Goal: Task Accomplishment & Management: Use online tool/utility

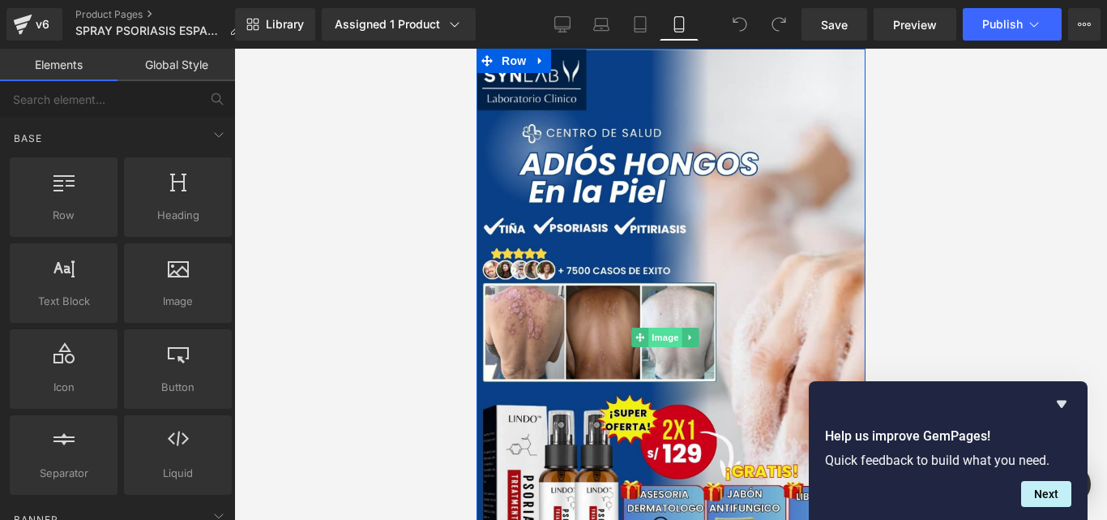
click at [650, 327] on span "Image" at bounding box center [665, 336] width 34 height 19
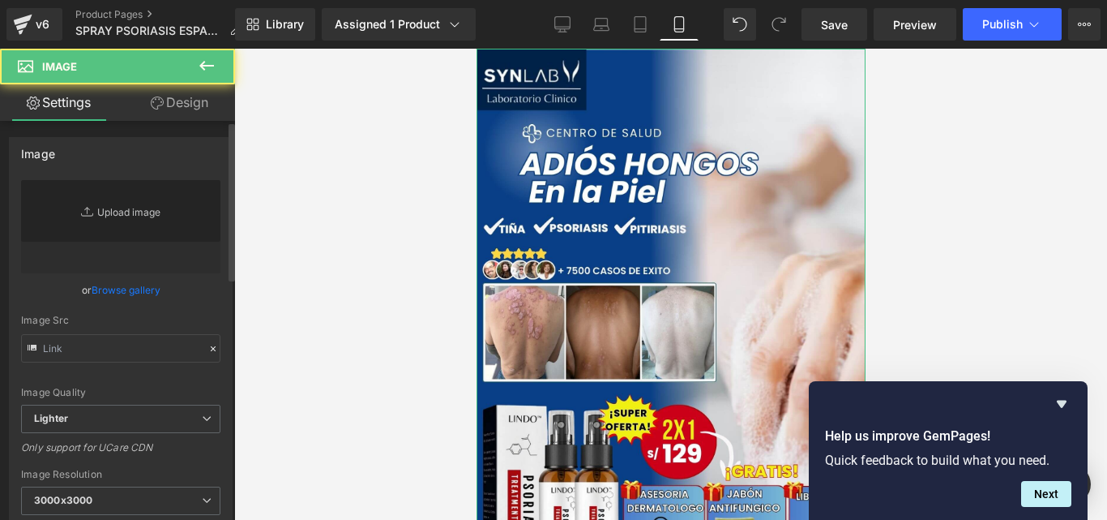
type input "[URL][DOMAIN_NAME]"
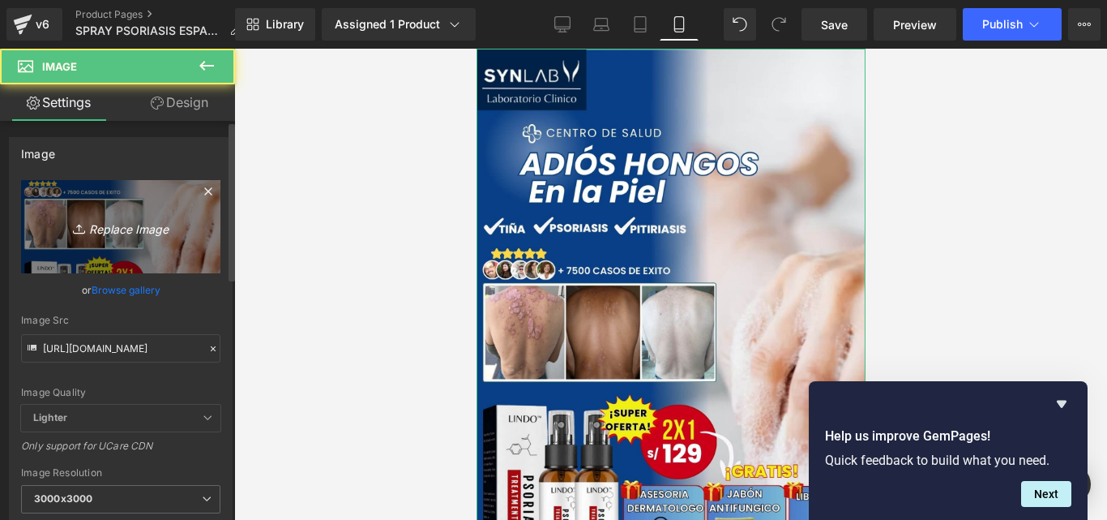
click at [125, 233] on icon "Replace Image" at bounding box center [121, 226] width 130 height 20
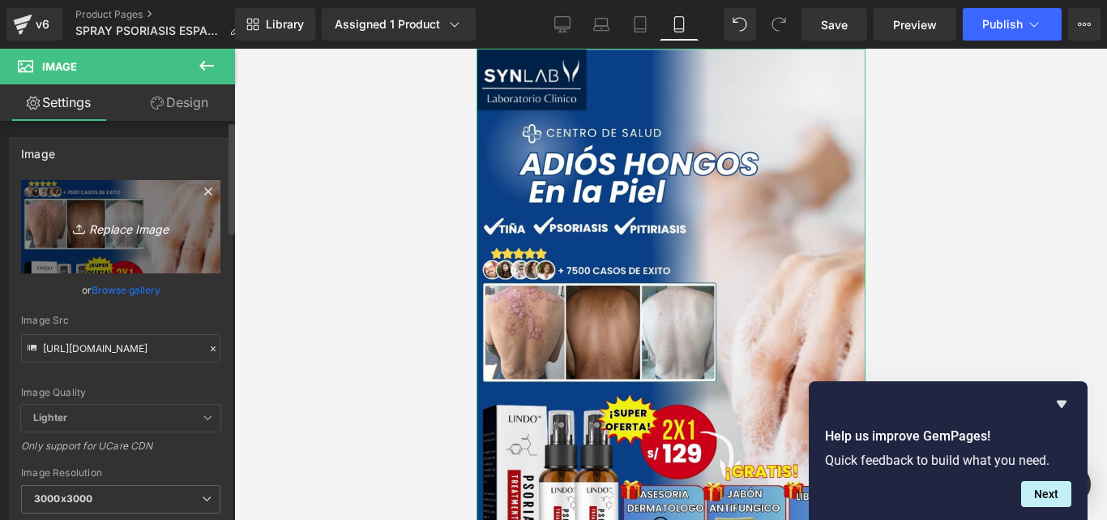
type input "C:\fakepath\LANDING PAGES (26) (1).jpg"
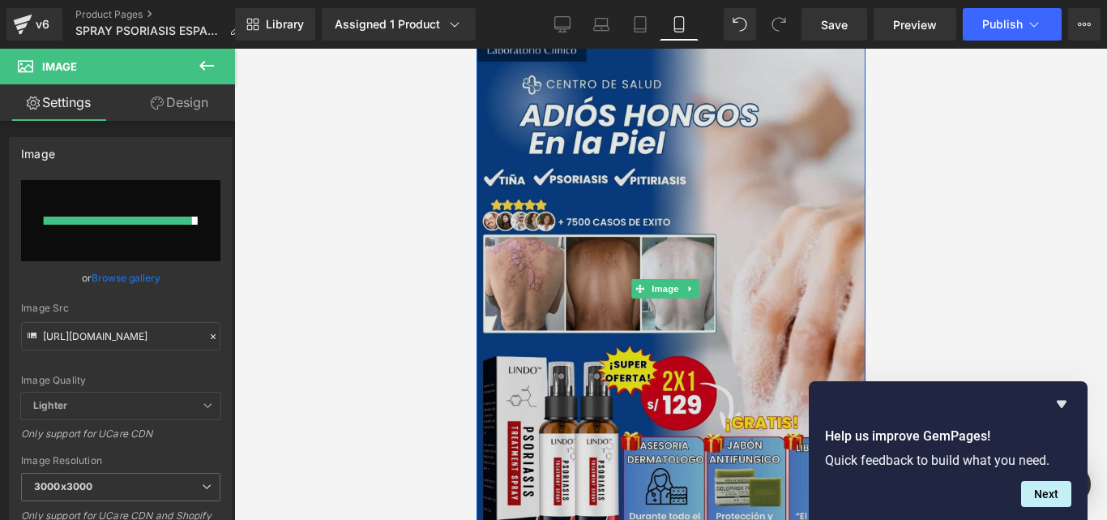
type input "[URL][DOMAIN_NAME]"
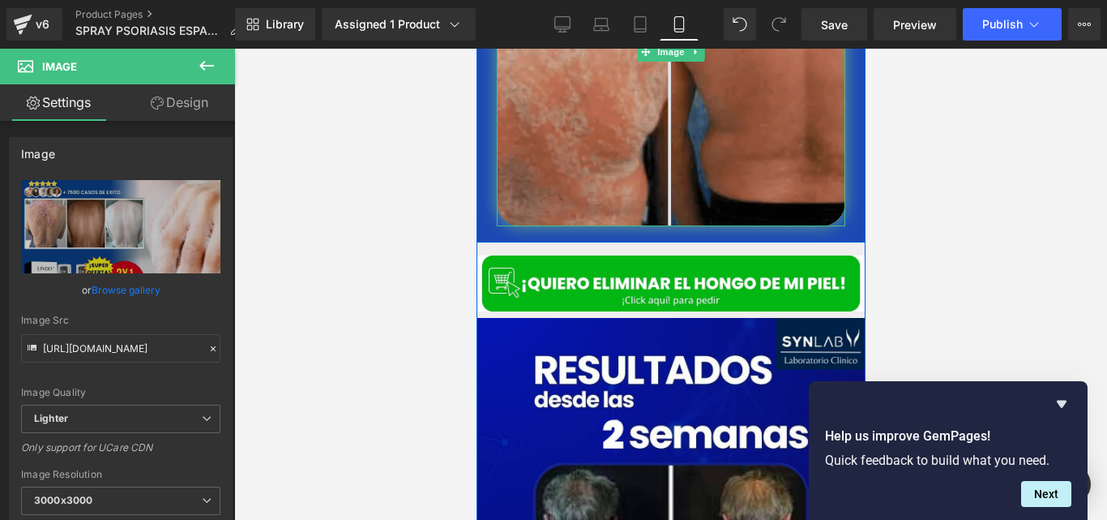
scroll to position [918, 0]
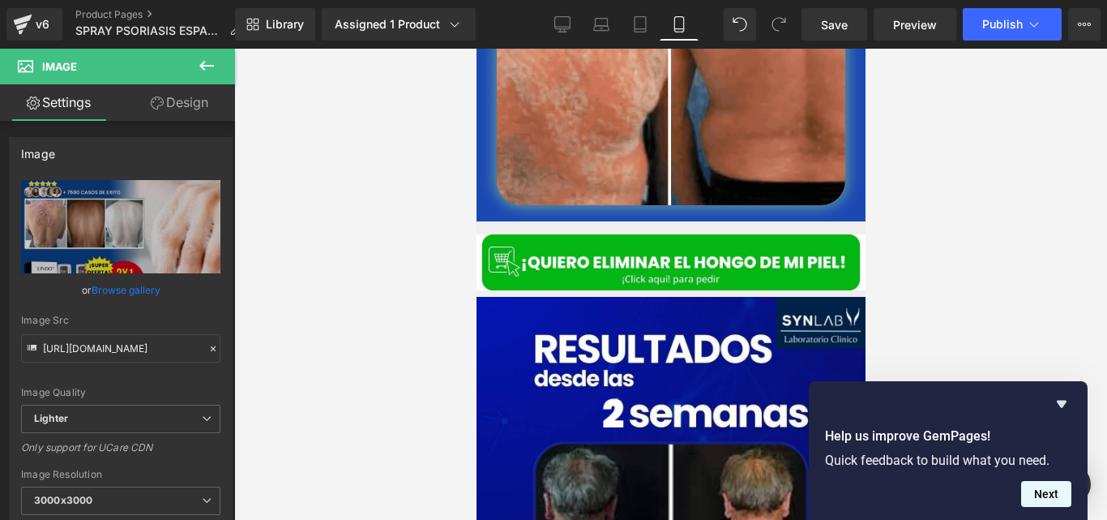
click at [1044, 496] on button "Next" at bounding box center [1046, 494] width 50 height 26
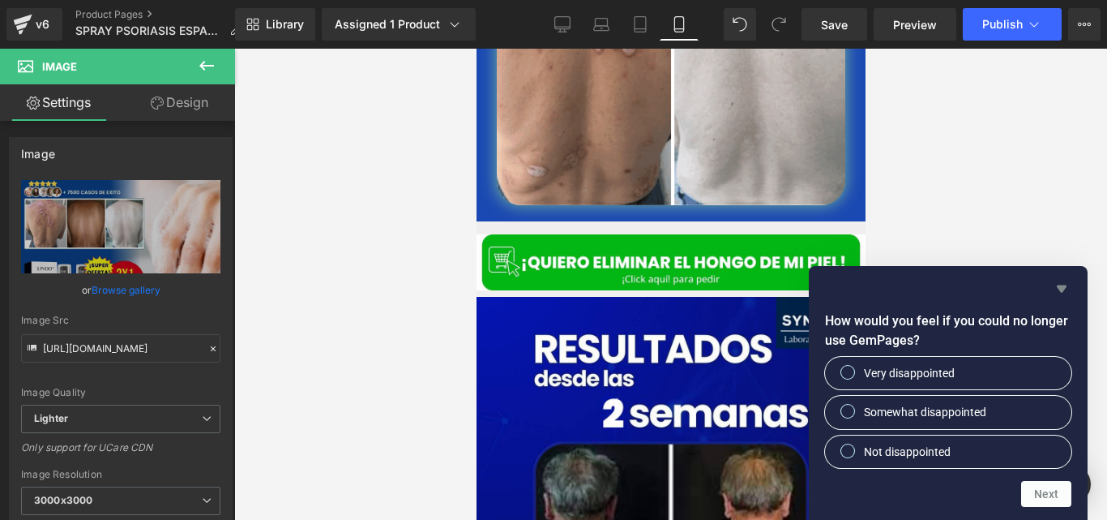
click at [1059, 283] on icon "Hide survey" at bounding box center [1061, 288] width 19 height 19
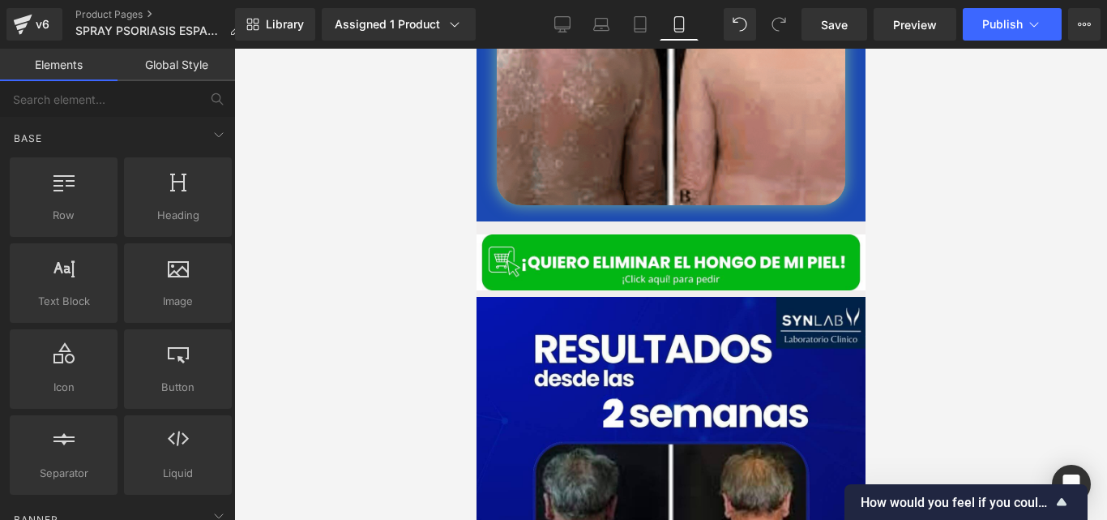
click at [1008, 284] on div at bounding box center [670, 284] width 873 height 471
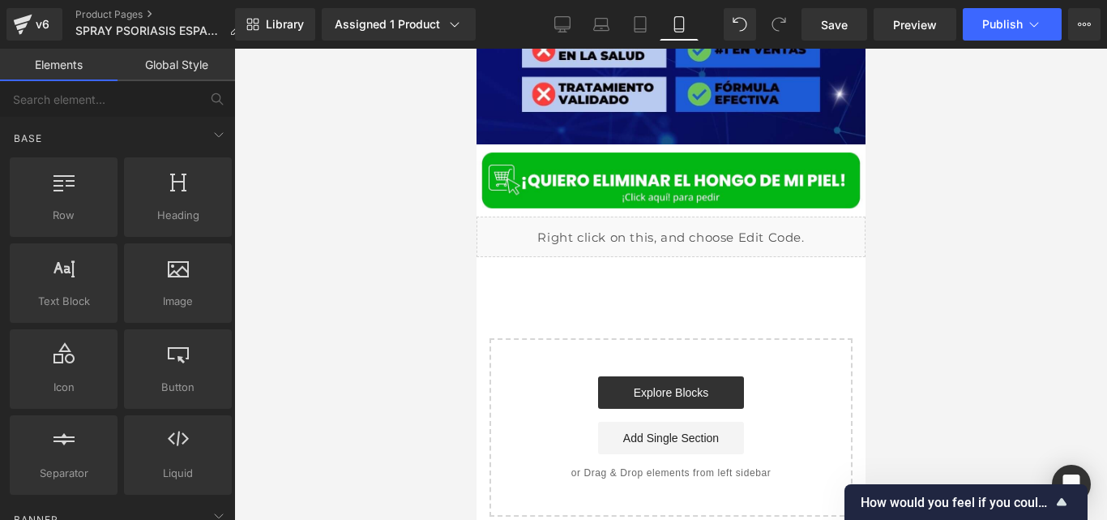
scroll to position [6722, 0]
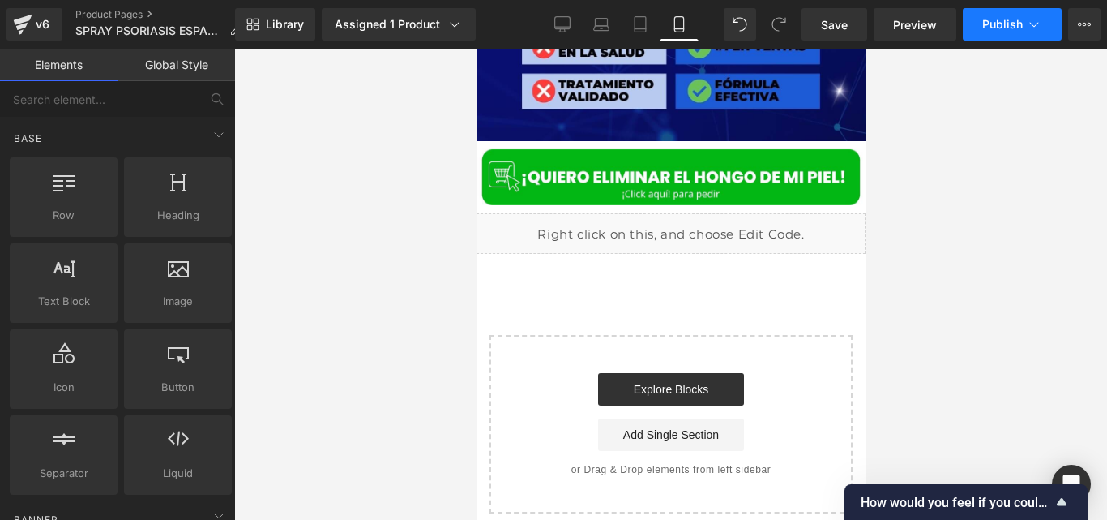
click at [986, 14] on button "Publish" at bounding box center [1012, 24] width 99 height 32
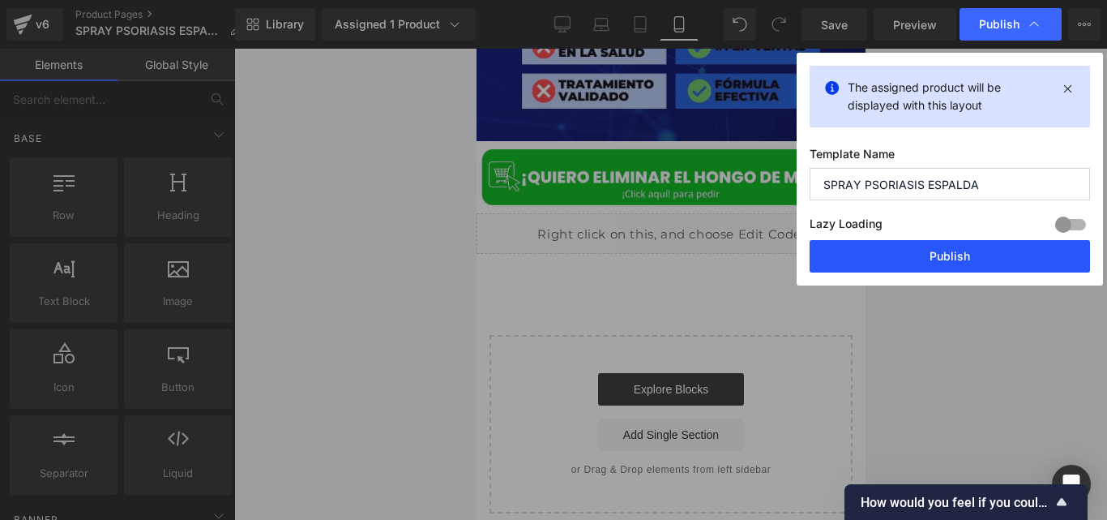
click at [884, 242] on button "Publish" at bounding box center [950, 256] width 280 height 32
click at [884, 242] on div at bounding box center [670, 284] width 873 height 471
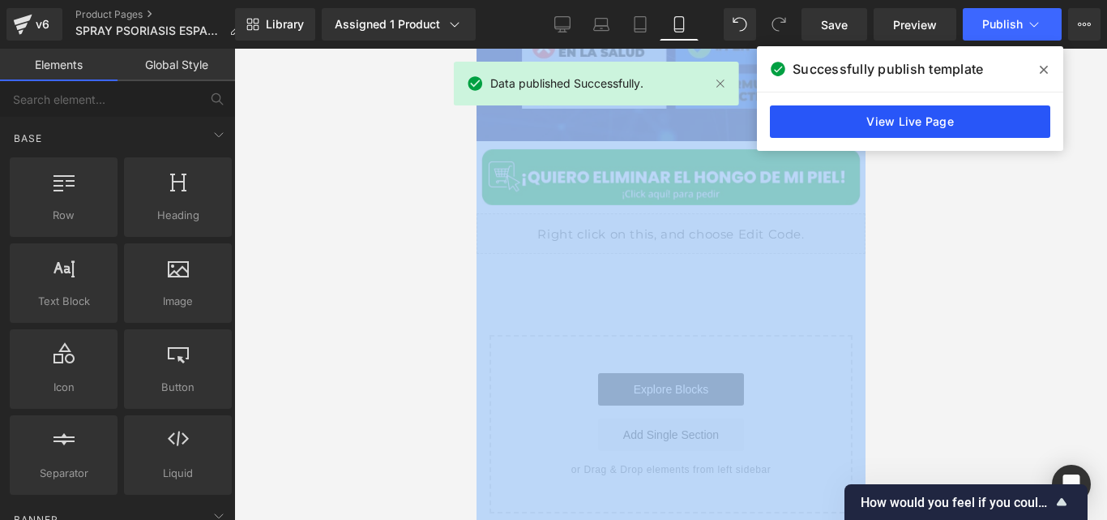
click at [805, 116] on link "View Live Page" at bounding box center [910, 121] width 280 height 32
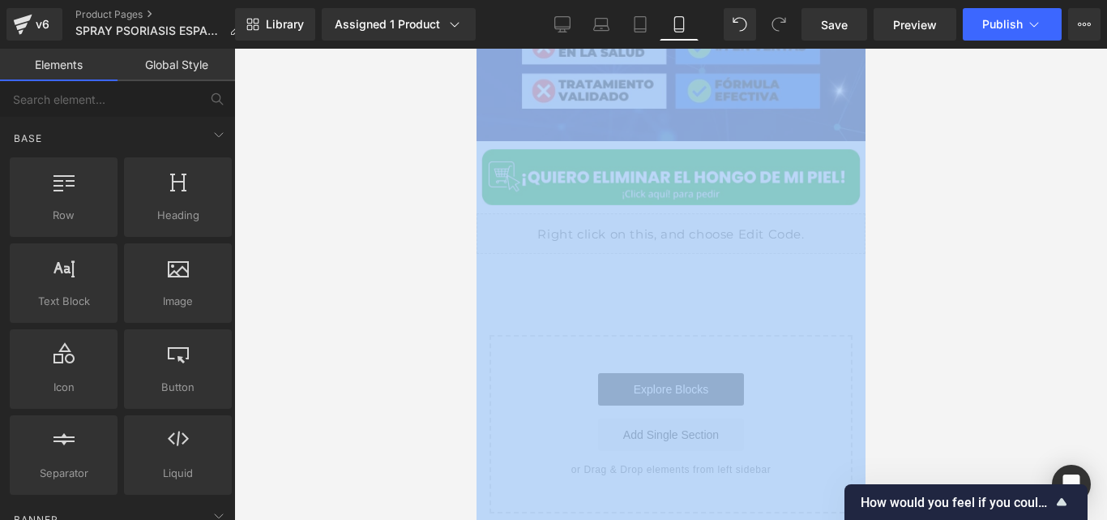
click at [407, 227] on div at bounding box center [670, 284] width 873 height 471
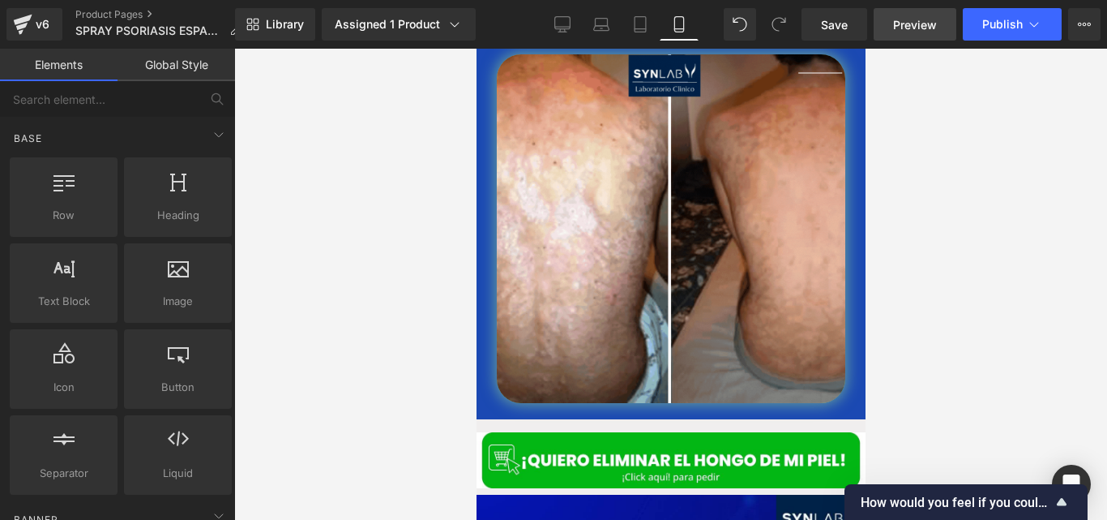
scroll to position [743, 0]
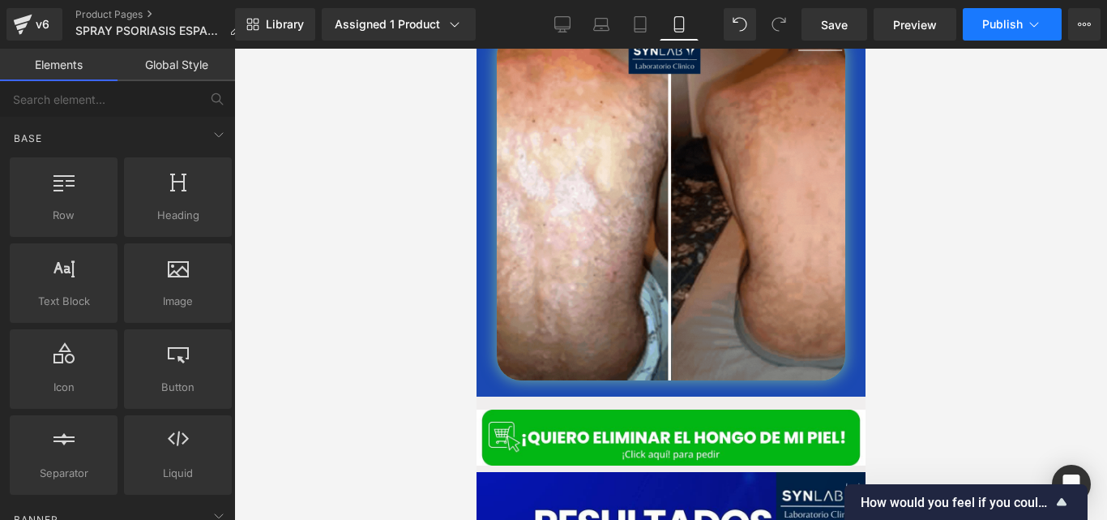
click at [979, 24] on button "Publish" at bounding box center [1012, 24] width 99 height 32
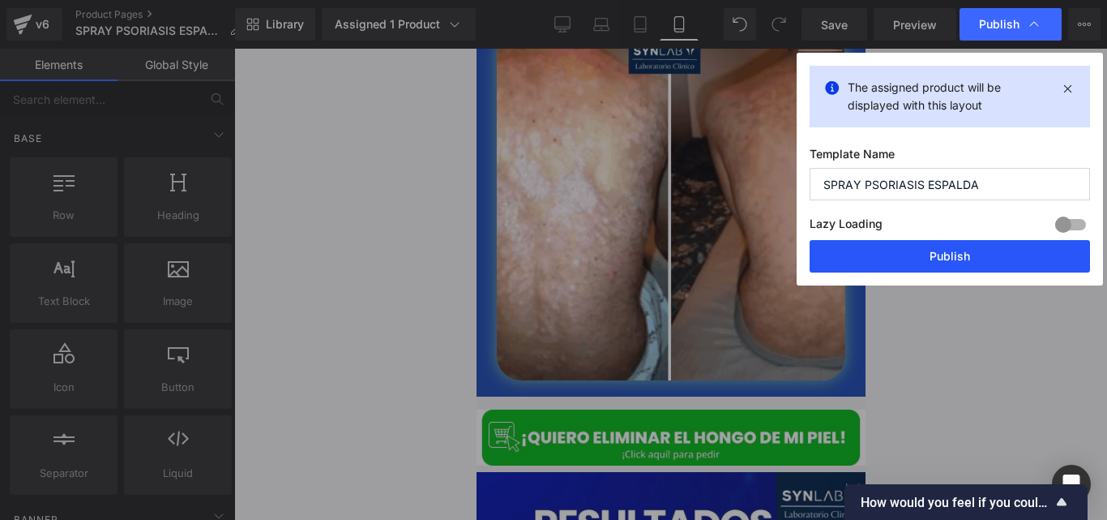
click at [832, 269] on button "Publish" at bounding box center [950, 256] width 280 height 32
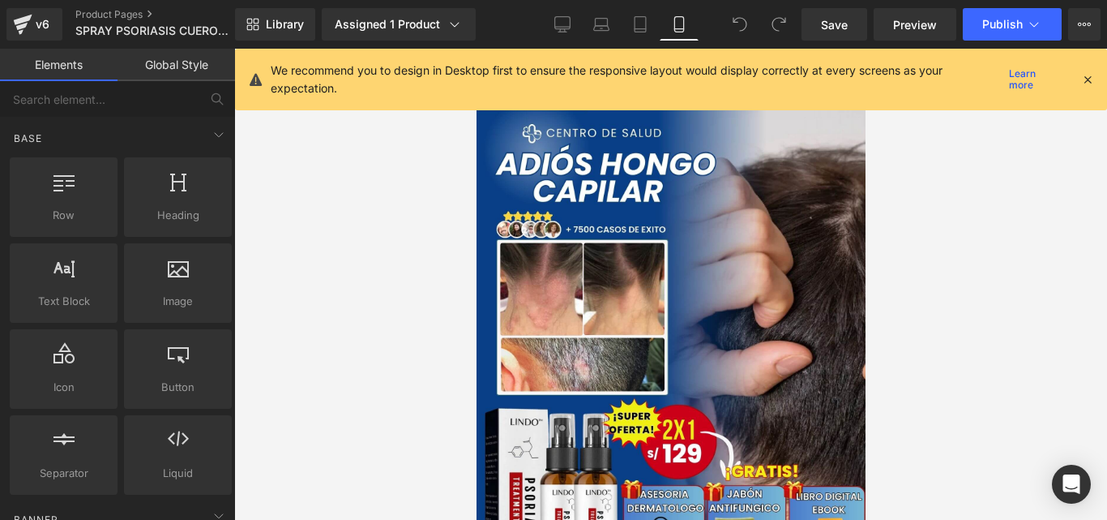
click at [1094, 85] on icon at bounding box center [1088, 79] width 15 height 15
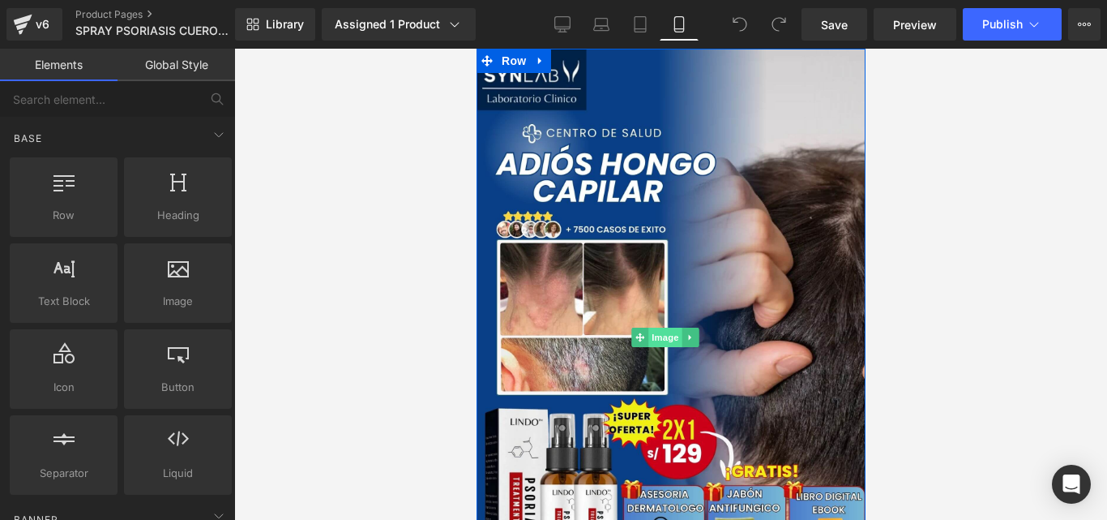
click at [667, 336] on span "Image" at bounding box center [665, 336] width 34 height 19
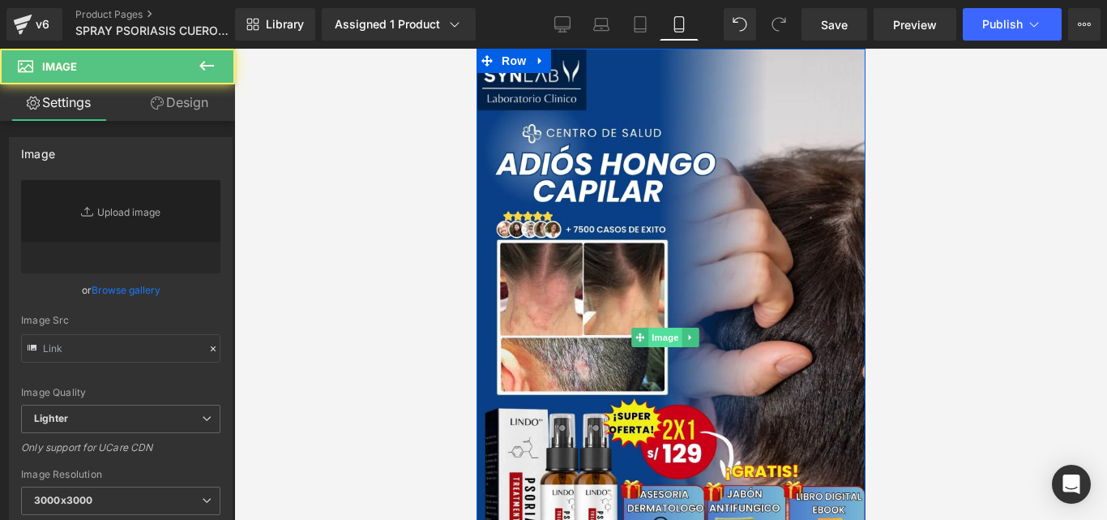
type input "https://cdn.shopify.com/s/files/1/0714/8539/1005/files/LANDING_PAGES_20_1_3000x…"
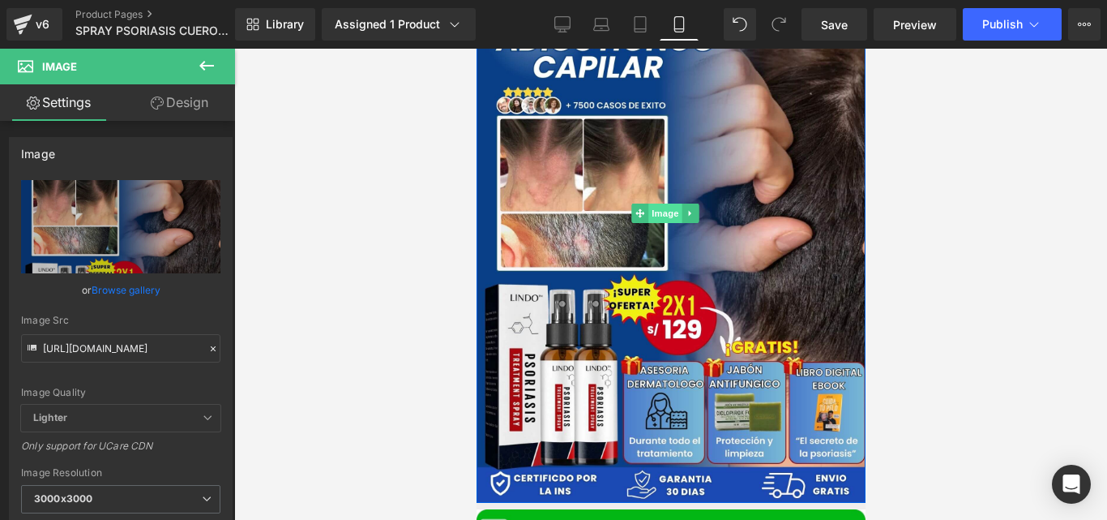
scroll to position [134, 0]
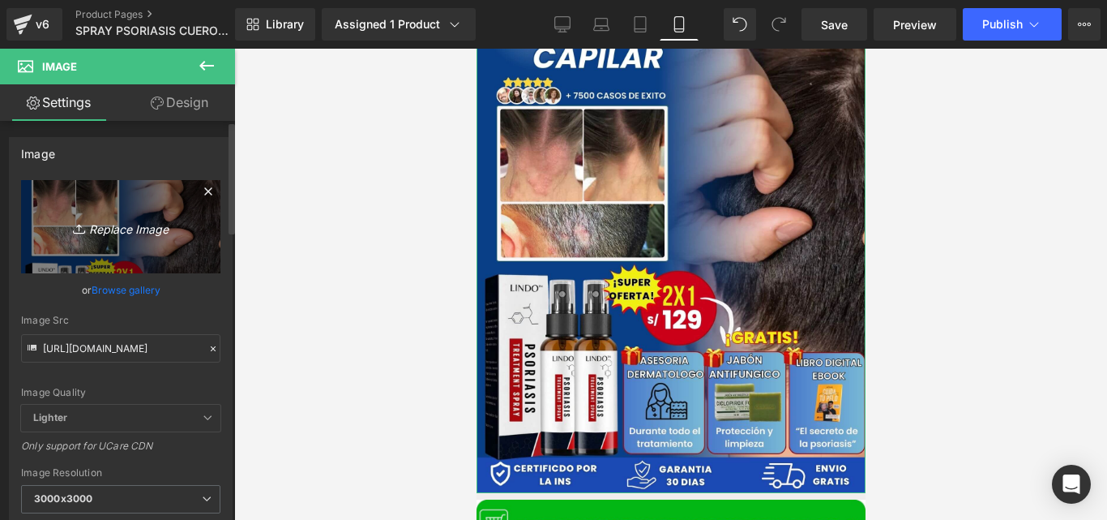
click at [148, 229] on icon "Replace Image" at bounding box center [121, 226] width 130 height 20
type input "C:\fakepath\LANDING PAGES (27) (1).jpg"
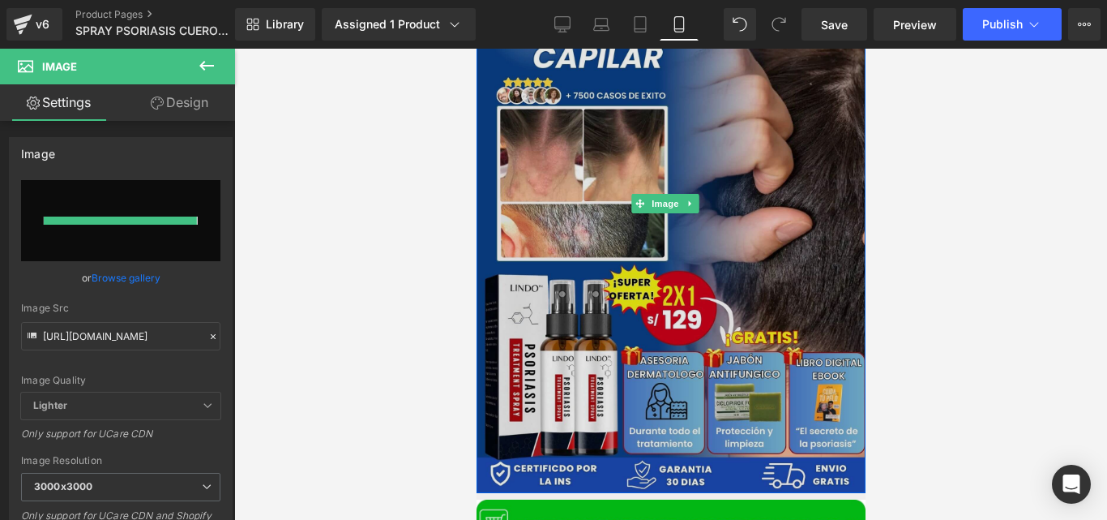
type input "https://ucarecdn.com/4d2a2384-2830-44fb-b732-10837f248cd8/-/format/auto/-/previ…"
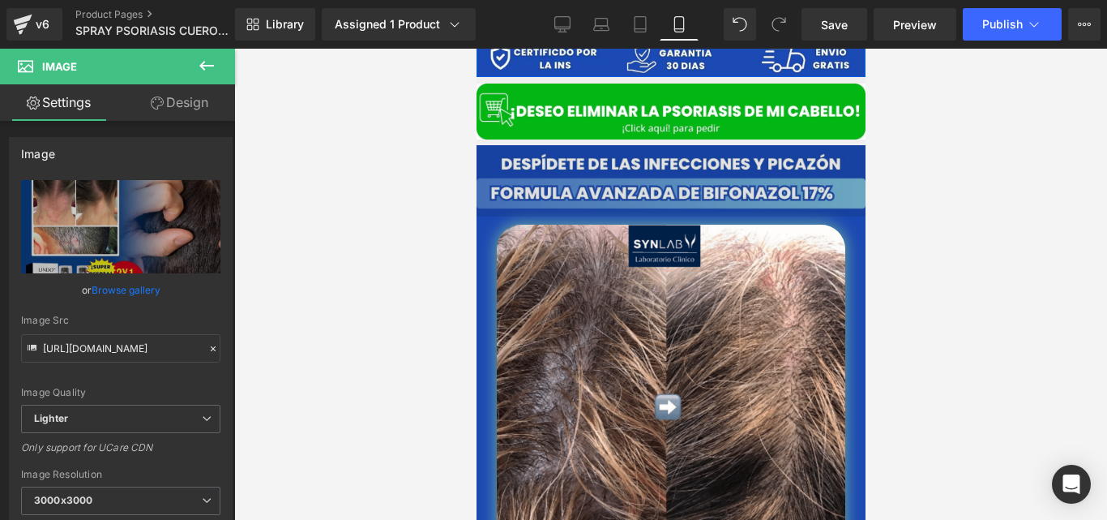
scroll to position [549, 0]
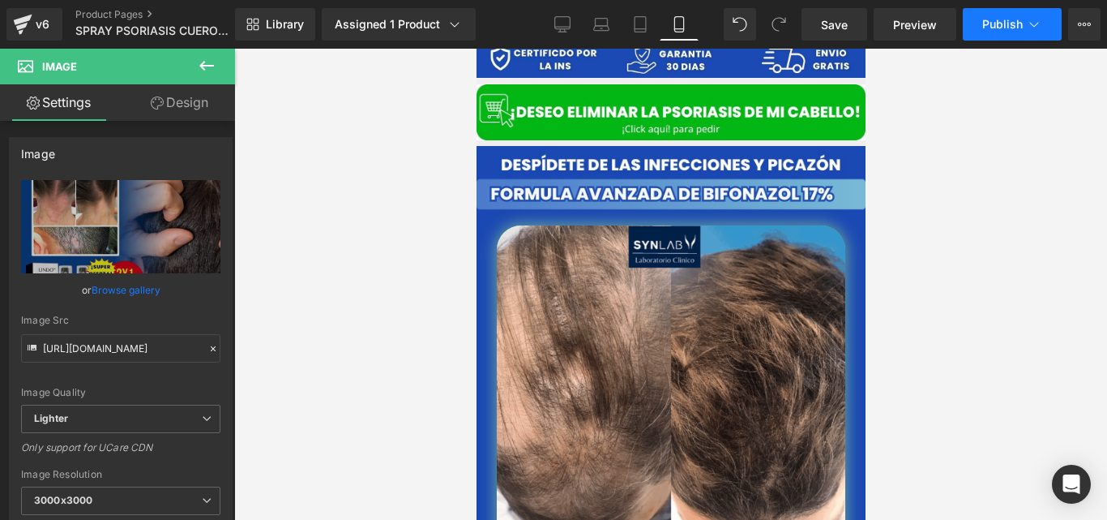
click at [993, 28] on span "Publish" at bounding box center [1002, 24] width 41 height 13
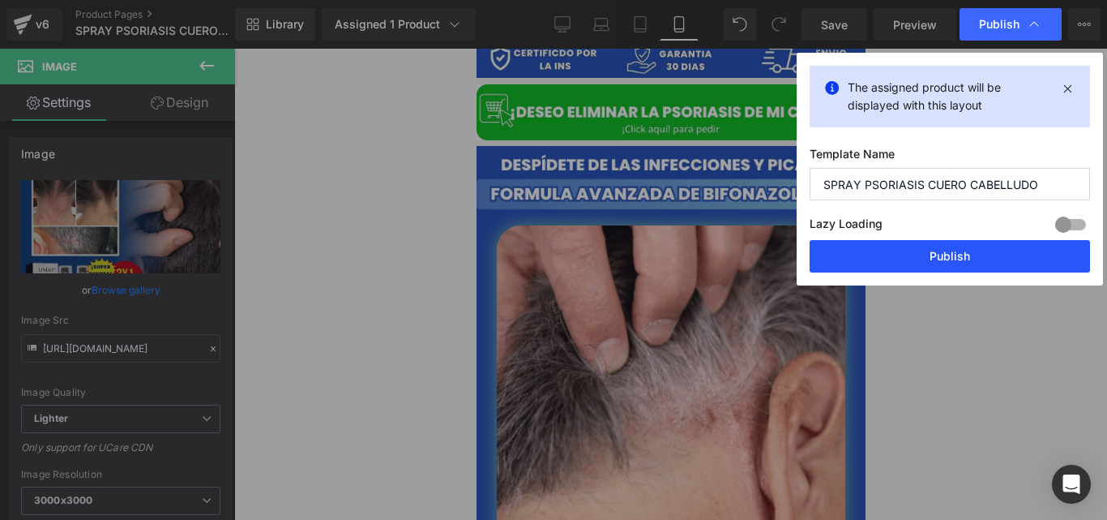
click at [850, 250] on button "Publish" at bounding box center [950, 256] width 280 height 32
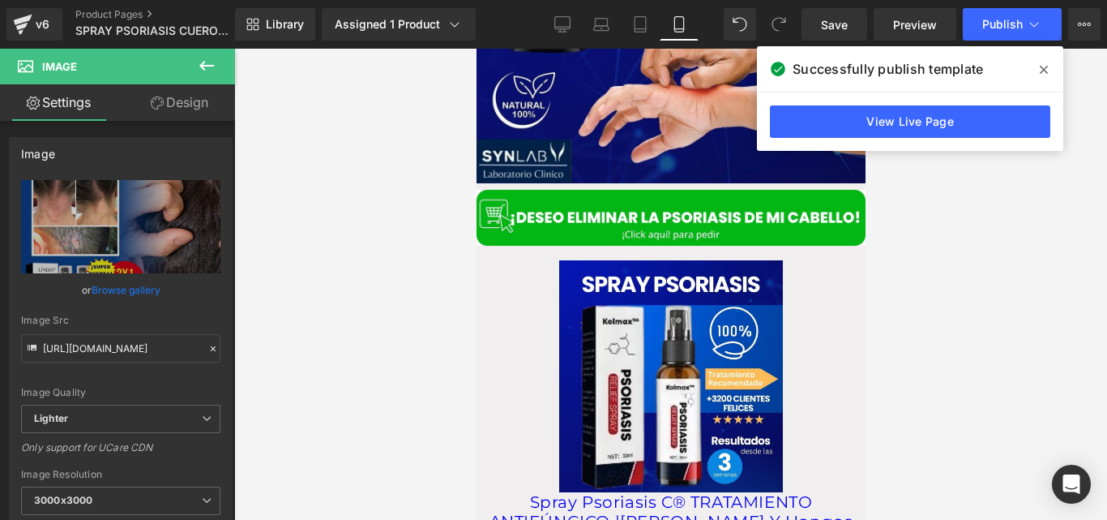
scroll to position [2279, 0]
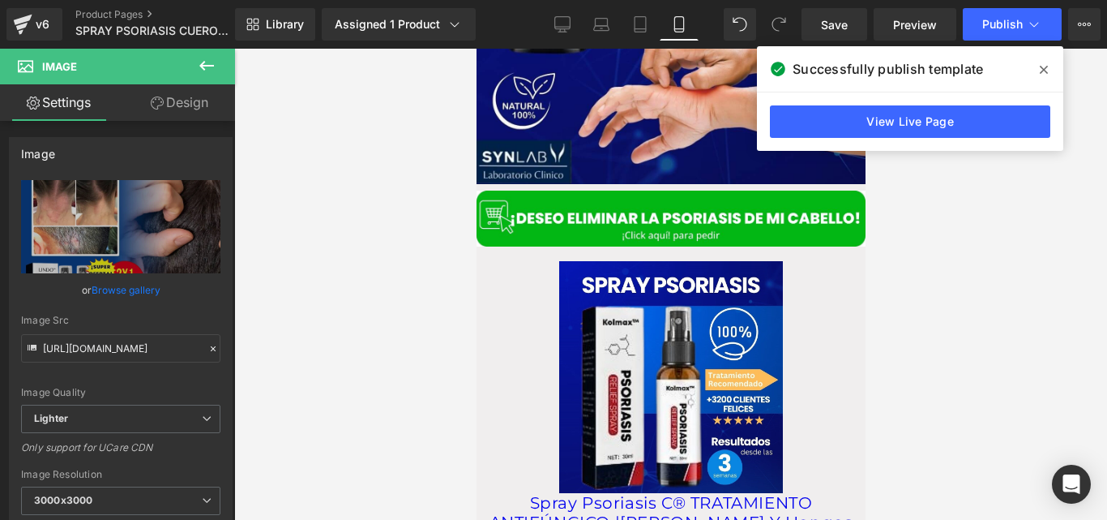
click at [504, 295] on div "Sale Off" at bounding box center [670, 377] width 373 height 232
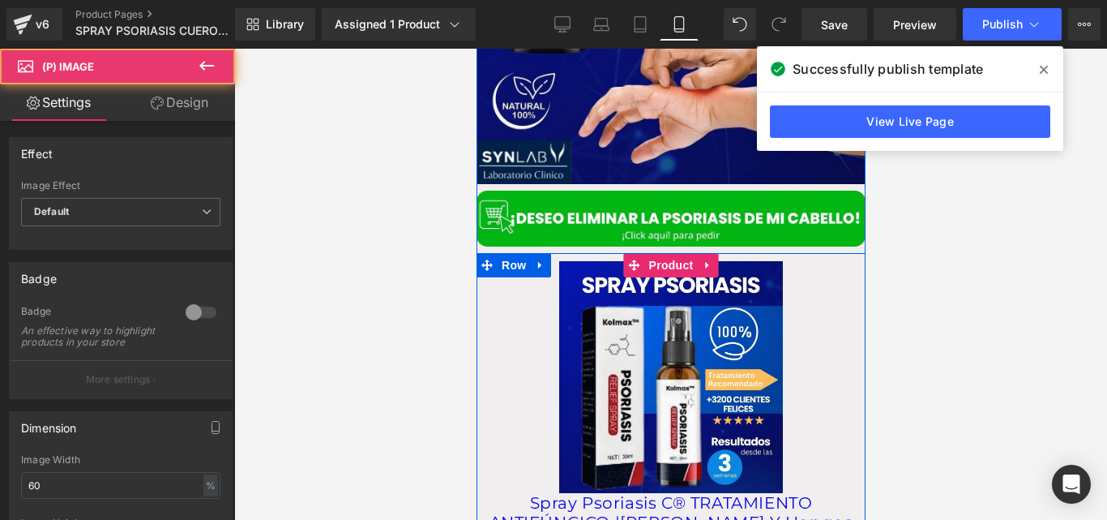
click at [664, 261] on img at bounding box center [671, 377] width 224 height 232
click at [662, 253] on span "Product" at bounding box center [670, 265] width 53 height 24
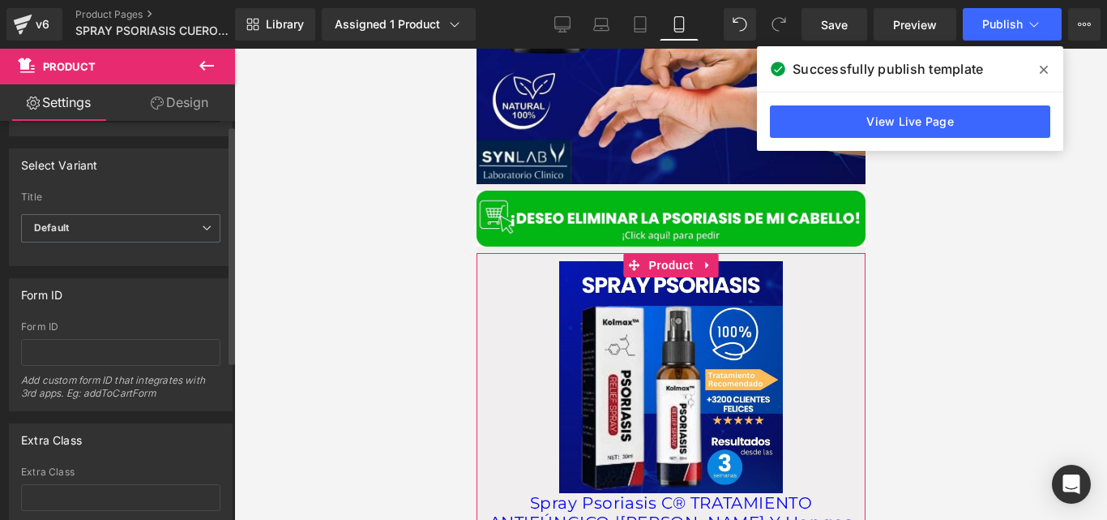
scroll to position [0, 0]
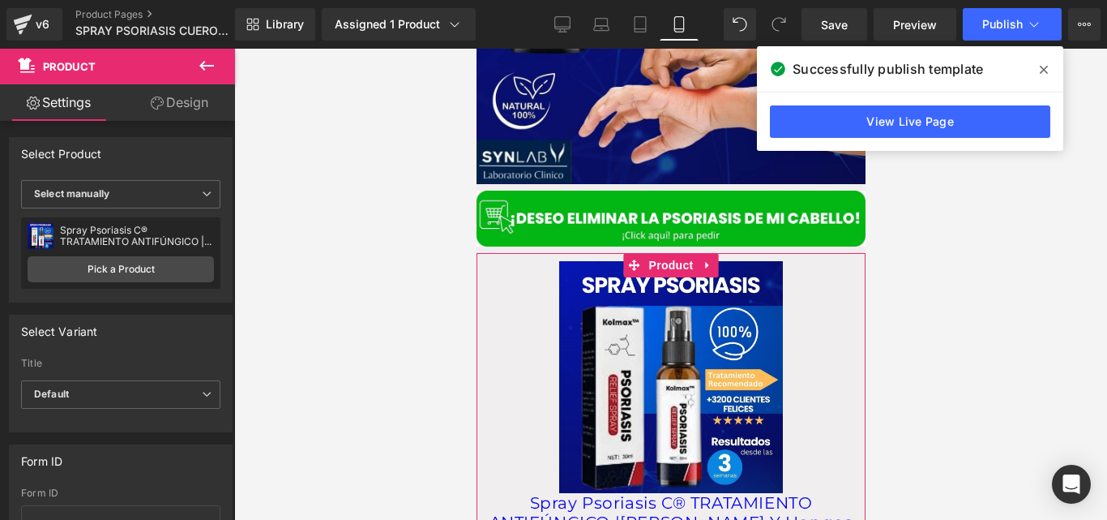
click at [157, 91] on link "Design" at bounding box center [180, 102] width 118 height 36
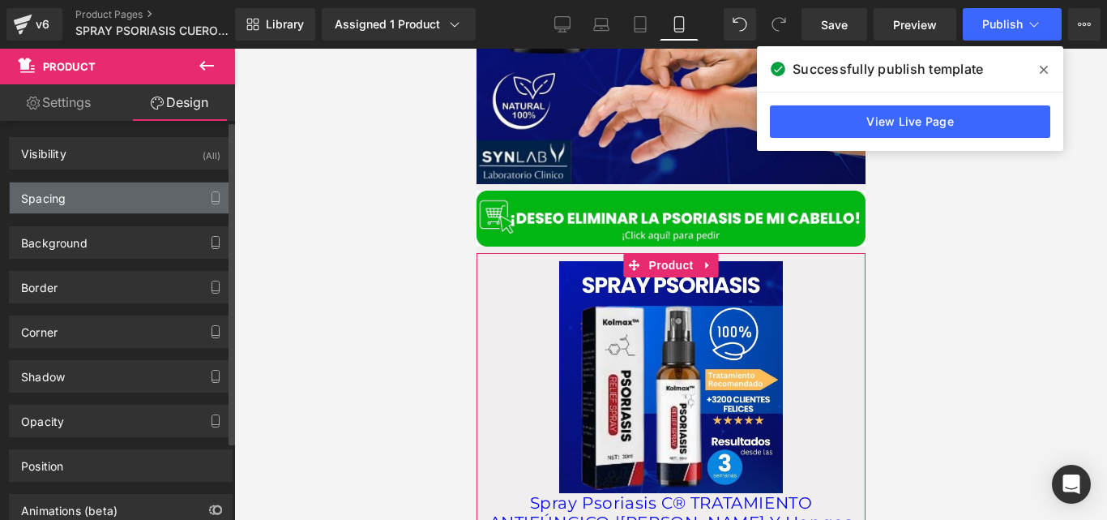
click at [92, 192] on div "Spacing" at bounding box center [121, 197] width 222 height 31
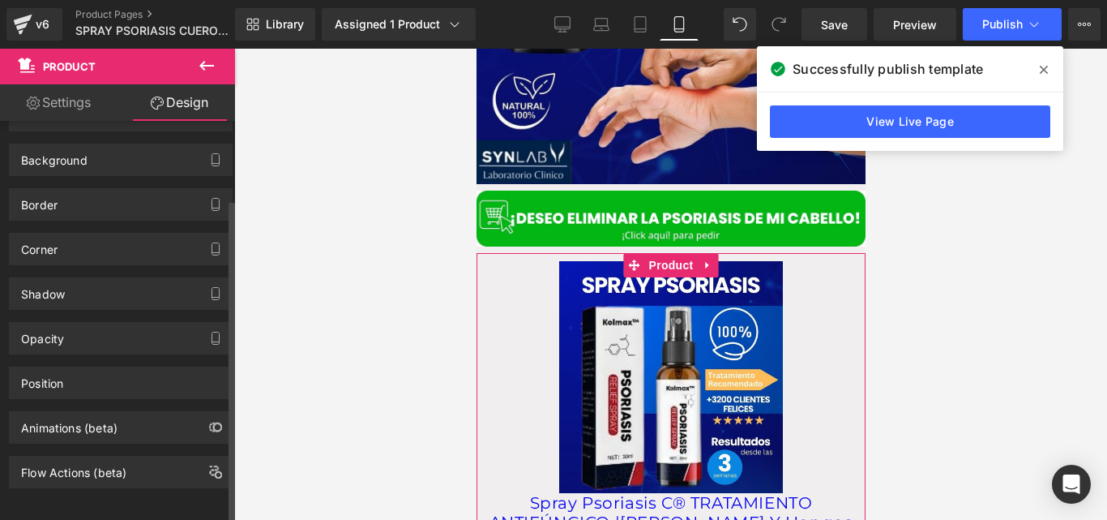
scroll to position [433, 0]
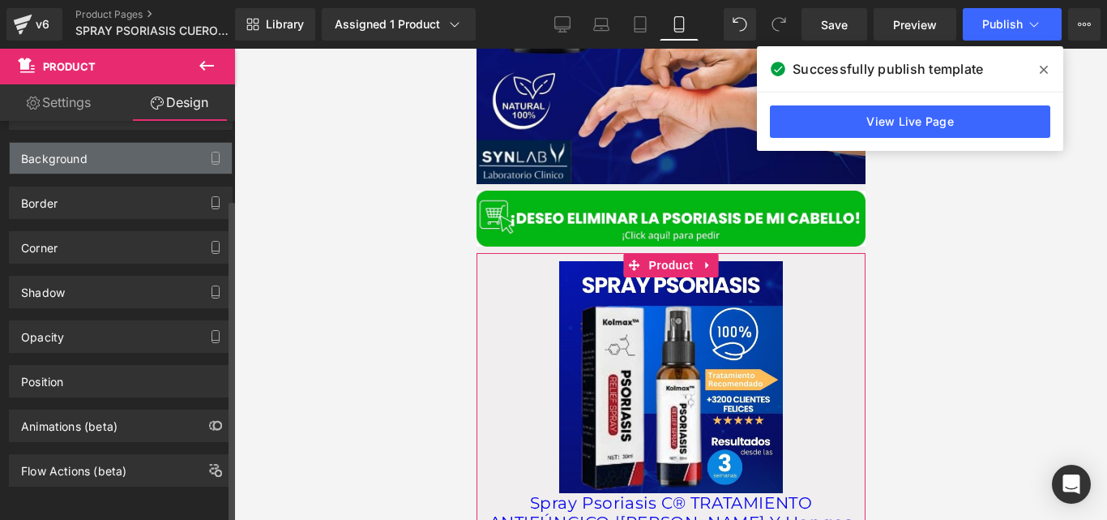
click at [56, 149] on div "Background" at bounding box center [54, 154] width 66 height 23
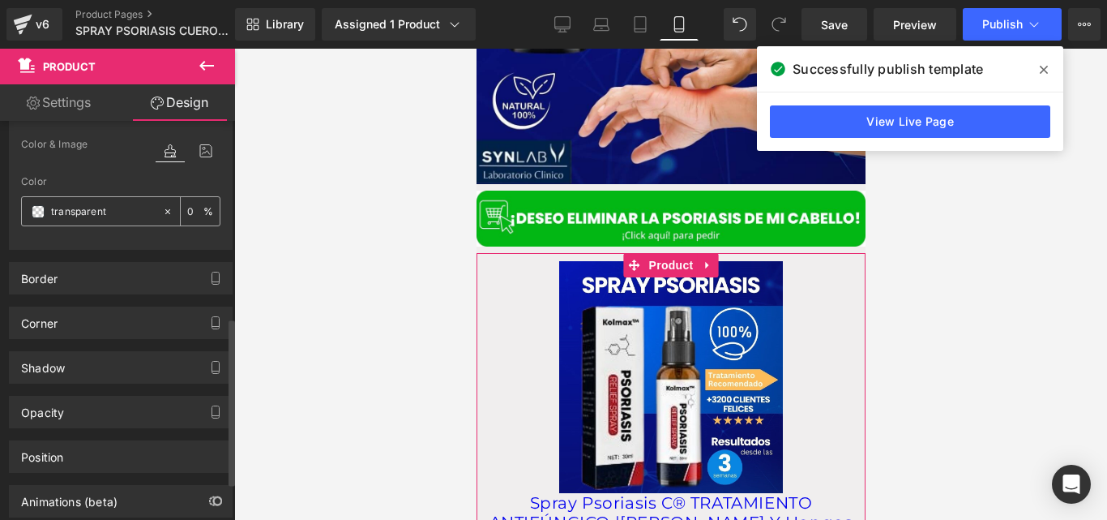
scroll to position [480, 0]
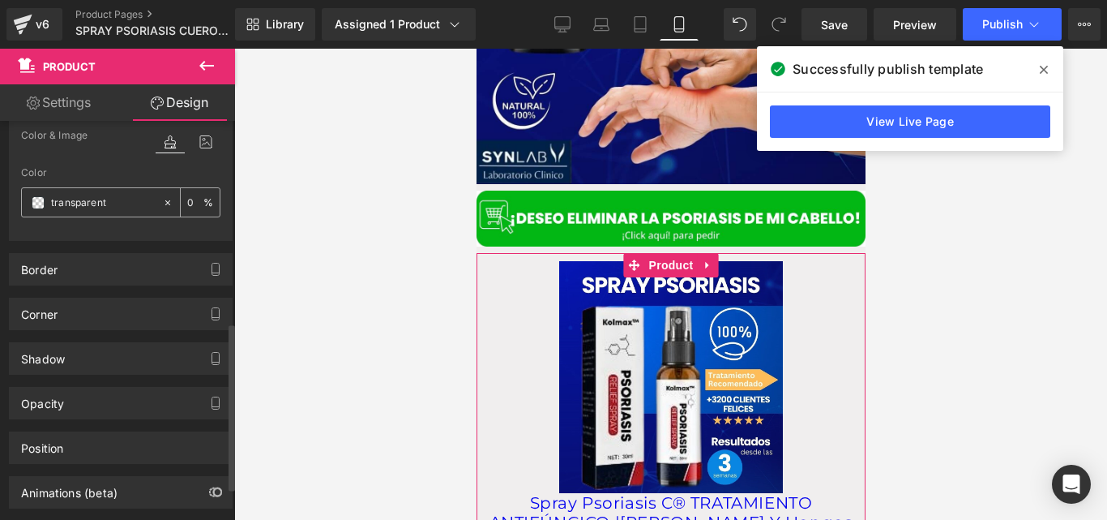
click at [36, 206] on span at bounding box center [38, 202] width 13 height 13
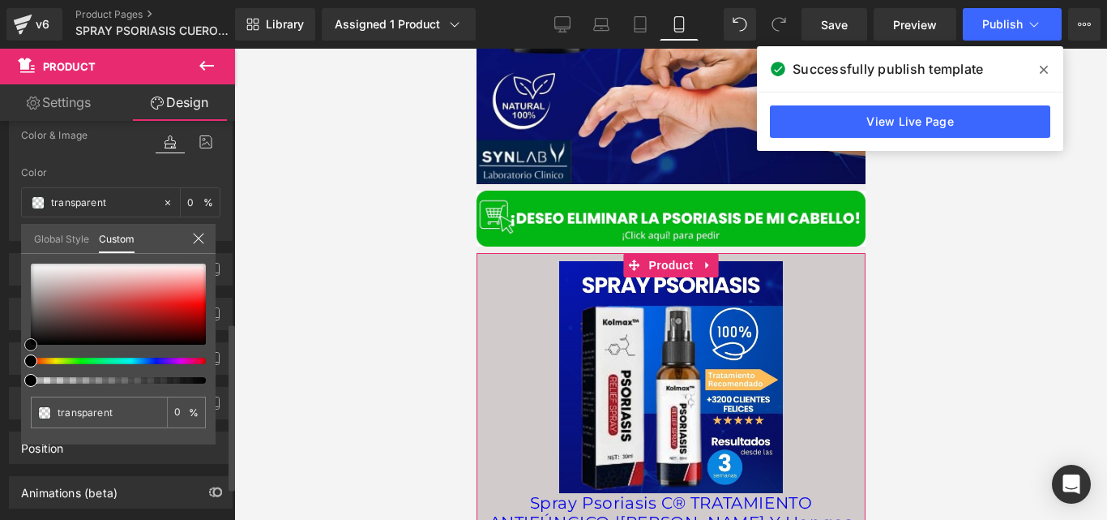
type input "#d1cbcb"
type input "100"
type input "#d1cbcb"
type input "100"
type input "#d6d1d1"
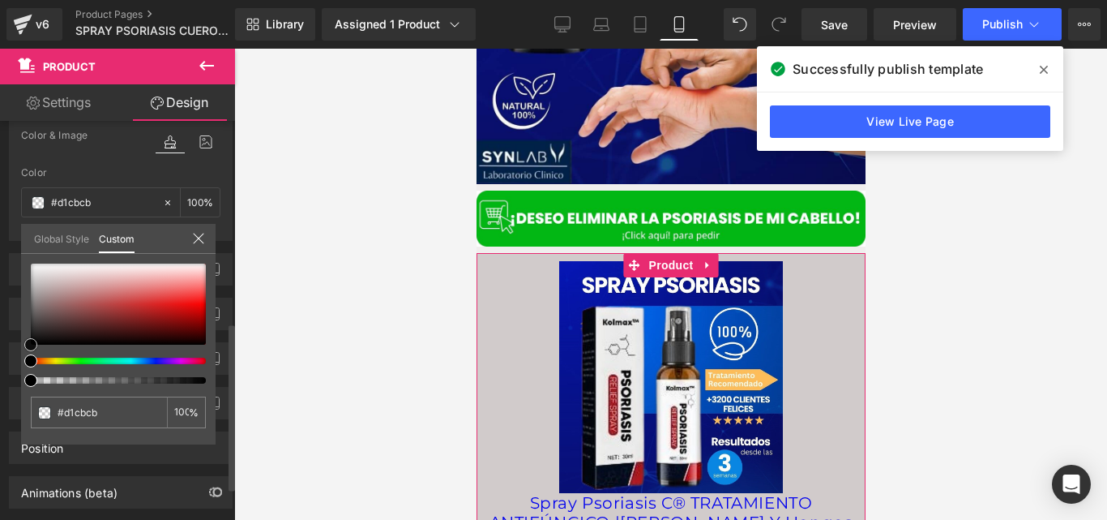
type input "#d6d1d1"
type input "#ffffff"
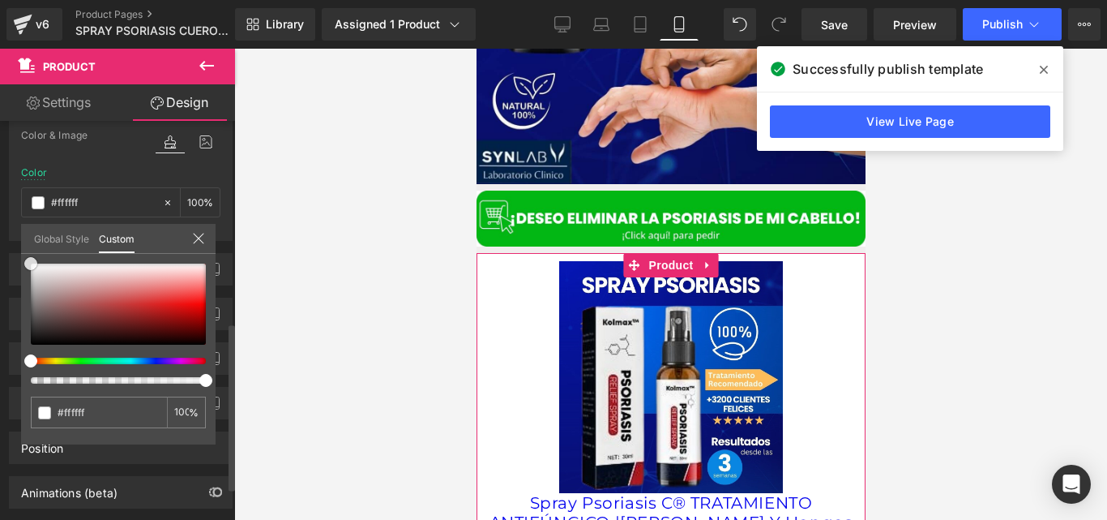
drag, startPoint x: 43, startPoint y: 279, endPoint x: 28, endPoint y: 252, distance: 30.9
click at [28, 252] on div "Global Style Custom Setup Global Style #ffffff 100 %" at bounding box center [118, 248] width 195 height 49
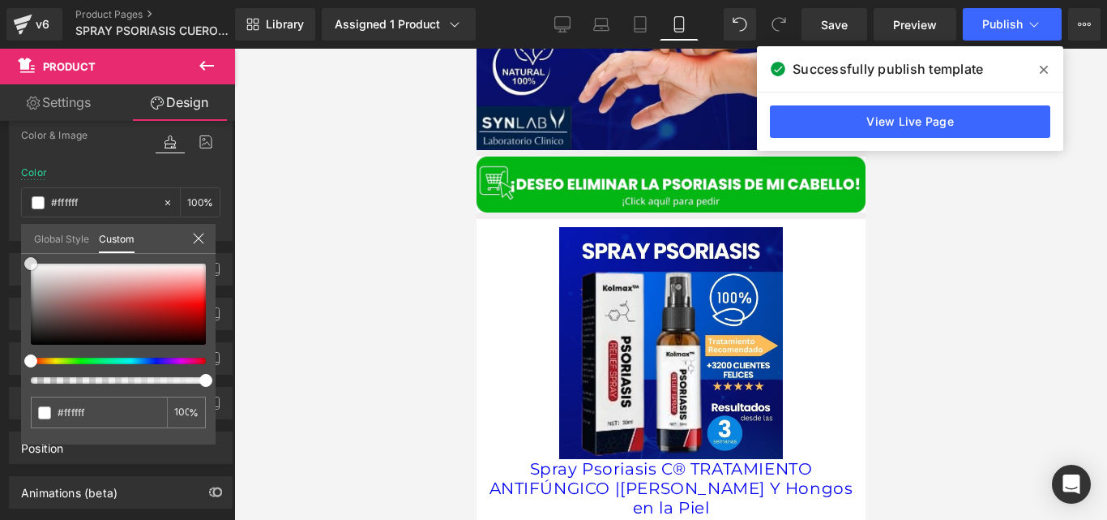
scroll to position [2313, 0]
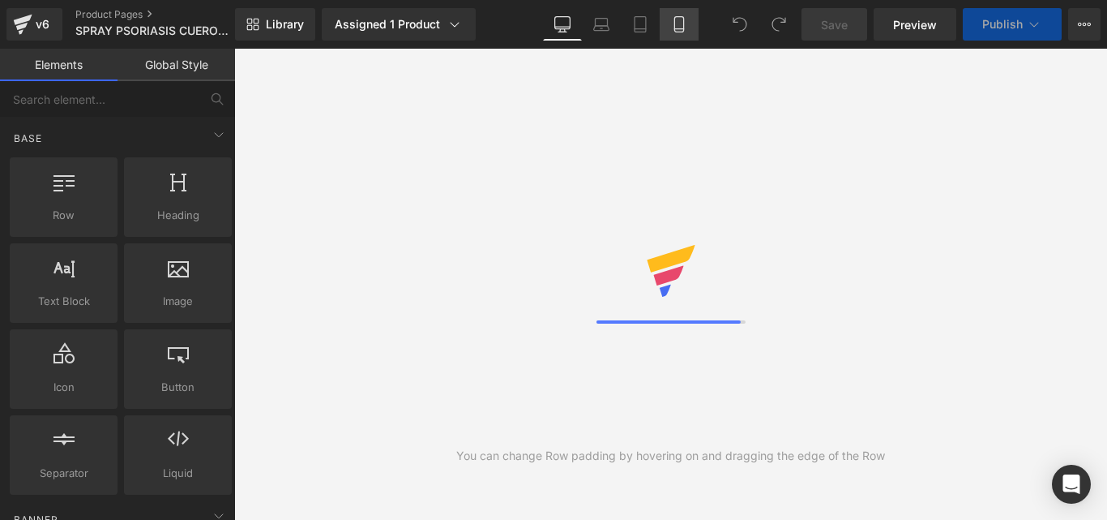
click at [676, 30] on icon at bounding box center [679, 24] width 16 height 16
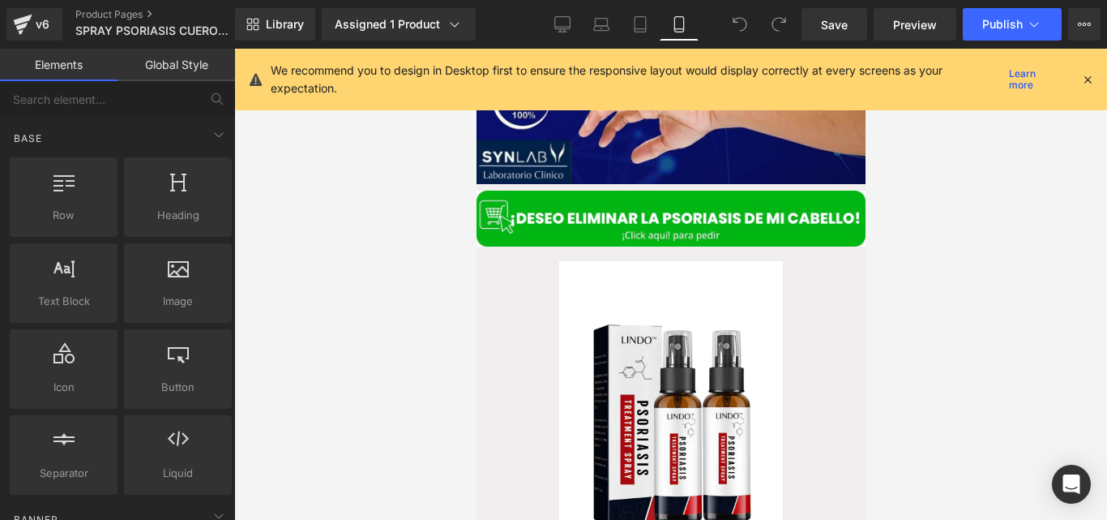
scroll to position [2268, 0]
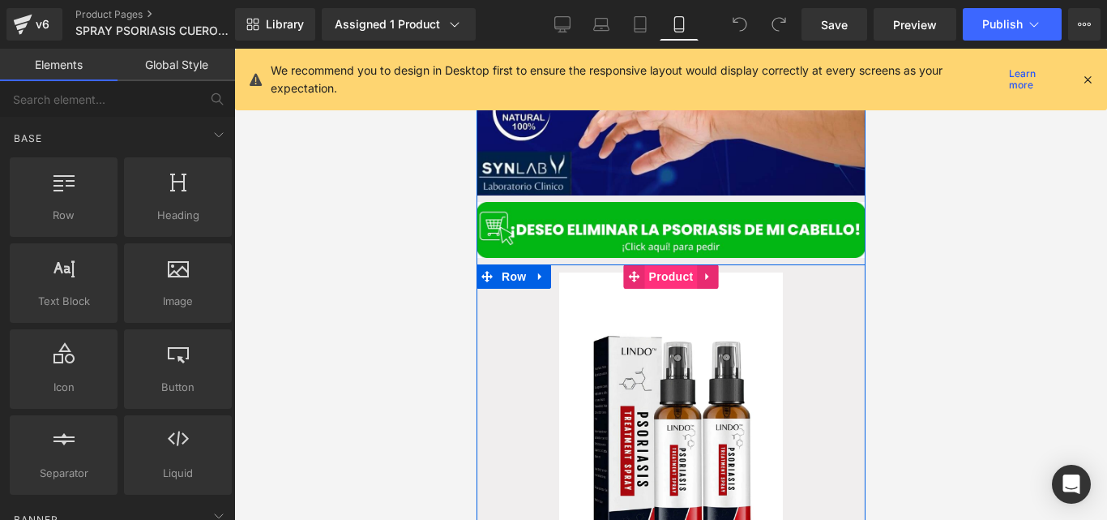
click at [665, 264] on span "Product" at bounding box center [670, 276] width 53 height 24
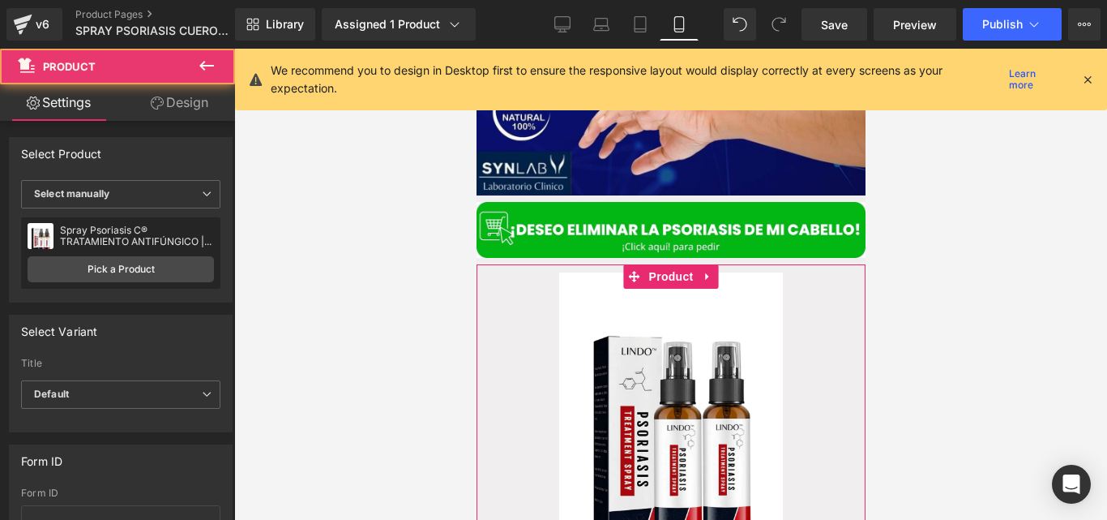
click at [184, 108] on link "Design" at bounding box center [180, 102] width 118 height 36
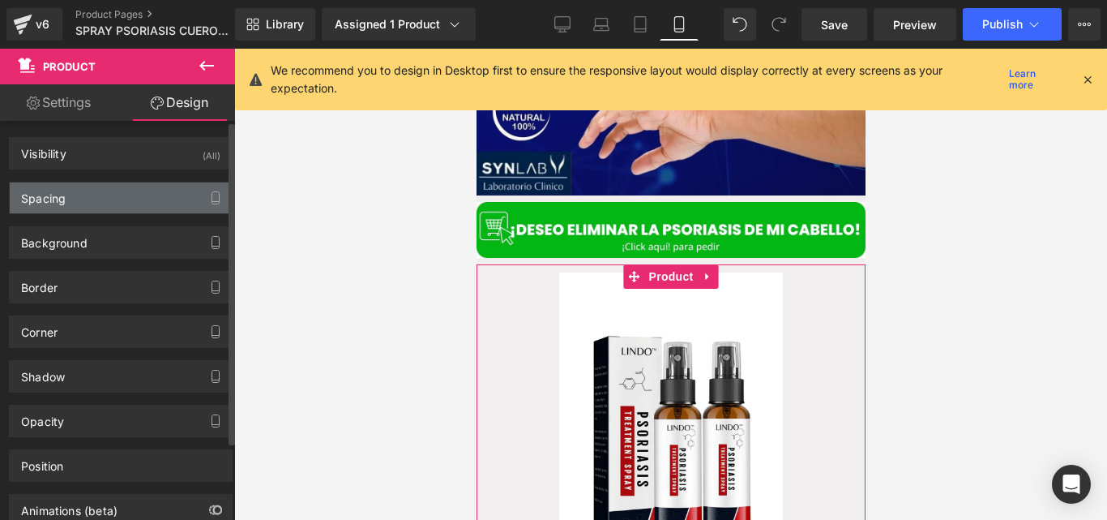
type input "0"
type input "10"
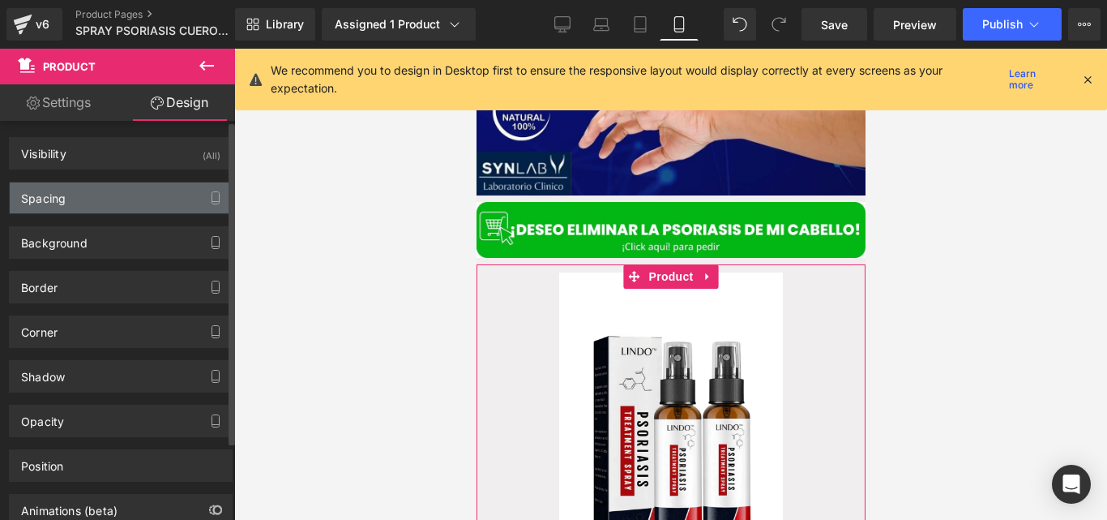
type input "10"
type input "5"
type input "10"
click at [148, 212] on div "Spacing" at bounding box center [121, 197] width 222 height 31
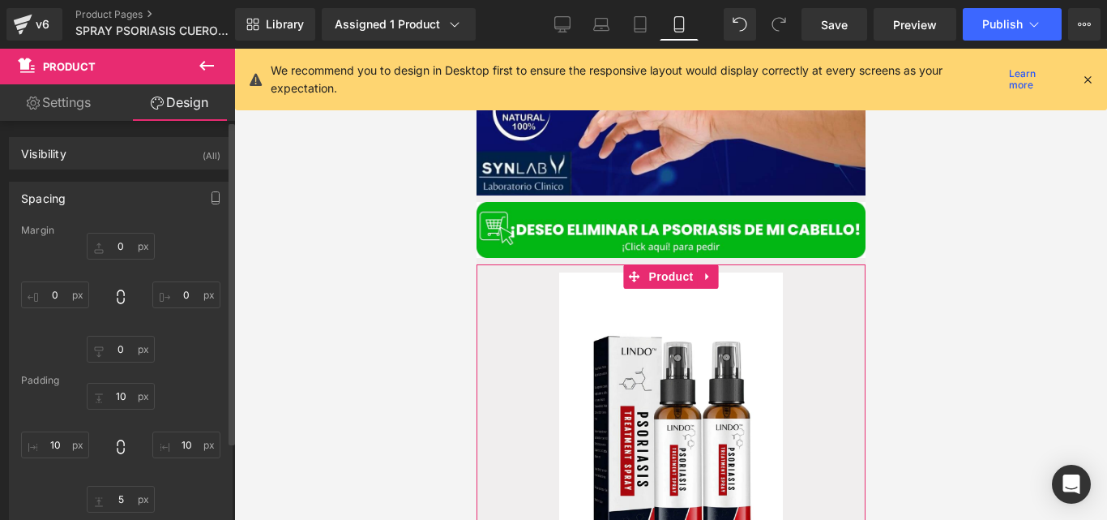
click at [153, 207] on div "Spacing" at bounding box center [121, 197] width 222 height 31
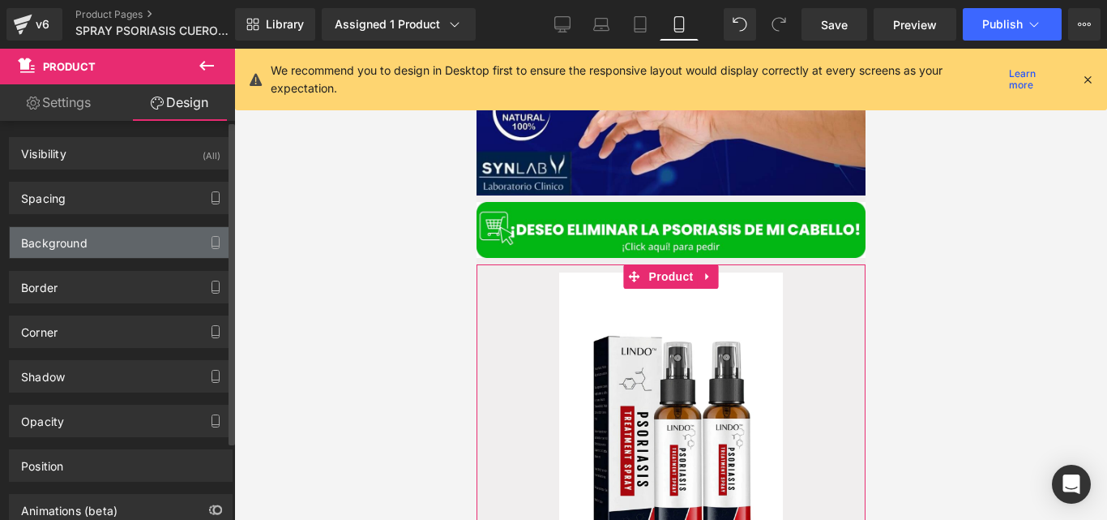
click at [131, 233] on div "Background" at bounding box center [121, 242] width 222 height 31
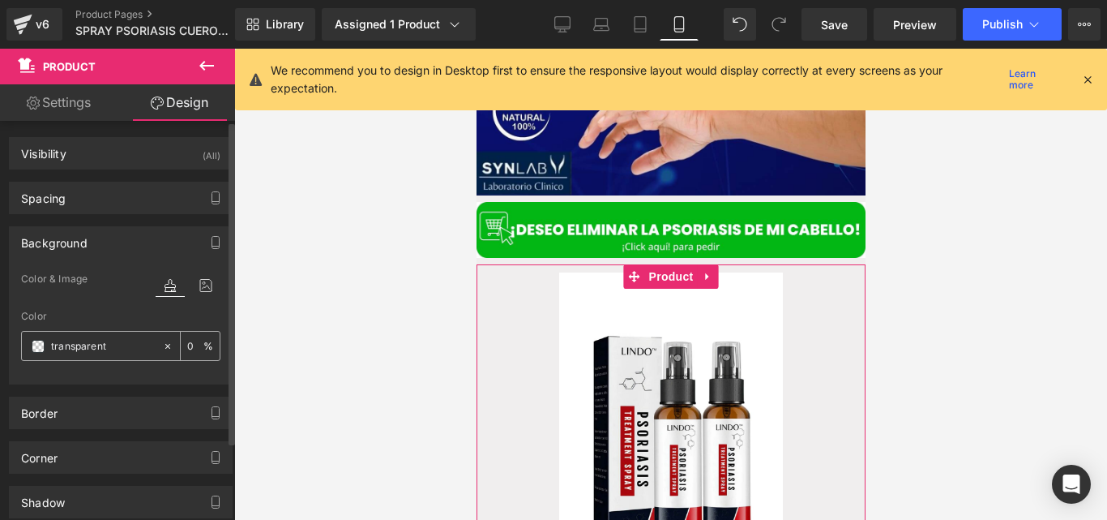
click at [85, 341] on input "transparent" at bounding box center [103, 346] width 104 height 18
click at [88, 338] on input "transparent" at bounding box center [103, 346] width 104 height 18
click at [36, 348] on span at bounding box center [38, 346] width 13 height 13
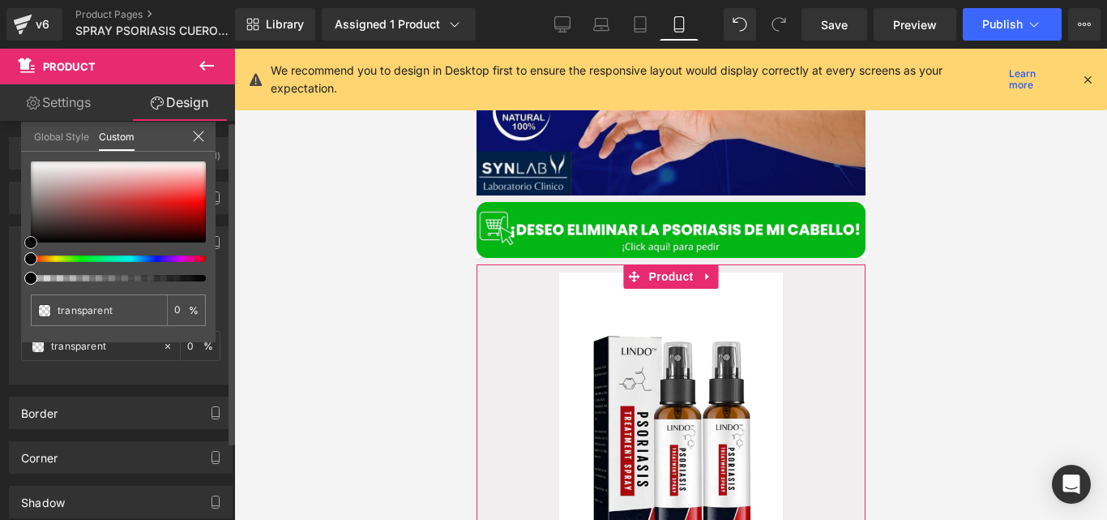
type input "#d9d7d7"
type input "100"
type input "#d9d7d7"
type input "100"
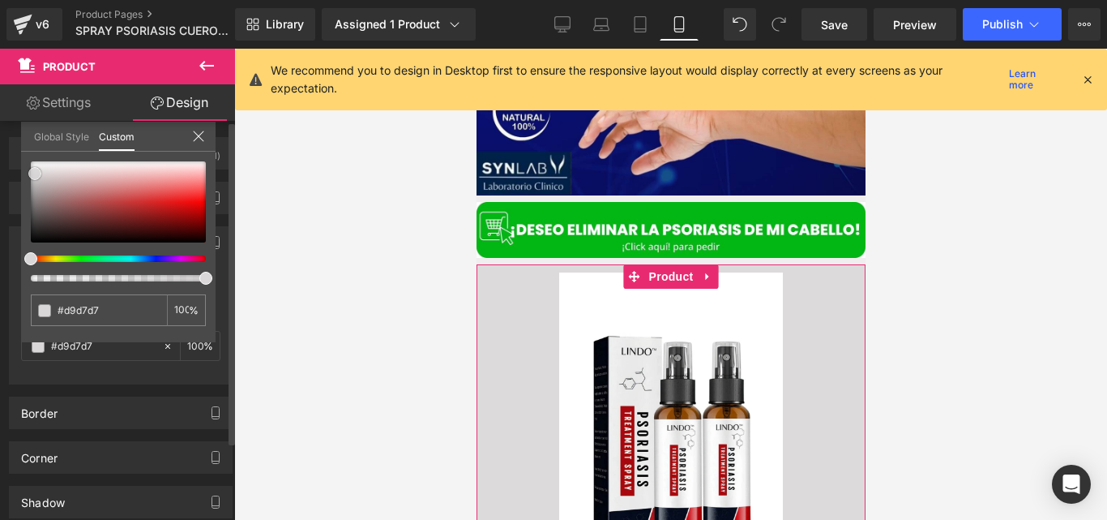
type input "#dcdada"
type input "#dedcdc"
type input "#ebe9e9"
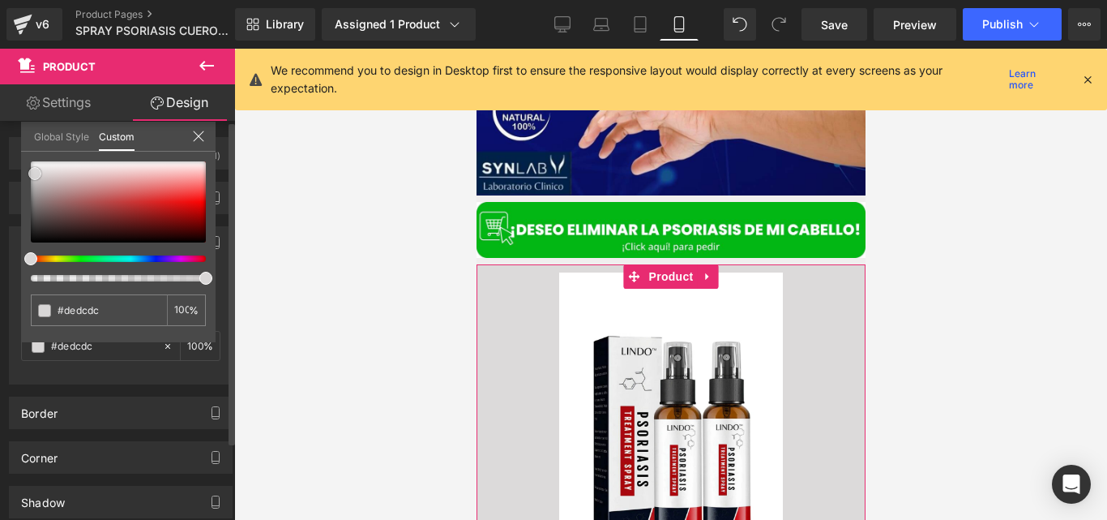
type input "#ebe9e9"
type input "#eeecec"
type input "#f0efef"
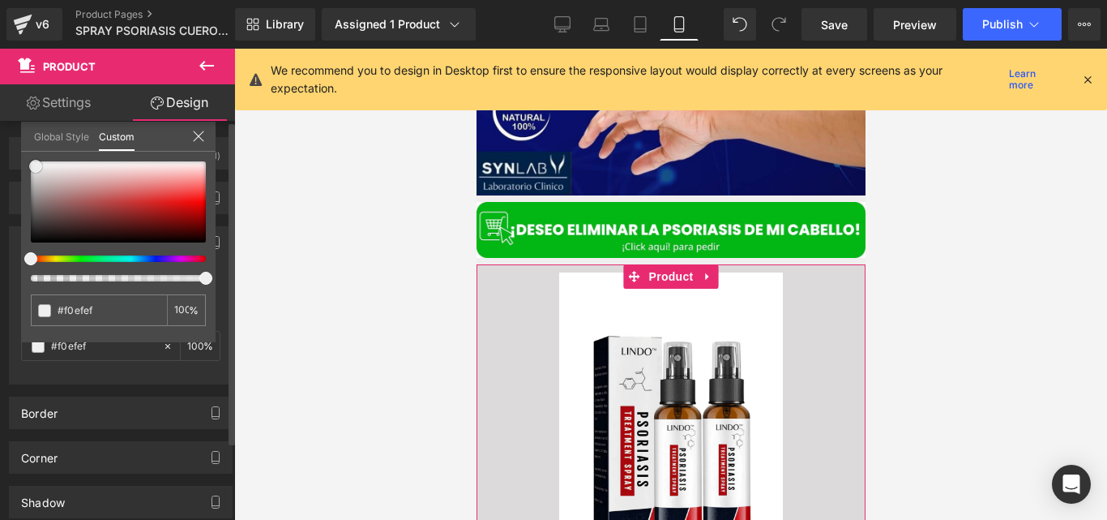
type input "#f2f1f1"
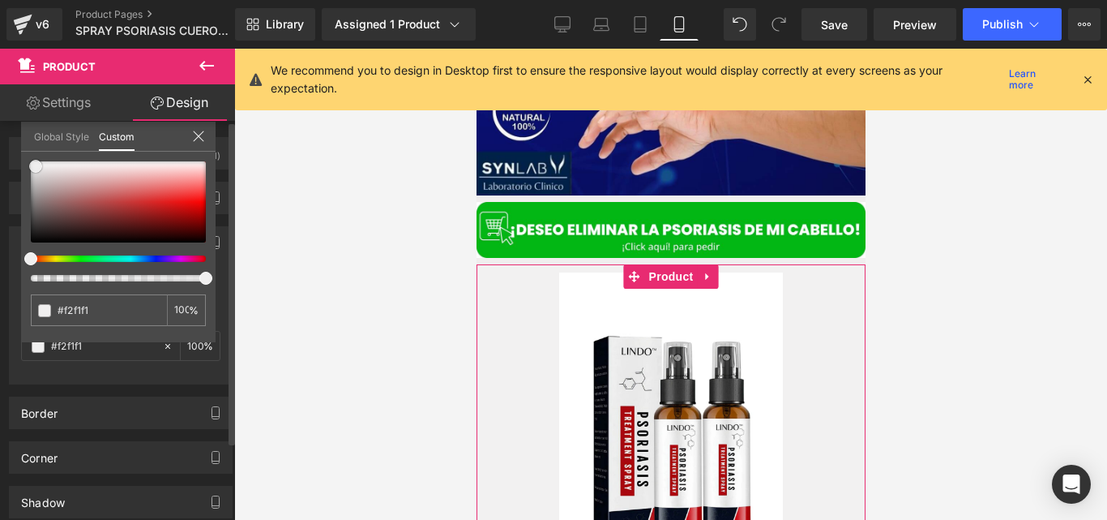
type input "#faf9f9"
type input "#ffffff"
drag, startPoint x: 35, startPoint y: 173, endPoint x: 36, endPoint y: 159, distance: 14.7
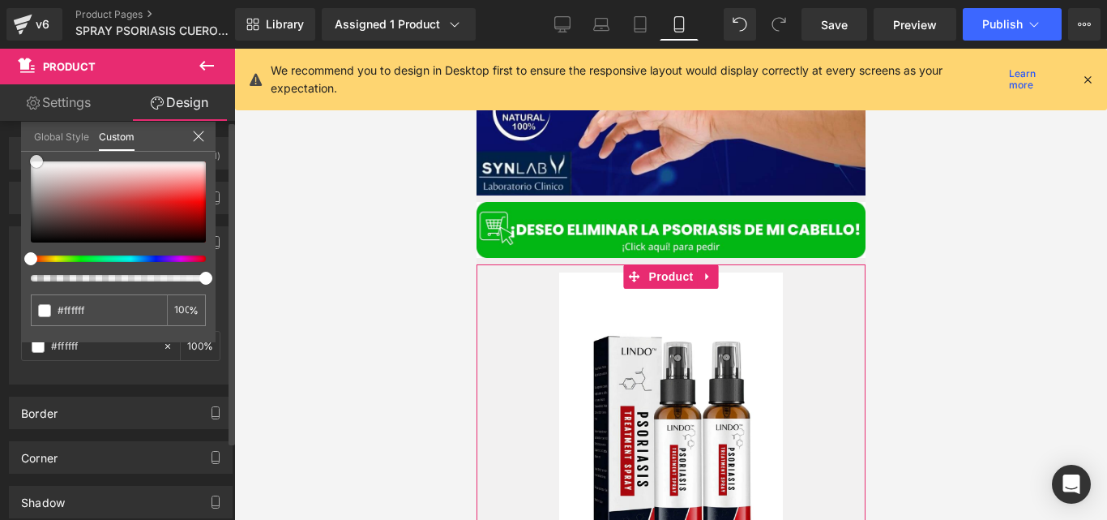
click at [36, 161] on div at bounding box center [118, 201] width 175 height 81
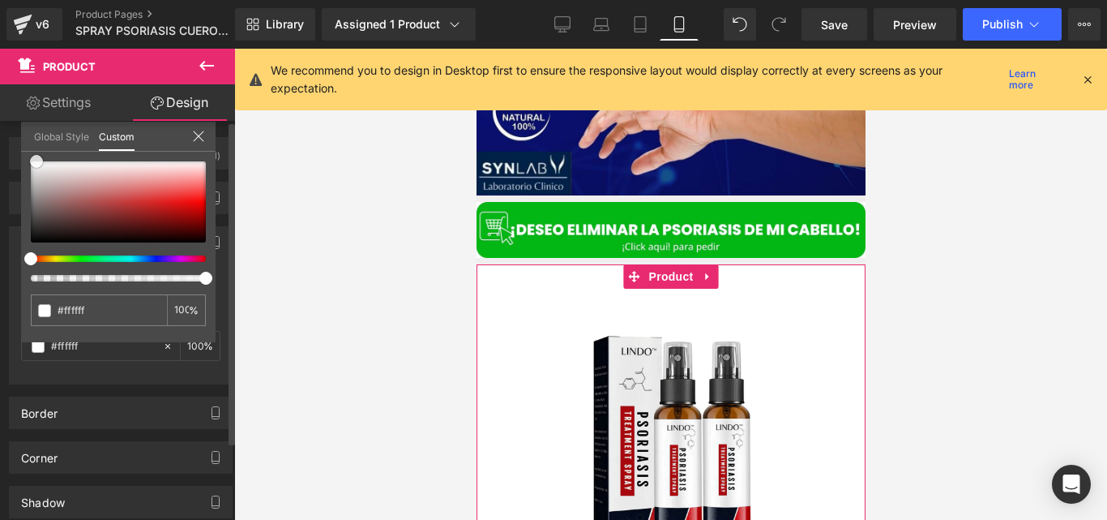
click at [36, 158] on span at bounding box center [36, 161] width 13 height 13
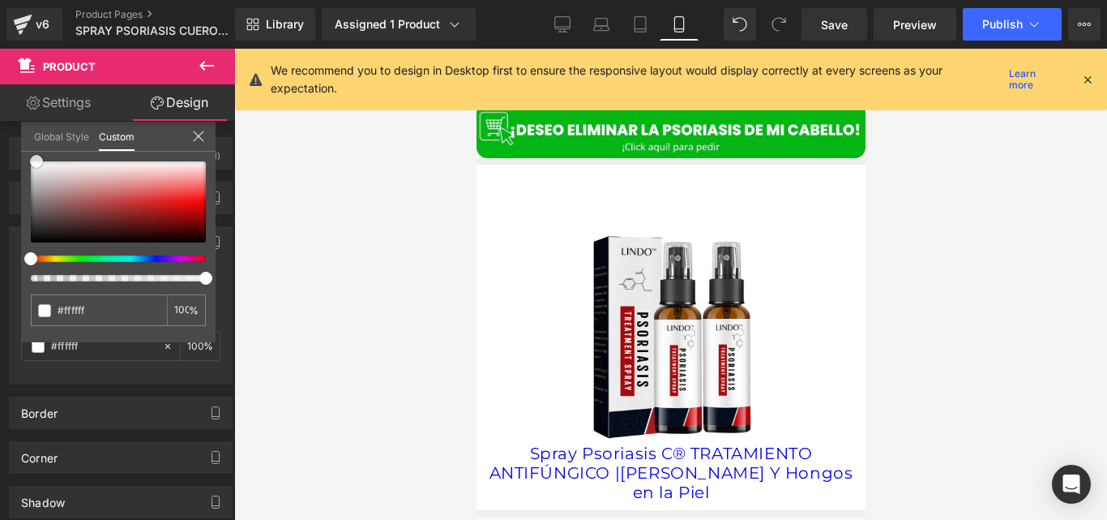
scroll to position [2352, 0]
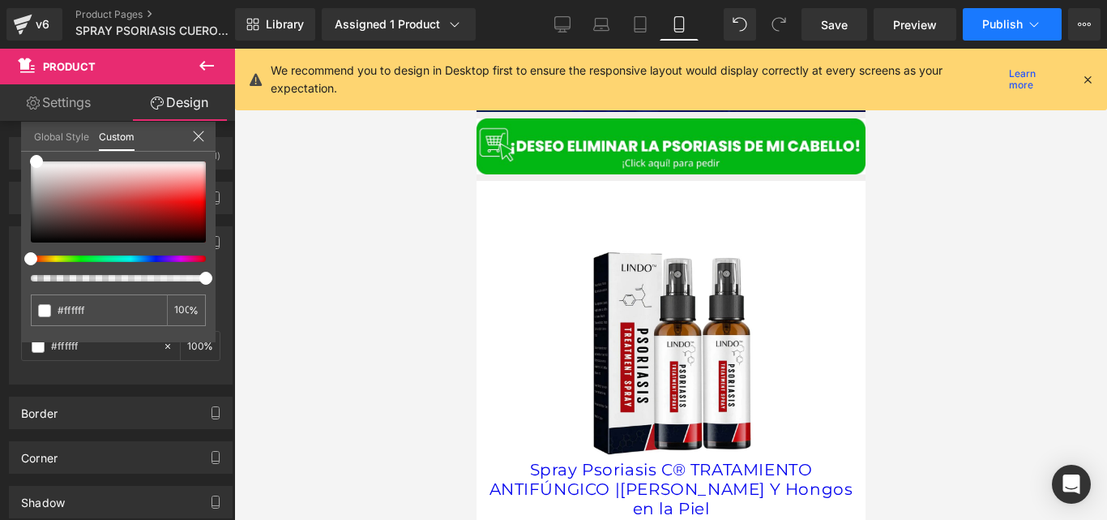
click at [987, 31] on button "Publish" at bounding box center [1012, 24] width 99 height 32
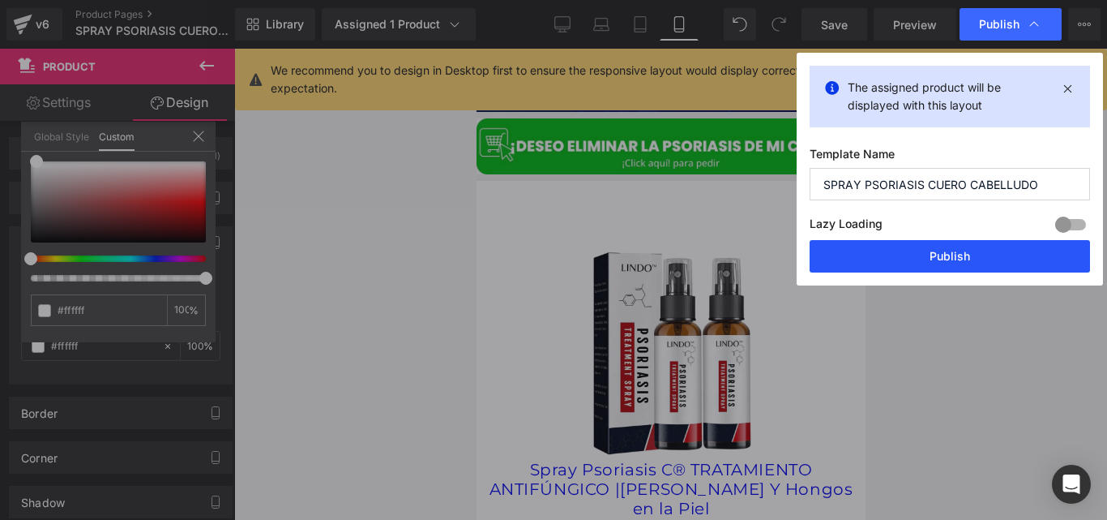
click at [852, 258] on button "Publish" at bounding box center [950, 256] width 280 height 32
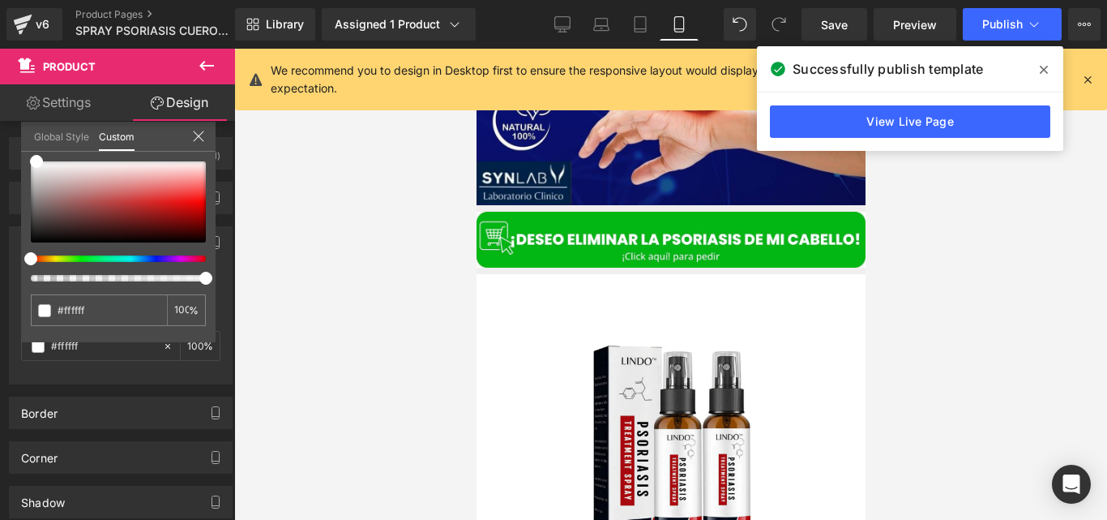
scroll to position [2352, 0]
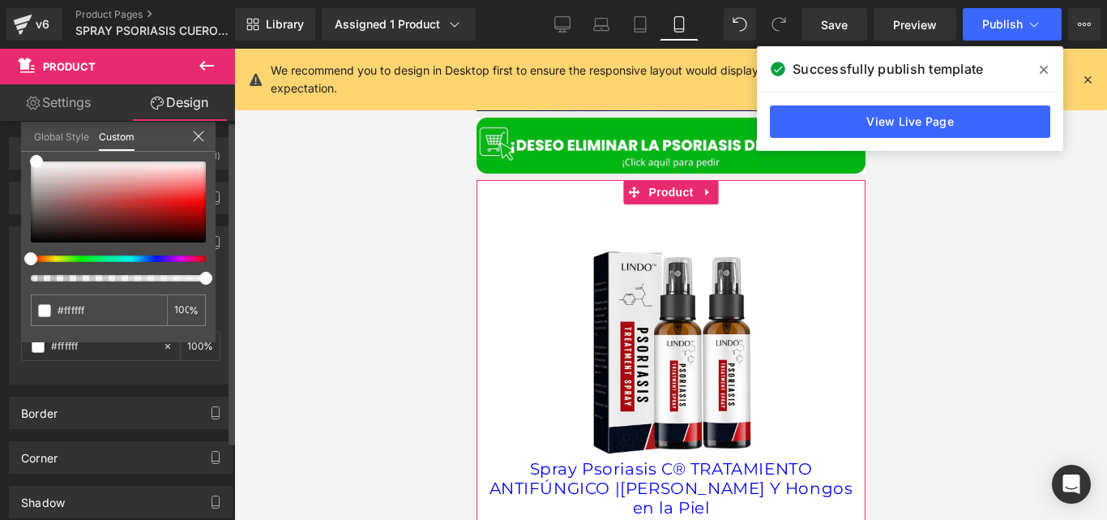
click at [199, 138] on icon at bounding box center [198, 136] width 13 height 13
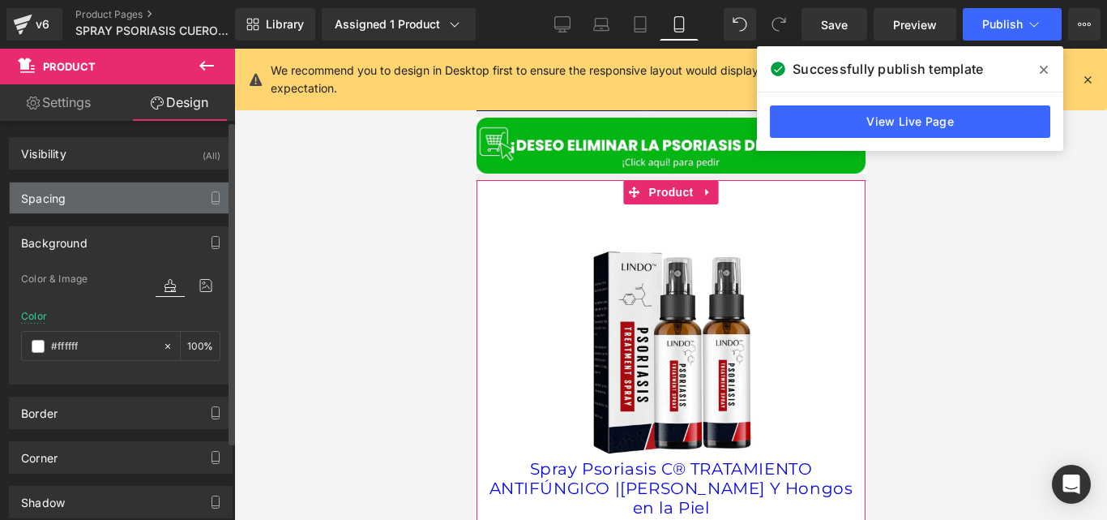
click at [44, 191] on div "Spacing" at bounding box center [43, 193] width 45 height 23
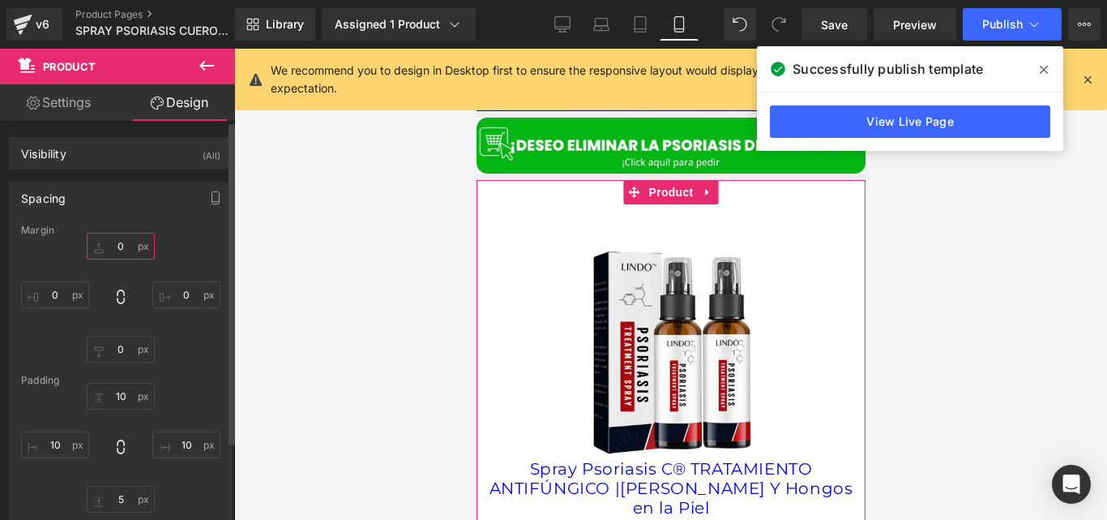
click at [118, 239] on input "0" at bounding box center [121, 246] width 68 height 27
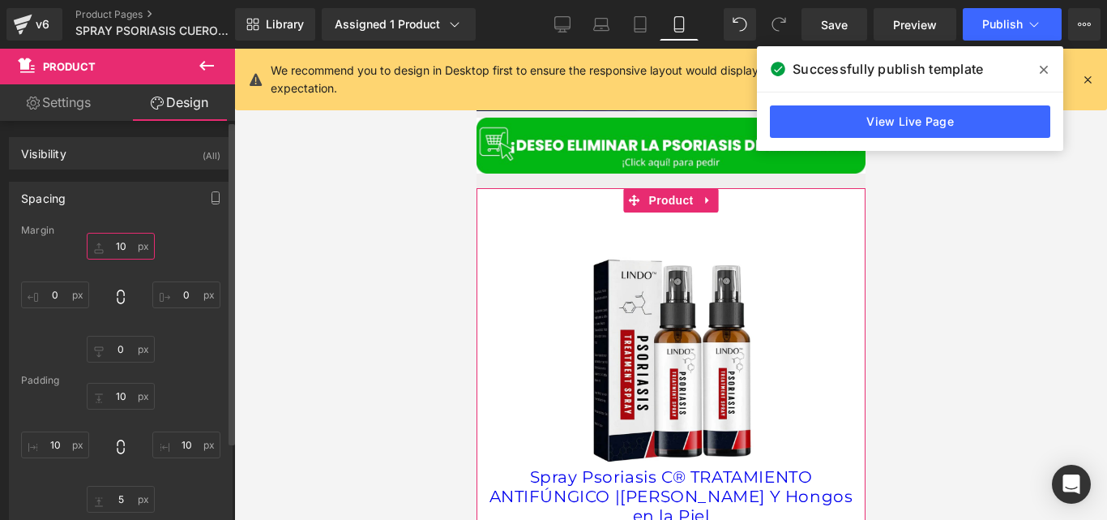
type input "1"
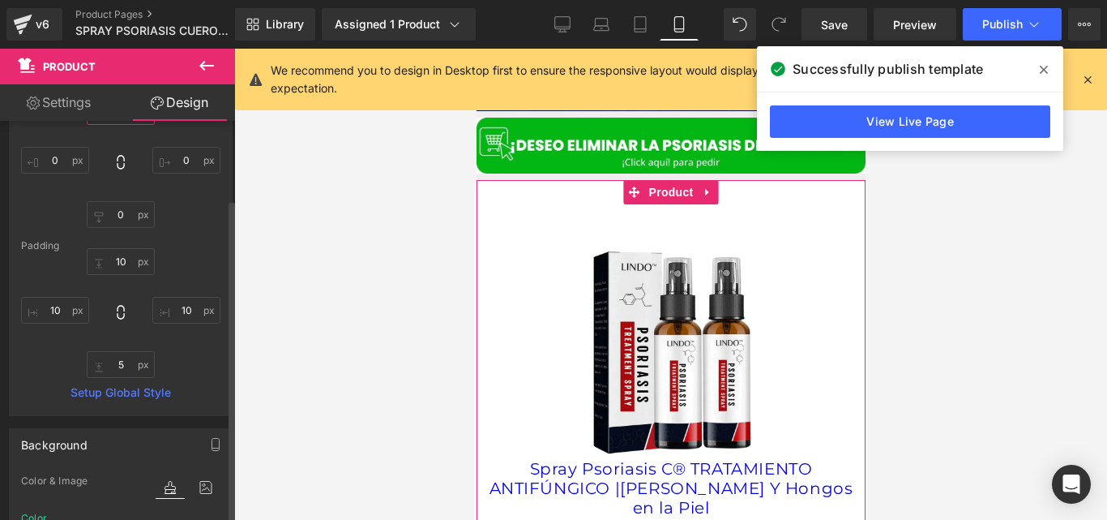
scroll to position [135, 0]
click at [124, 267] on input "10" at bounding box center [121, 260] width 68 height 27
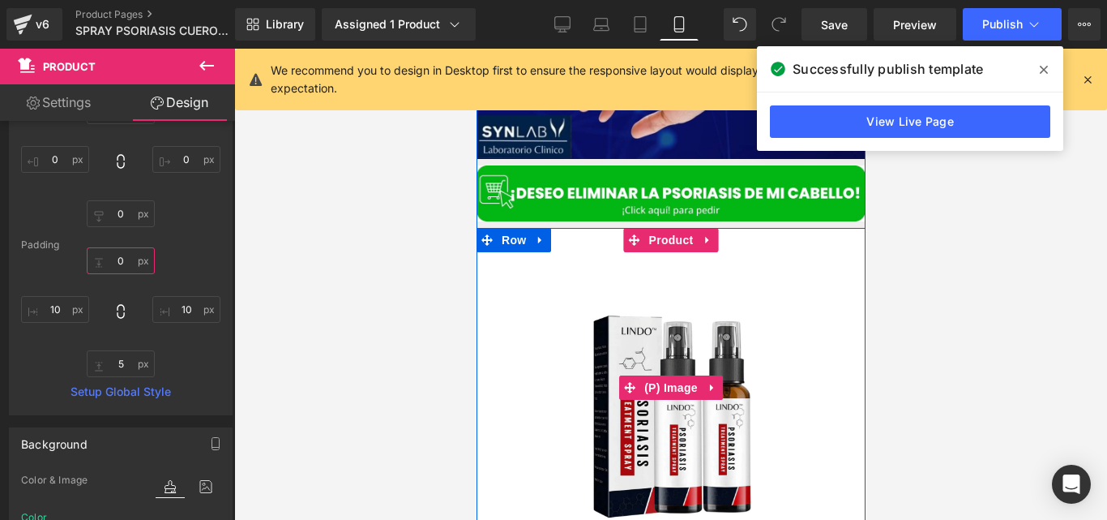
scroll to position [2304, 0]
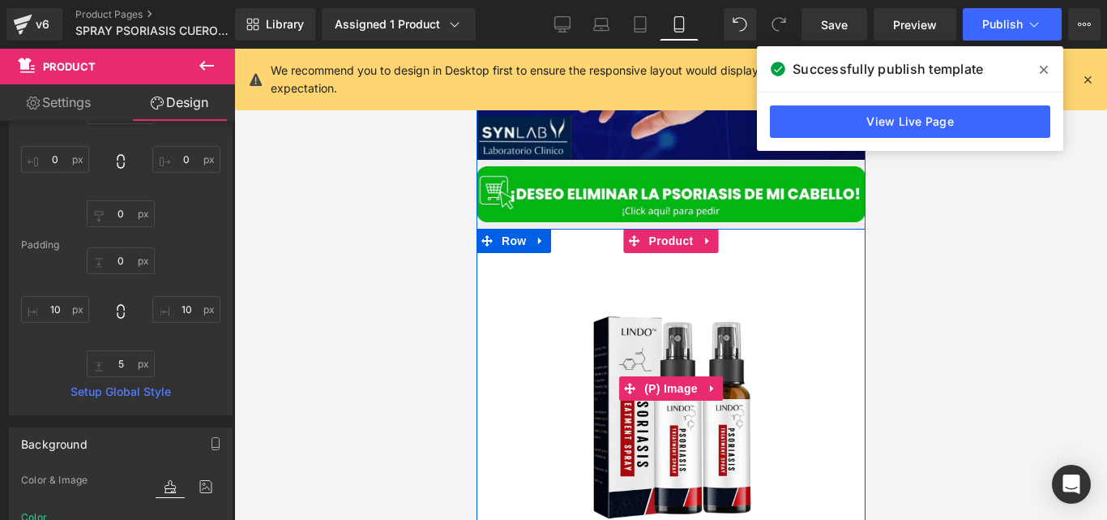
click at [669, 376] on span "(P) Image" at bounding box center [671, 388] width 62 height 24
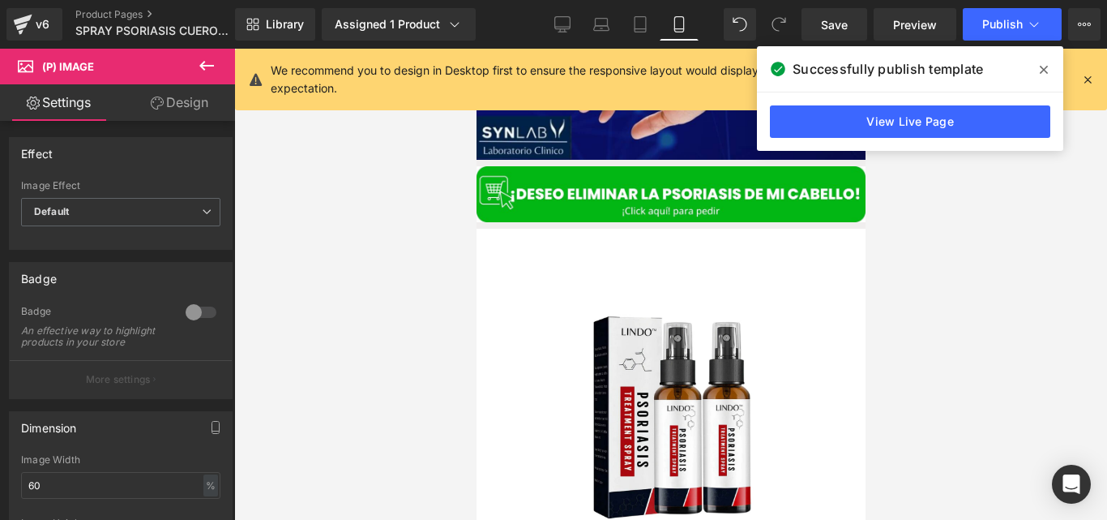
click at [172, 92] on link "Design" at bounding box center [180, 102] width 118 height 36
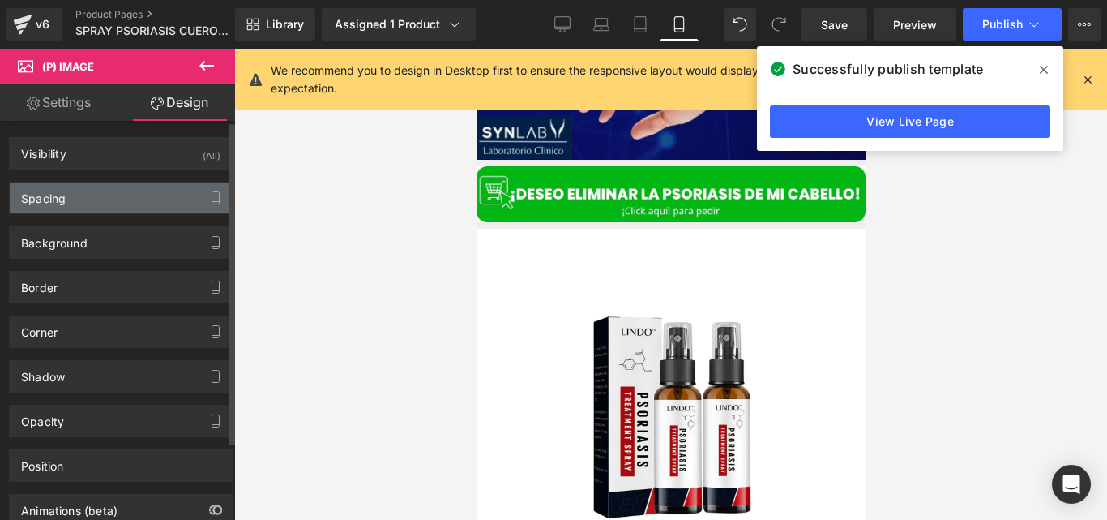
click at [193, 204] on div "Spacing" at bounding box center [121, 197] width 222 height 31
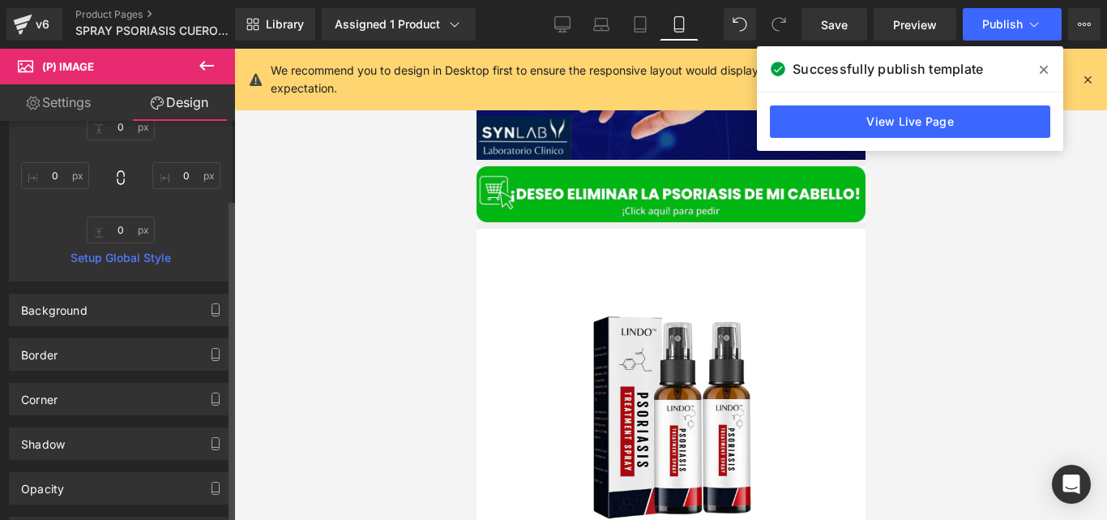
scroll to position [290, 0]
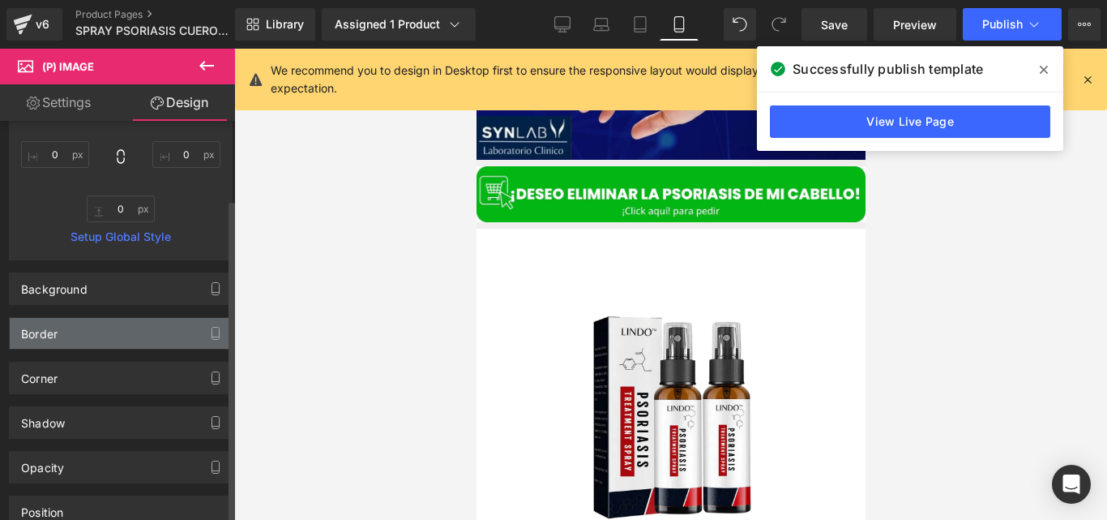
click at [116, 340] on div "Border" at bounding box center [121, 333] width 222 height 31
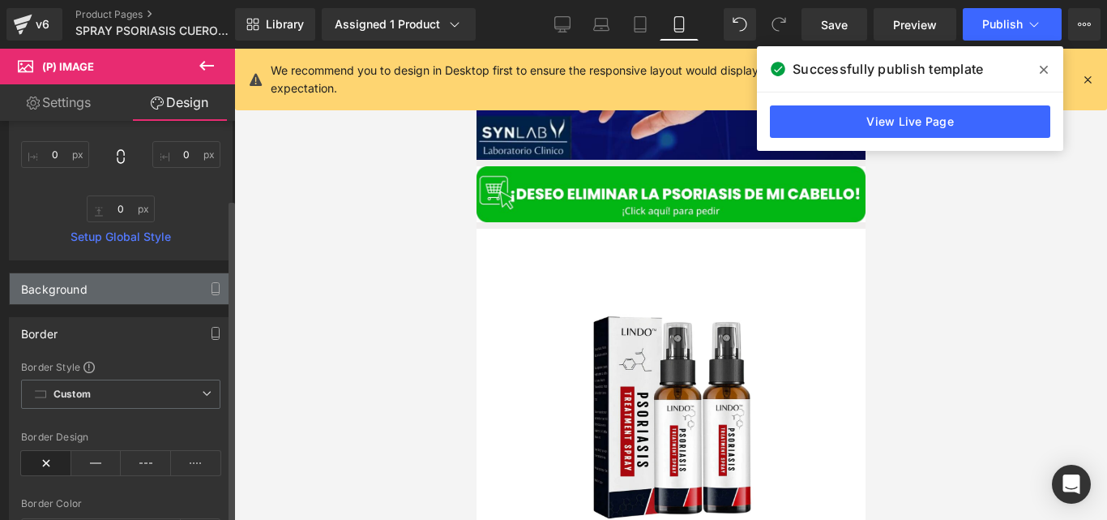
click at [120, 300] on div "Background" at bounding box center [121, 288] width 222 height 31
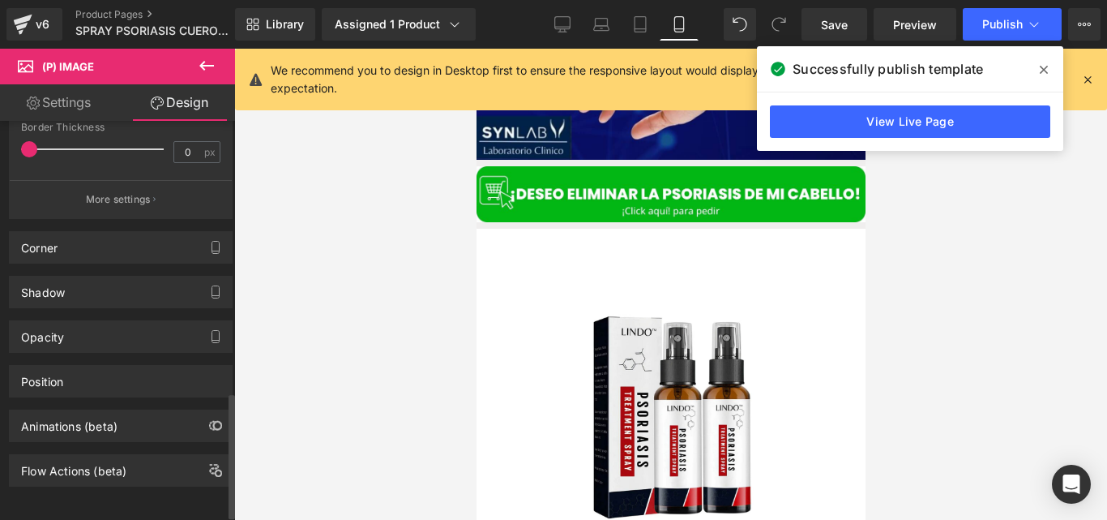
scroll to position [877, 0]
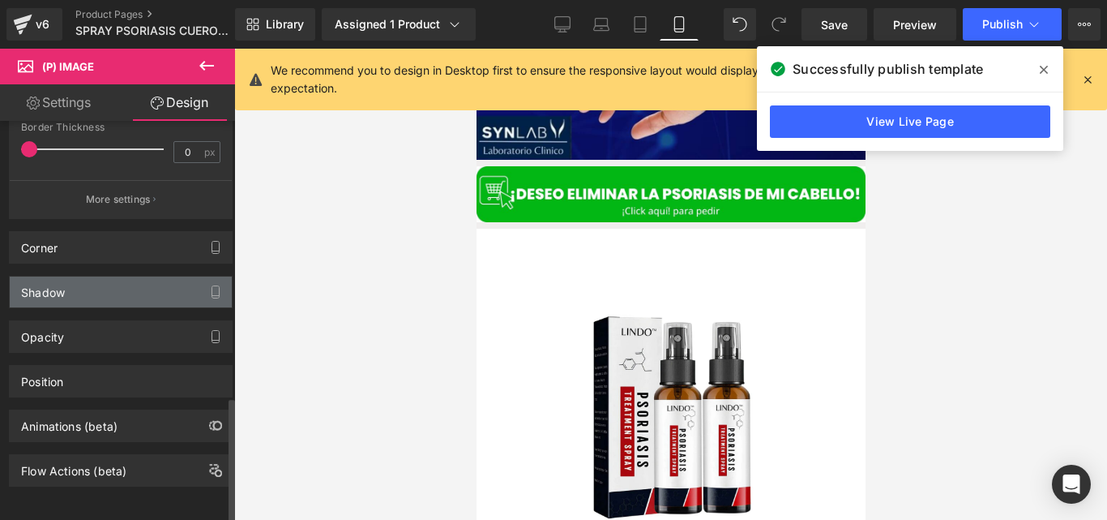
click at [106, 276] on div "Shadow" at bounding box center [121, 291] width 222 height 31
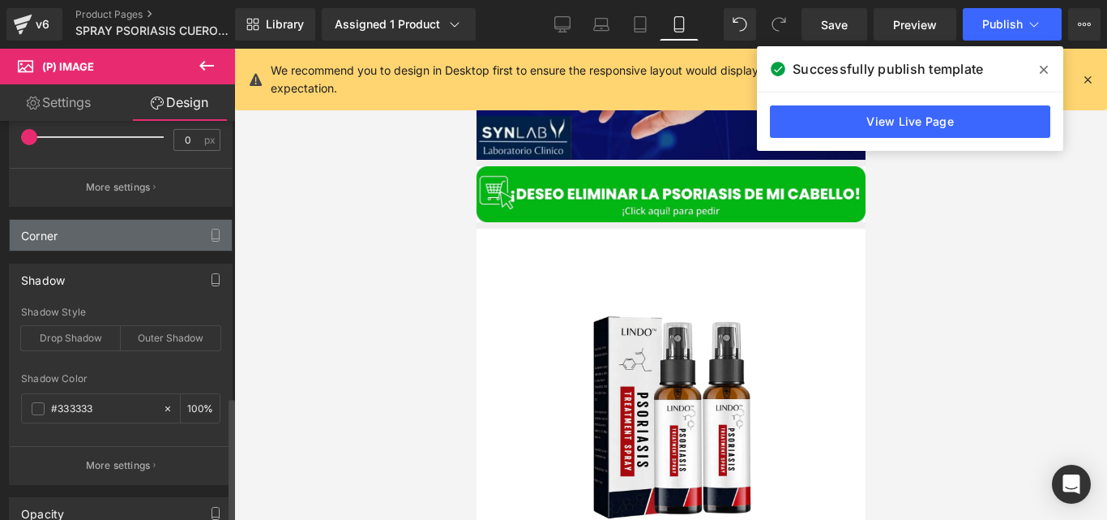
click at [106, 248] on div "Corner" at bounding box center [121, 235] width 222 height 31
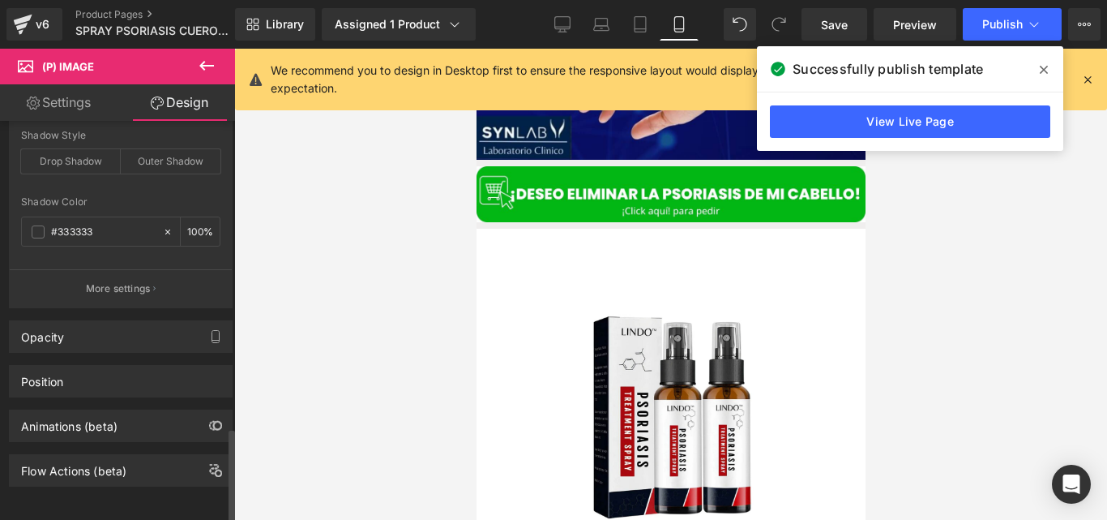
click at [88, 330] on div "Opacity" at bounding box center [121, 336] width 222 height 31
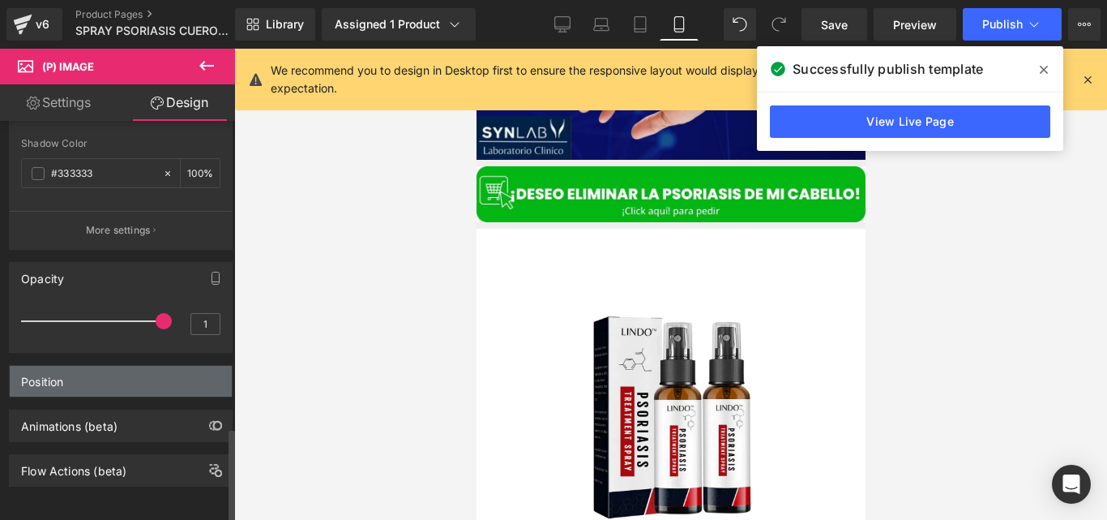
click at [66, 366] on div "Position" at bounding box center [121, 381] width 222 height 31
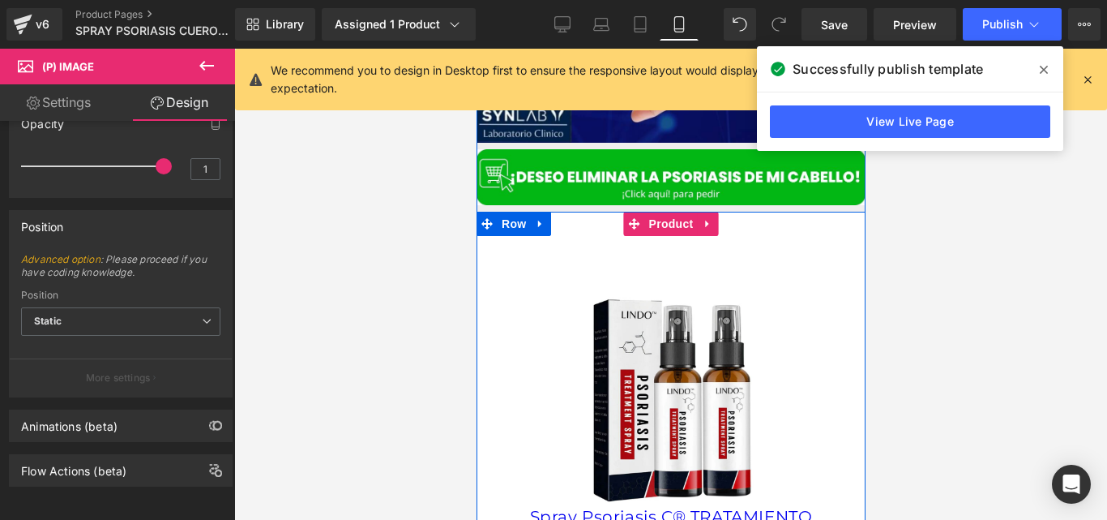
scroll to position [2307, 0]
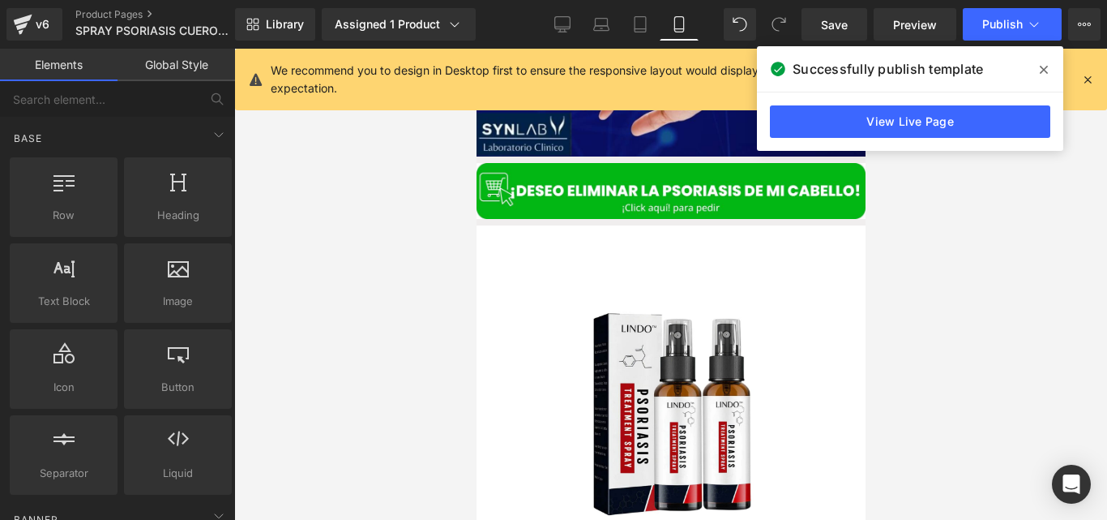
click at [891, 308] on div at bounding box center [670, 284] width 873 height 471
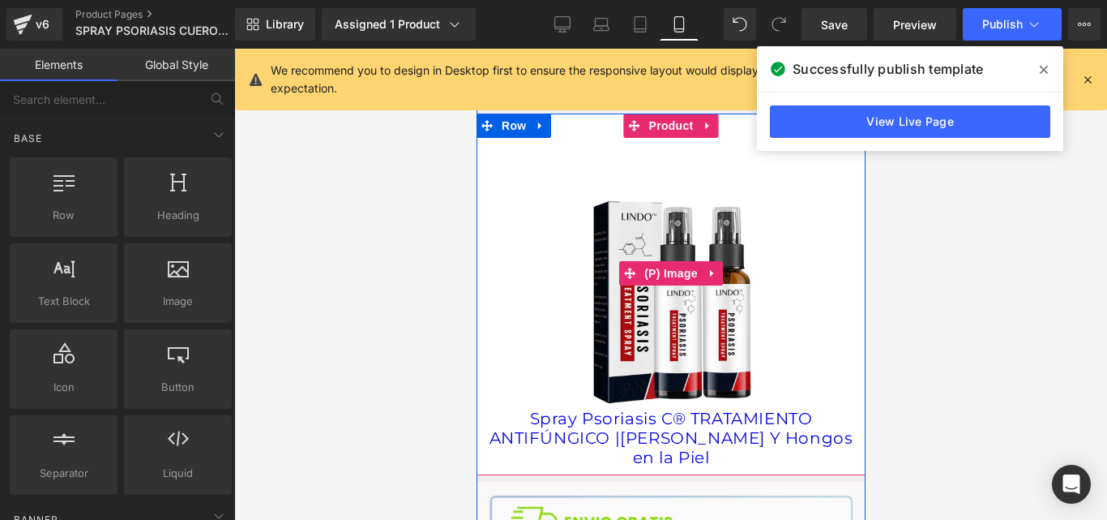
scroll to position [2416, 0]
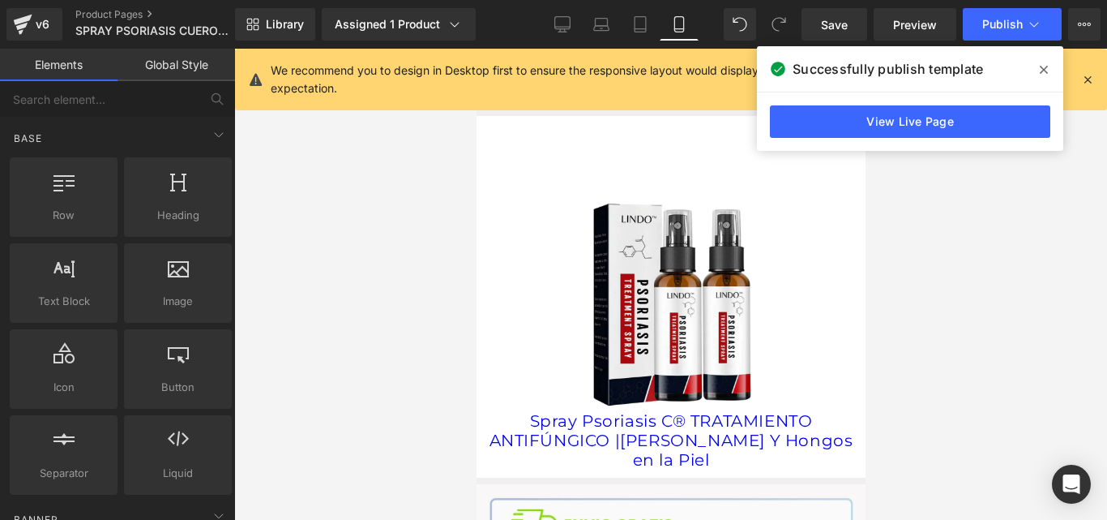
click at [1038, 64] on span at bounding box center [1044, 70] width 26 height 26
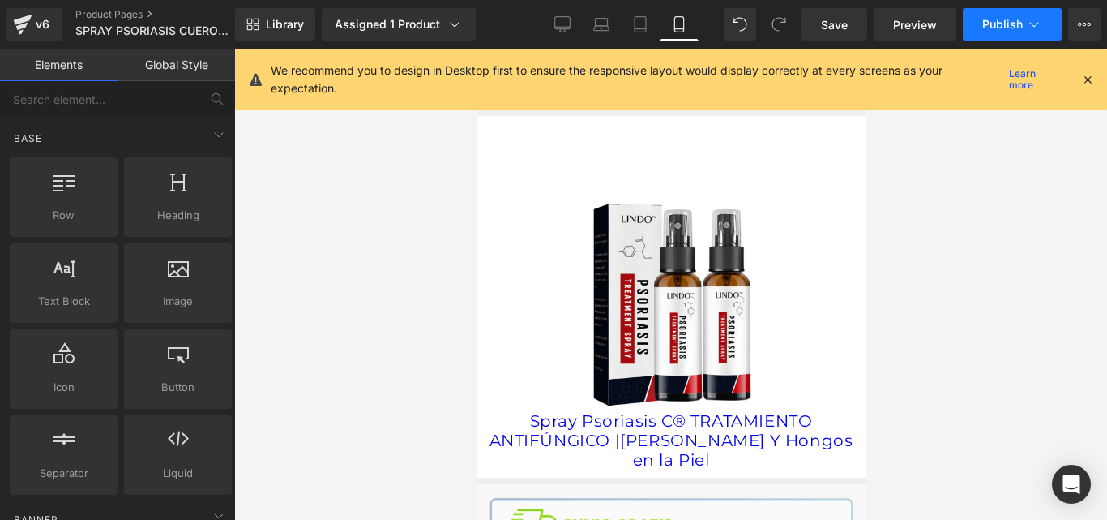
click at [978, 16] on button "Publish" at bounding box center [1012, 24] width 99 height 32
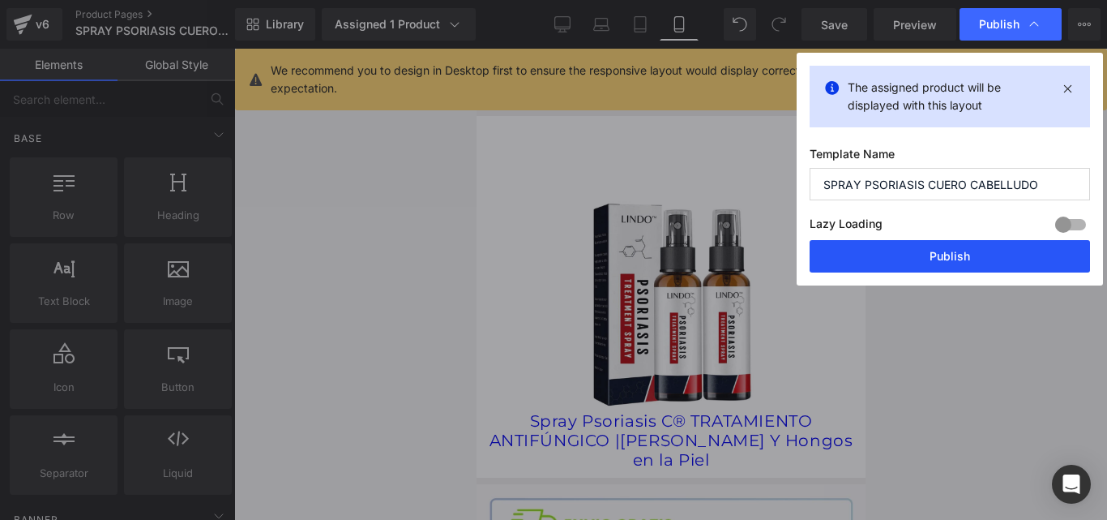
click at [854, 242] on button "Publish" at bounding box center [950, 256] width 280 height 32
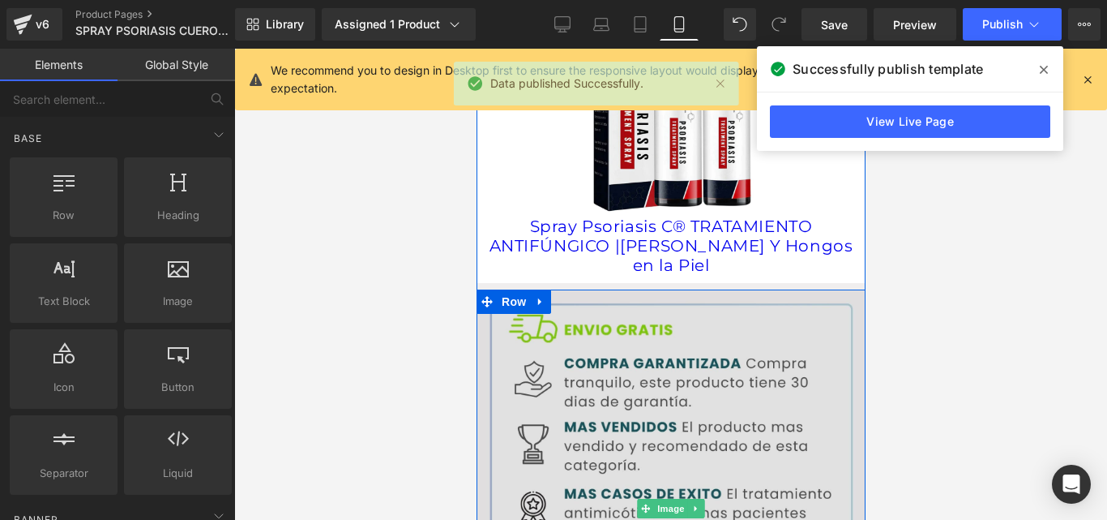
scroll to position [2588, 0]
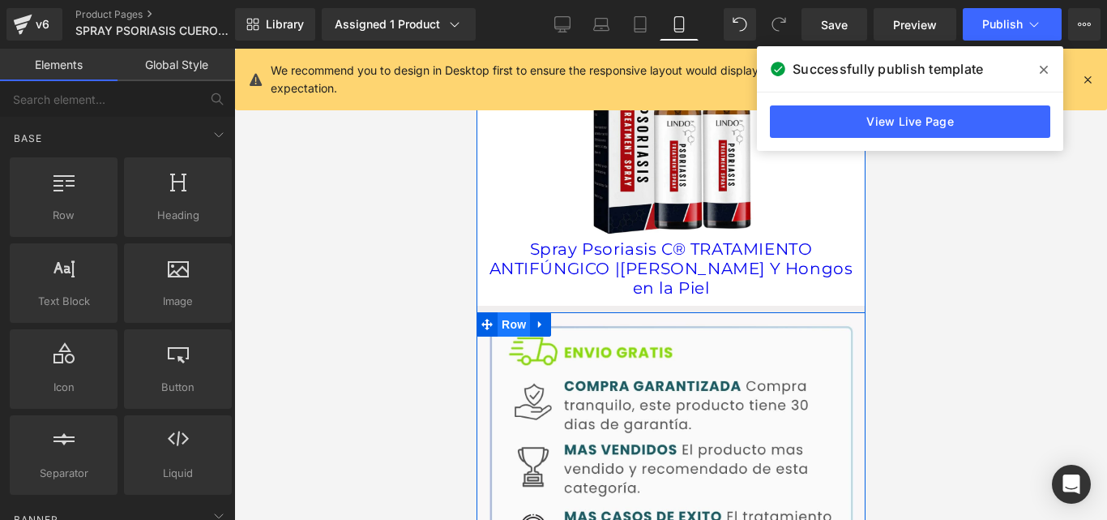
click at [515, 312] on span "Row" at bounding box center [513, 324] width 32 height 24
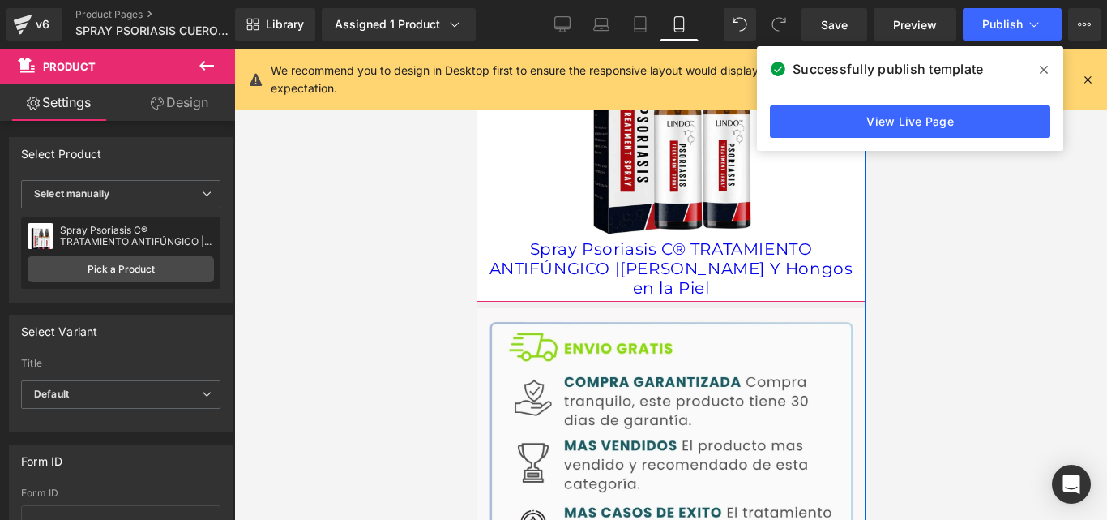
drag, startPoint x: 577, startPoint y: 287, endPoint x: 580, endPoint y: 277, distance: 10.3
click at [580, 277] on div "Sale Off (P) Image Spray Psoriasis C® TRATAMIENTO ANTIFÚNGICO |Elimina Tiña Ing…" at bounding box center [670, 122] width 389 height 357
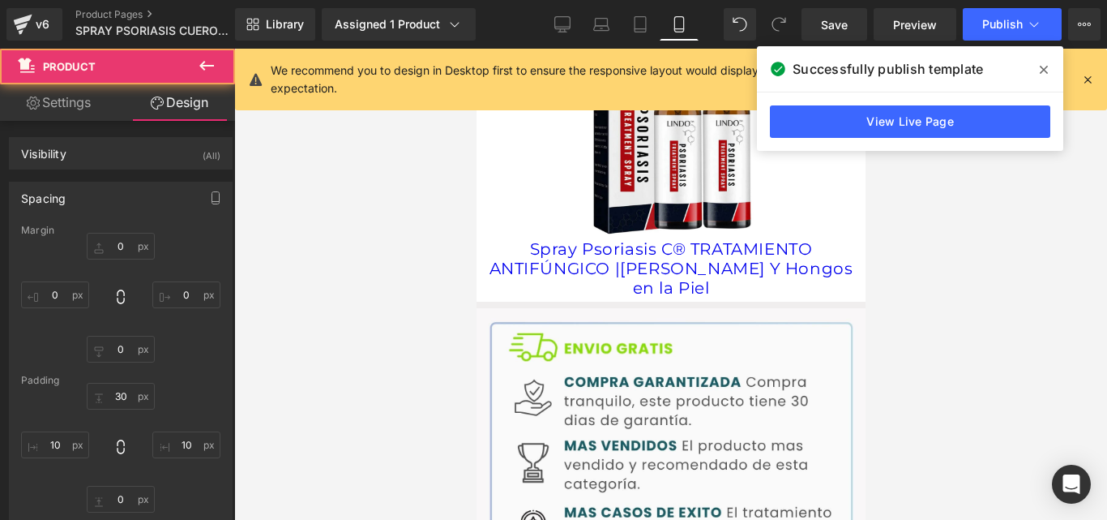
type input "0"
type input "30"
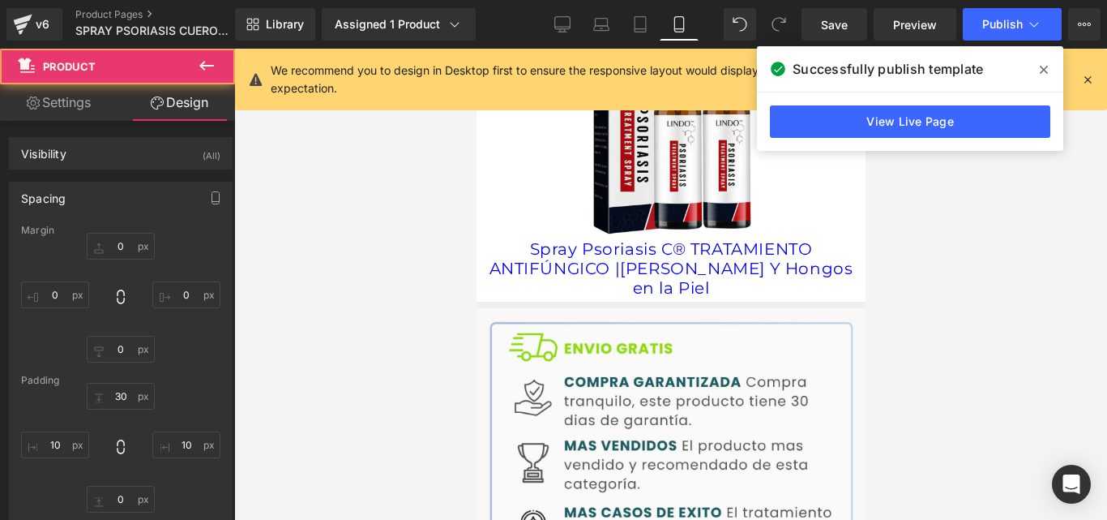
type input "10"
type input "0"
type input "10"
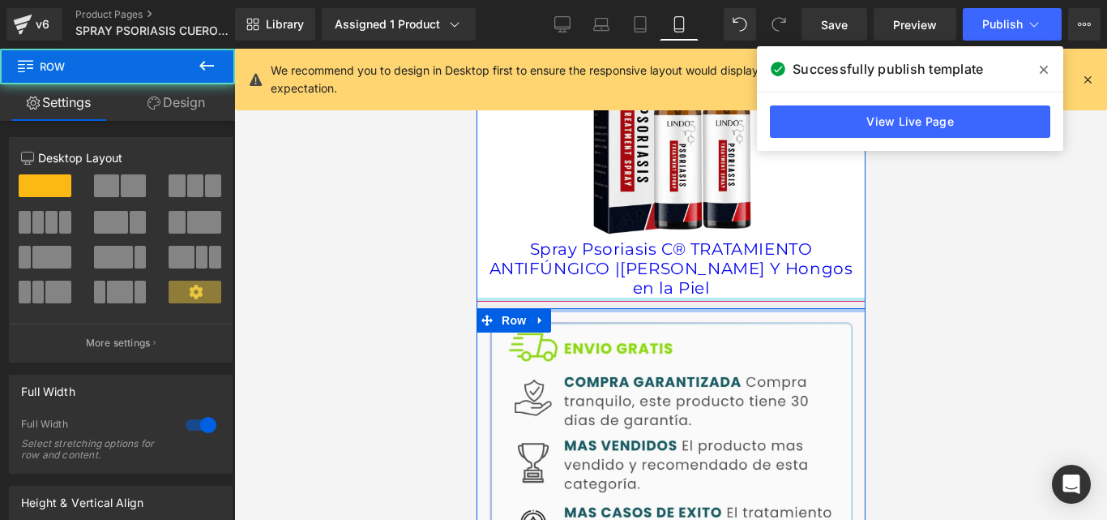
drag, startPoint x: 567, startPoint y: 293, endPoint x: 572, endPoint y: 281, distance: 13.1
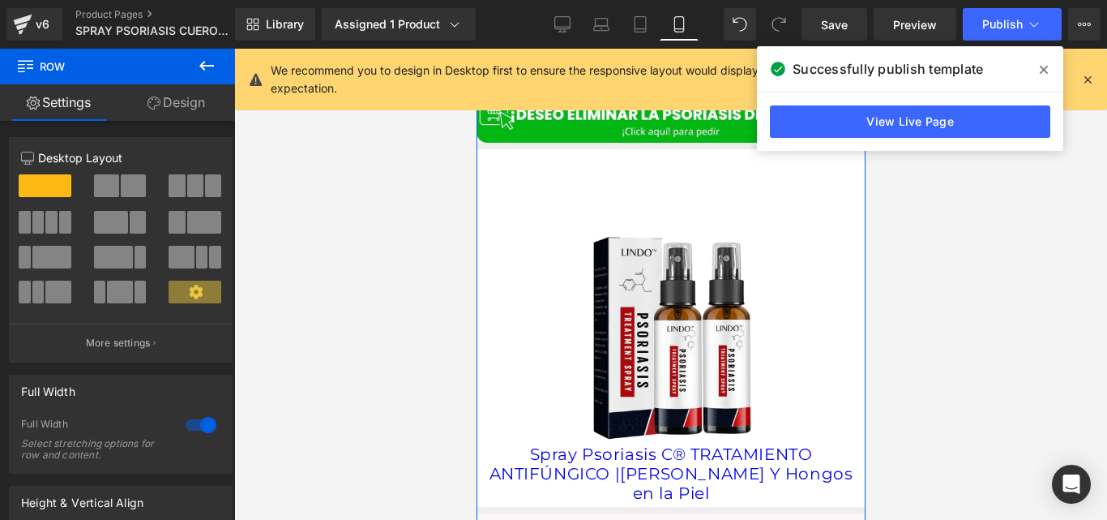
scroll to position [2389, 0]
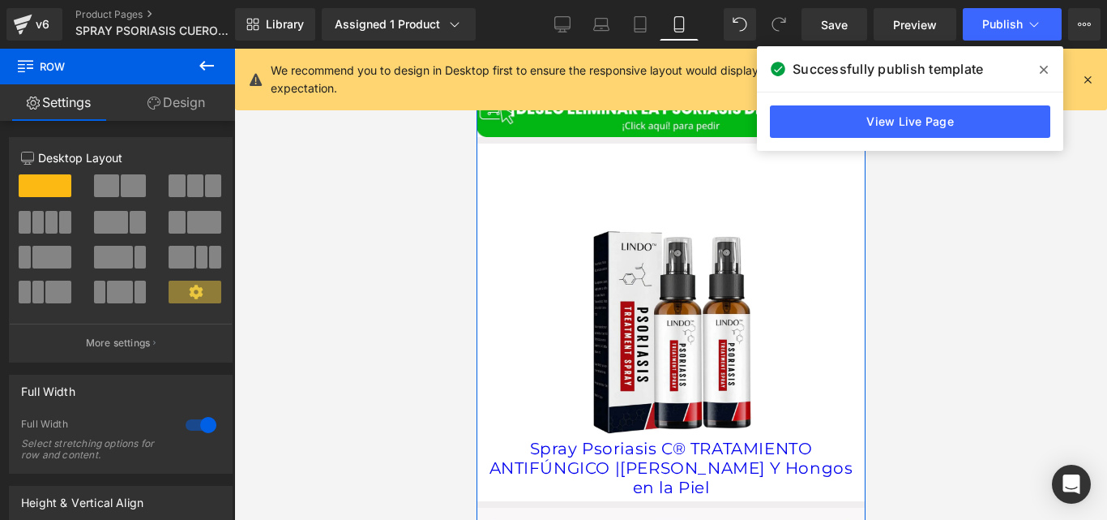
click at [511, 122] on div "Image Image Image Row Row Row Image Row Row Image Row Image Row Image Row Row I…" at bounding box center [670, 89] width 389 height 3703
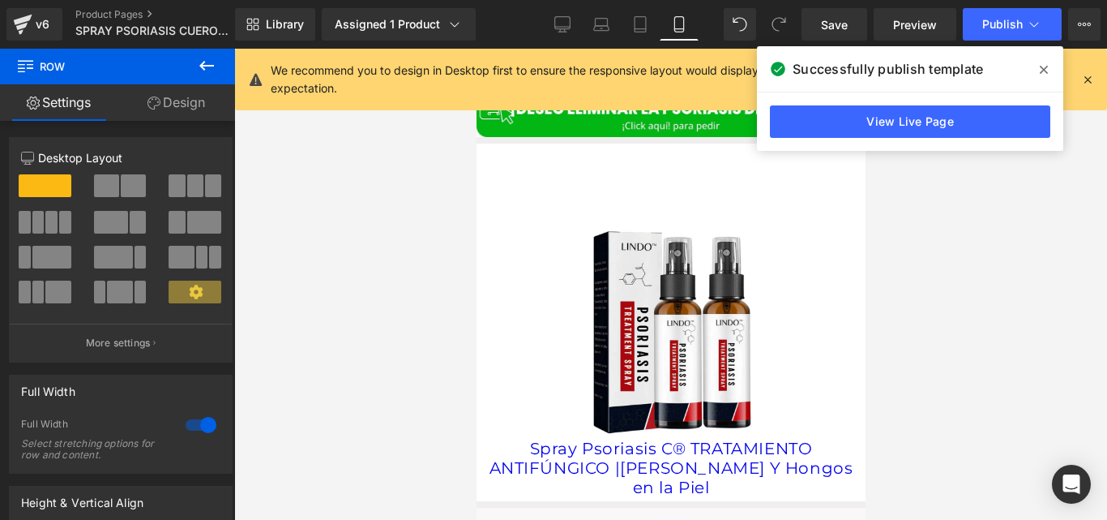
click at [207, 58] on icon at bounding box center [206, 65] width 19 height 19
click at [0, 0] on link "Global Style" at bounding box center [0, 0] width 0 height 0
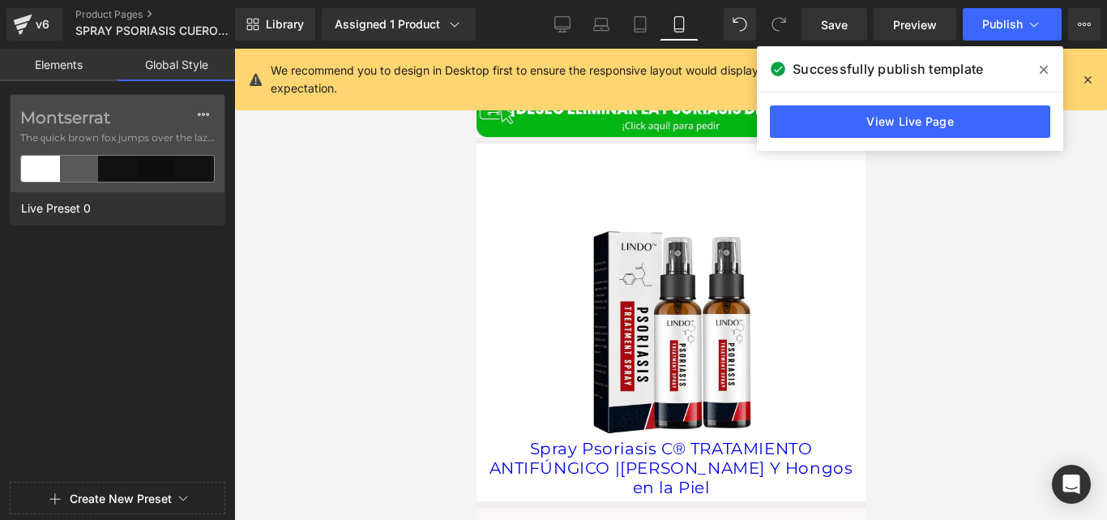
click at [38, 62] on link "Elements" at bounding box center [59, 65] width 118 height 32
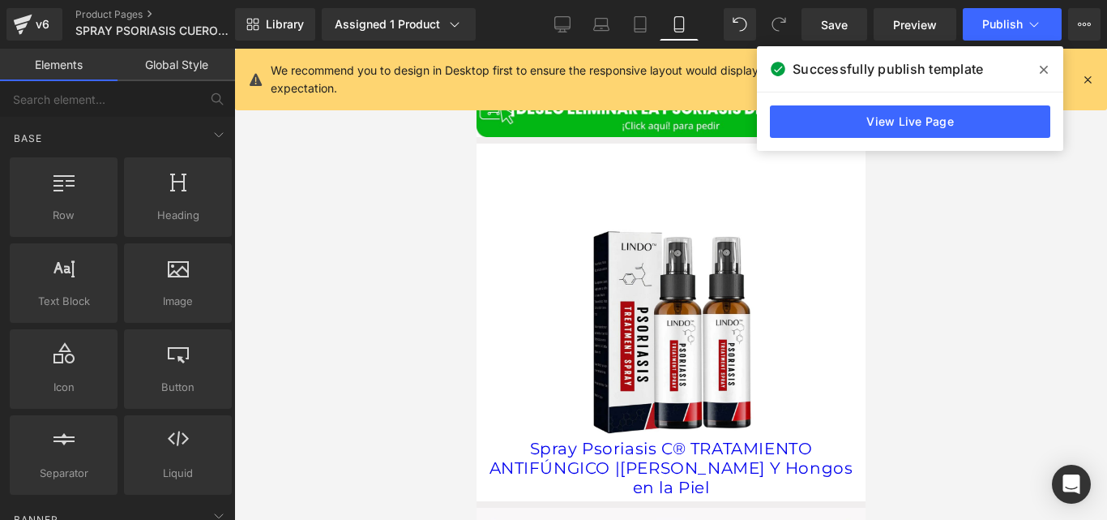
click at [165, 76] on link "Global Style" at bounding box center [177, 65] width 118 height 32
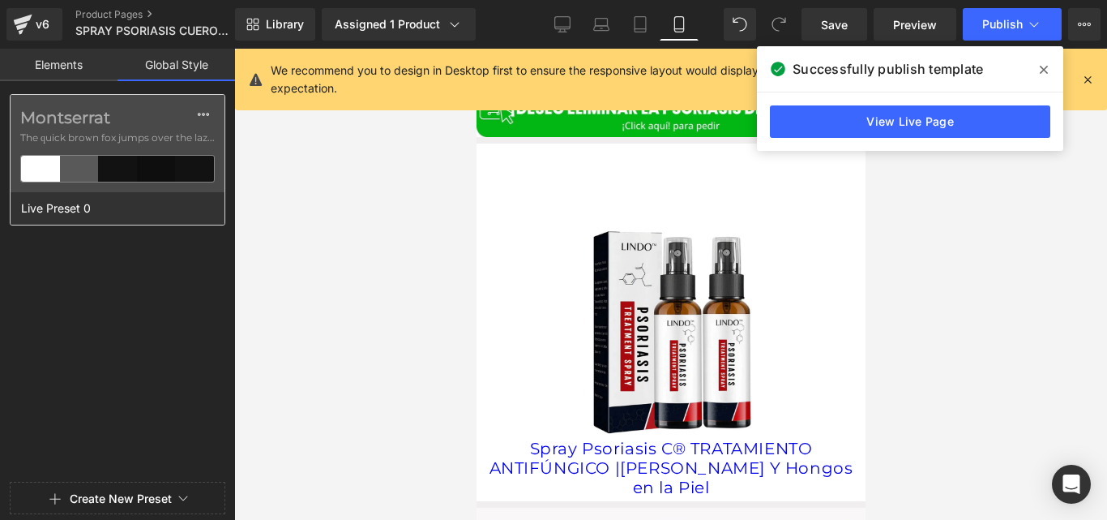
click at [34, 173] on div at bounding box center [40, 169] width 39 height 26
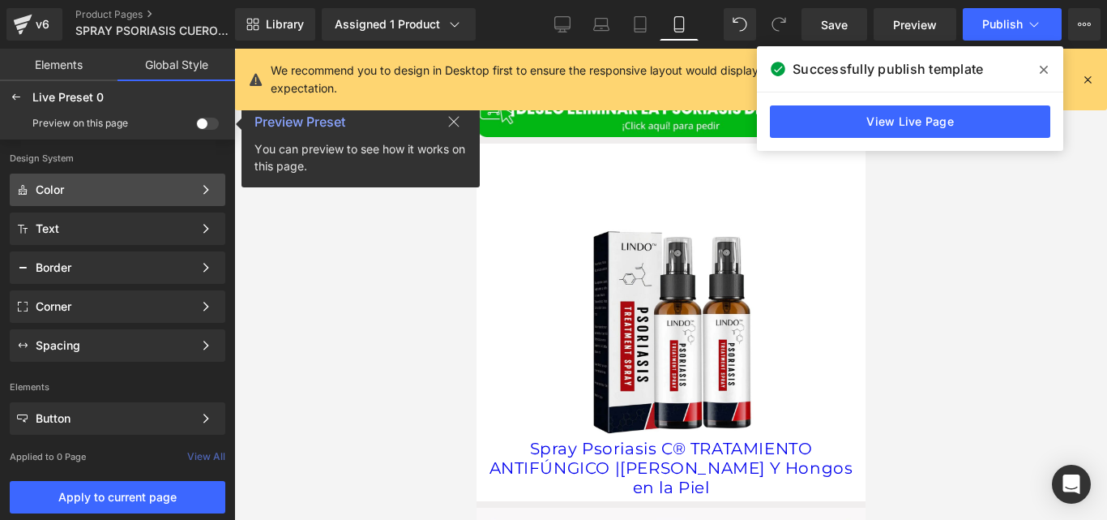
click at [109, 197] on div "Color" at bounding box center [118, 189] width 216 height 32
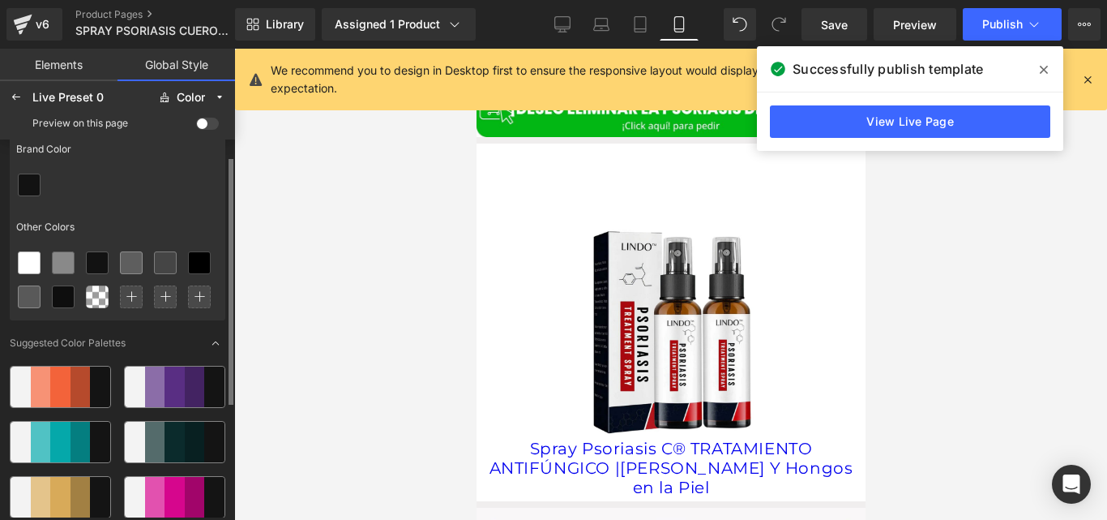
scroll to position [29, 0]
click at [36, 266] on div at bounding box center [29, 261] width 21 height 21
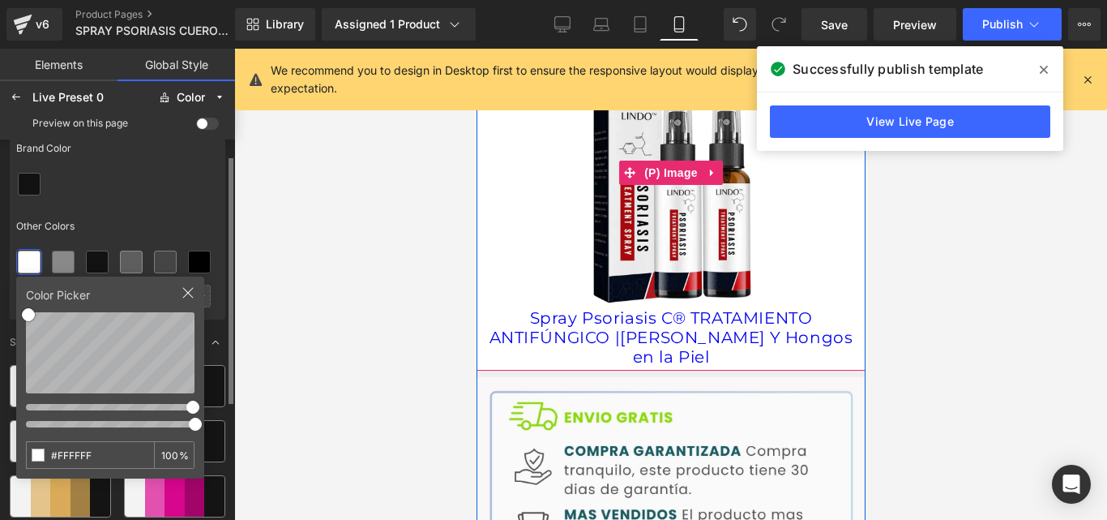
scroll to position [2535, 0]
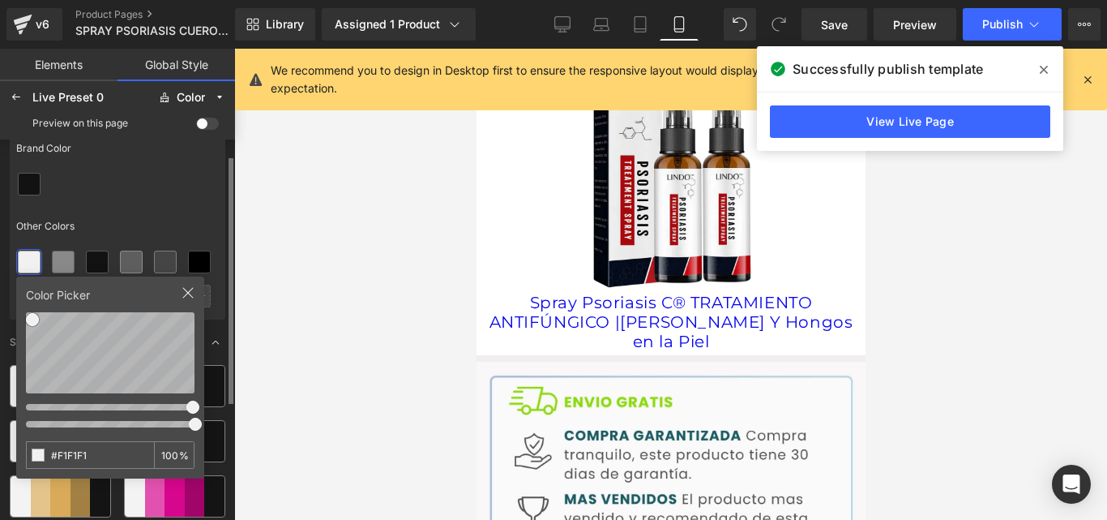
type input "#FFFFFF"
click at [20, 310] on div "Color Picker #FFFFFF 100 %" at bounding box center [110, 377] width 188 height 202
click at [186, 221] on div "Other Colors" at bounding box center [118, 226] width 216 height 37
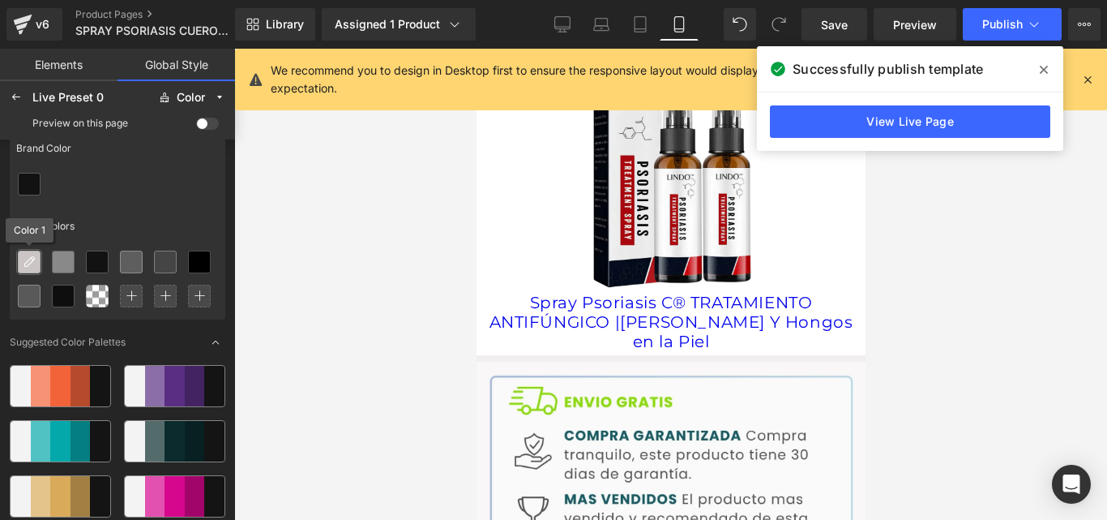
click at [27, 263] on icon at bounding box center [29, 261] width 13 height 13
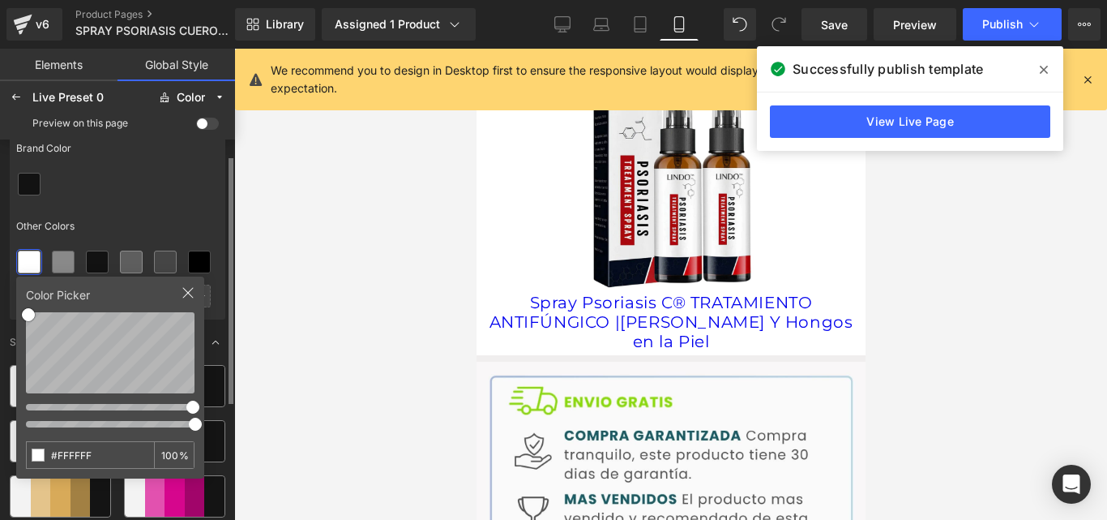
click at [168, 218] on div "Other Colors" at bounding box center [118, 226] width 216 height 37
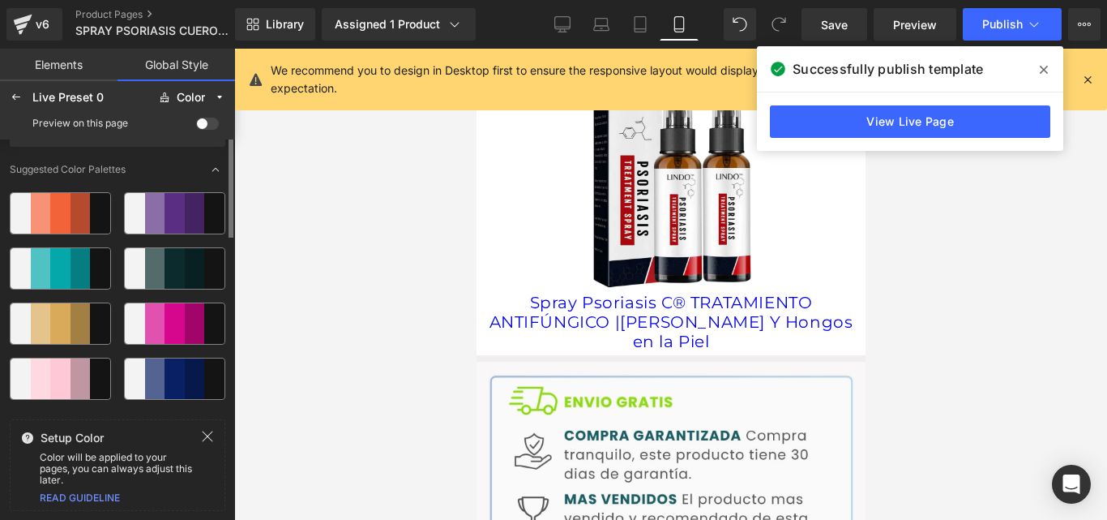
scroll to position [0, 0]
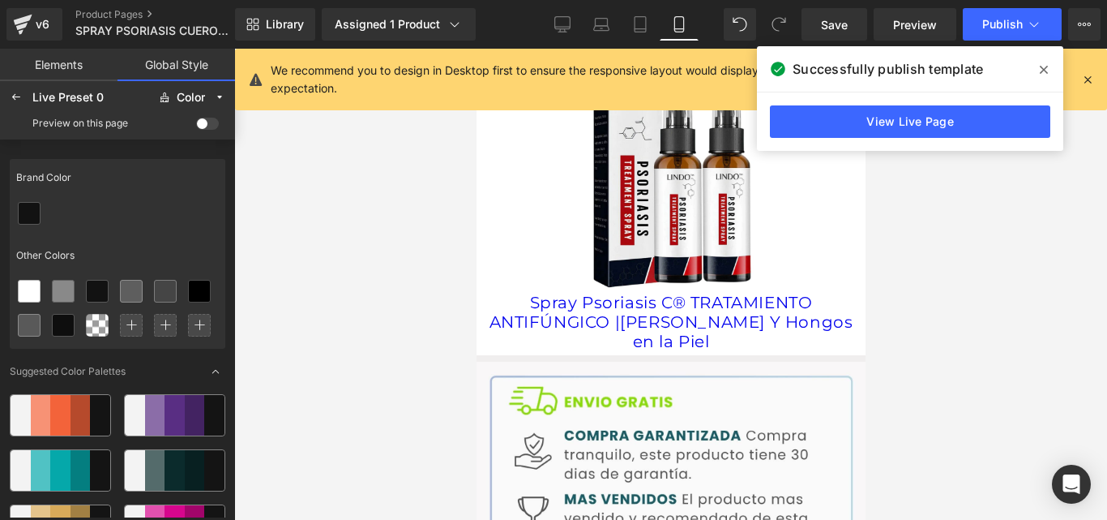
click at [204, 124] on span at bounding box center [207, 124] width 23 height 12
click at [196, 126] on input "checkbox" at bounding box center [196, 126] width 0 height 0
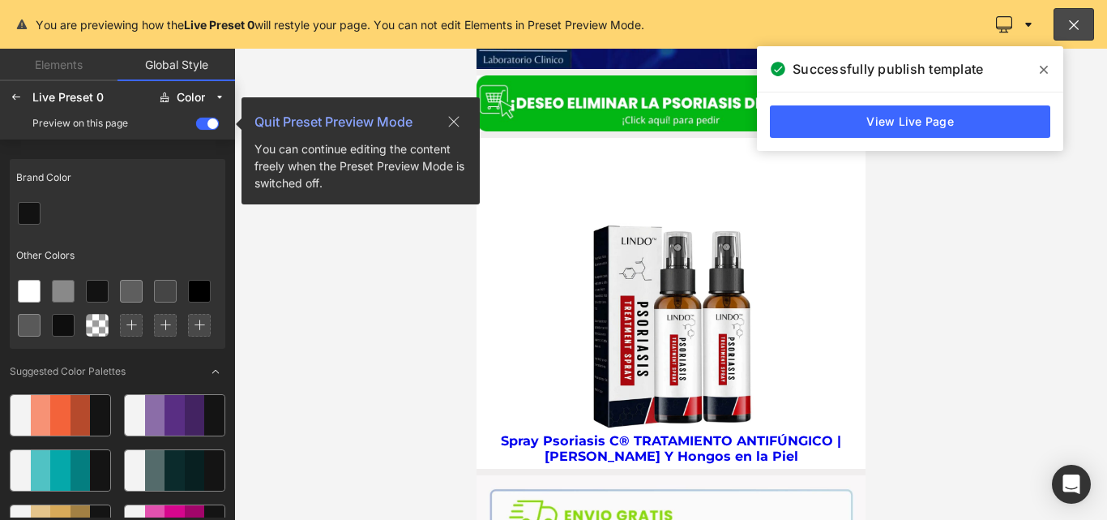
scroll to position [2365, 0]
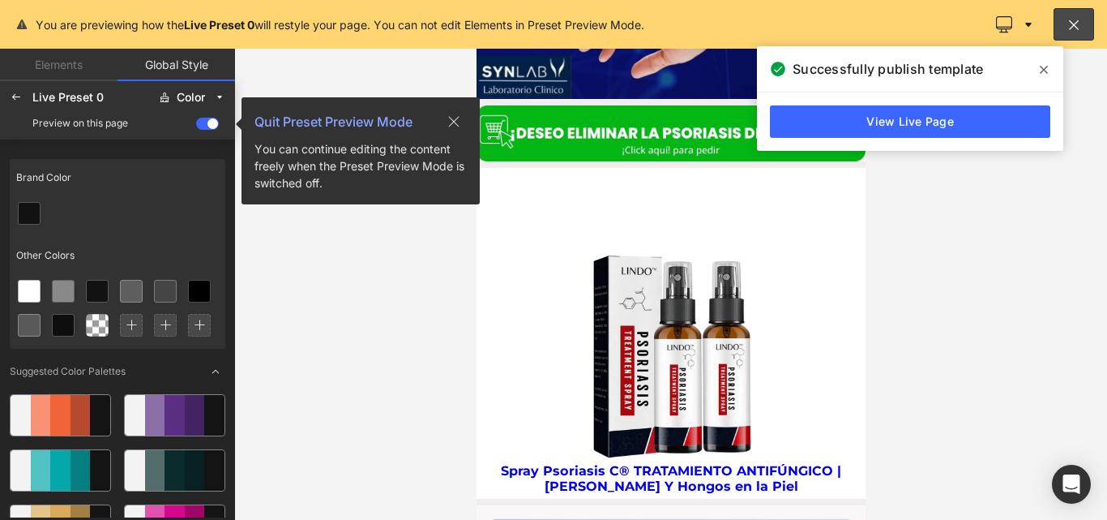
click at [203, 122] on span at bounding box center [207, 124] width 23 height 12
click at [196, 126] on input "checkbox" at bounding box center [196, 126] width 0 height 0
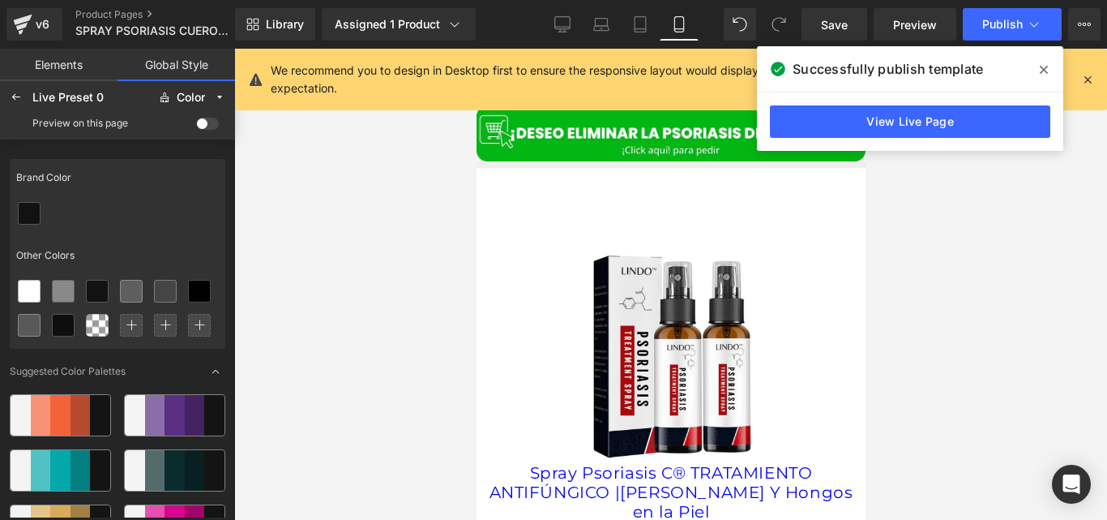
click at [203, 122] on span at bounding box center [207, 124] width 23 height 12
click at [196, 126] on input "checkbox" at bounding box center [196, 126] width 0 height 0
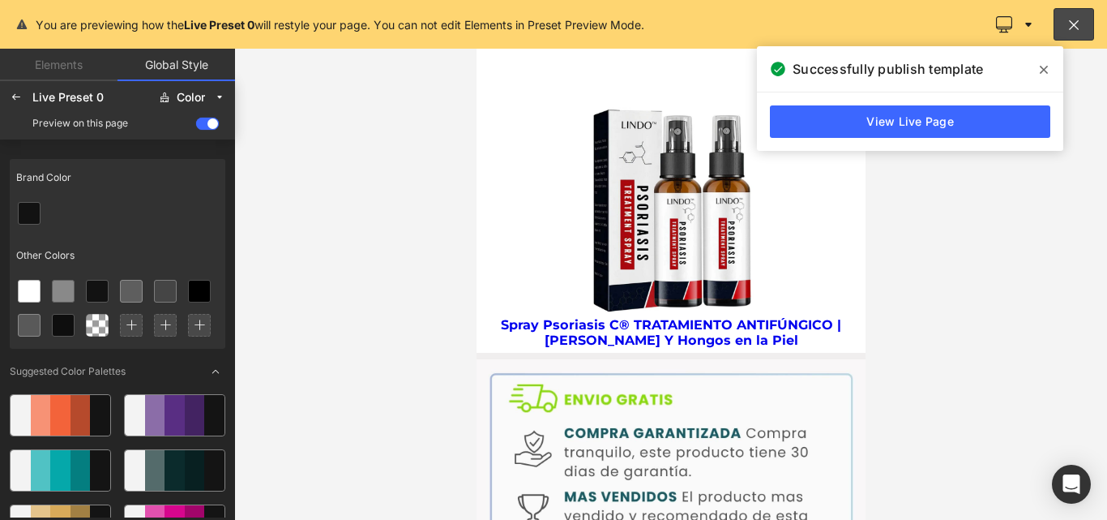
scroll to position [2510, 0]
click at [211, 124] on span at bounding box center [207, 124] width 23 height 12
click at [196, 126] on input "checkbox" at bounding box center [196, 126] width 0 height 0
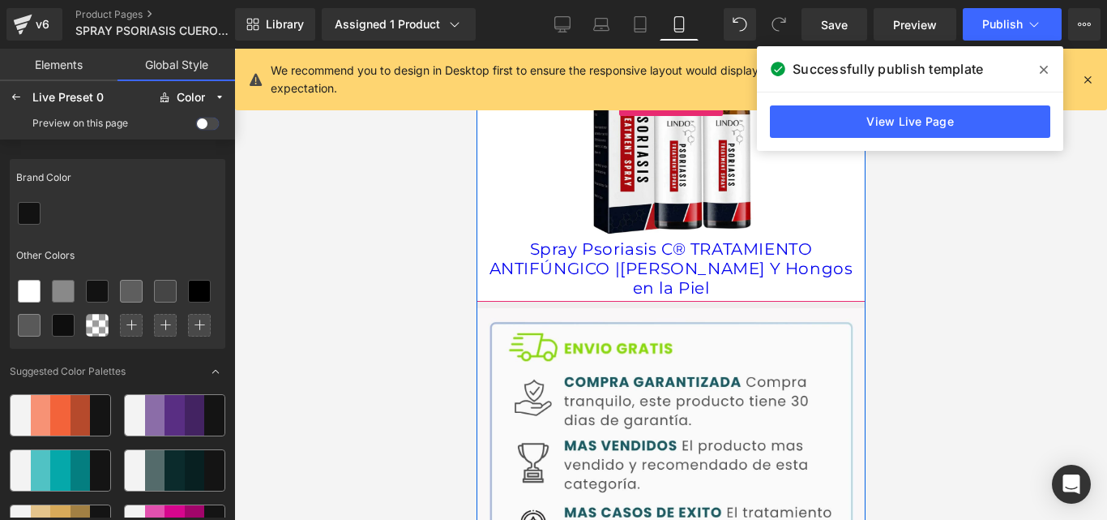
scroll to position [2664, 0]
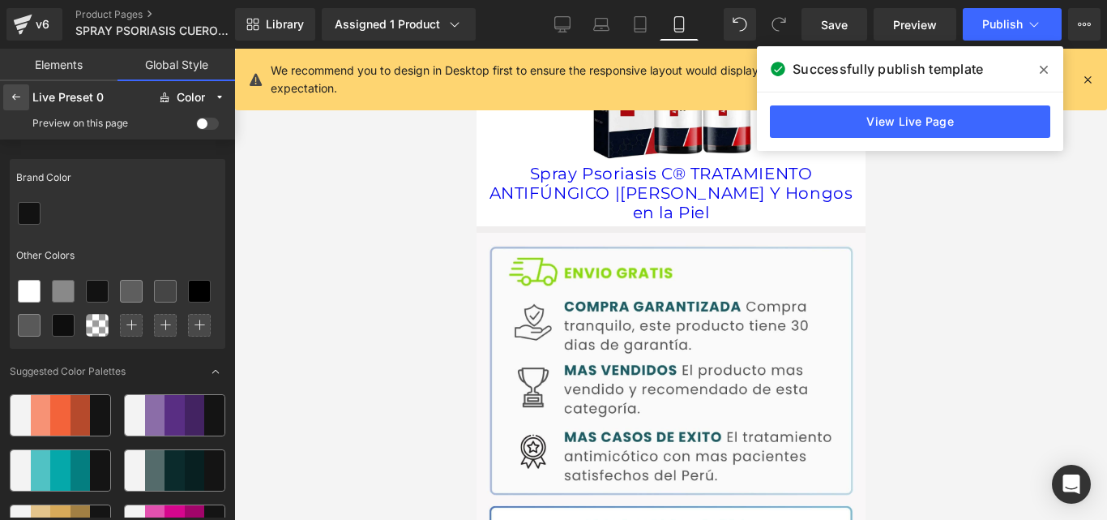
click at [18, 96] on icon at bounding box center [16, 97] width 13 height 13
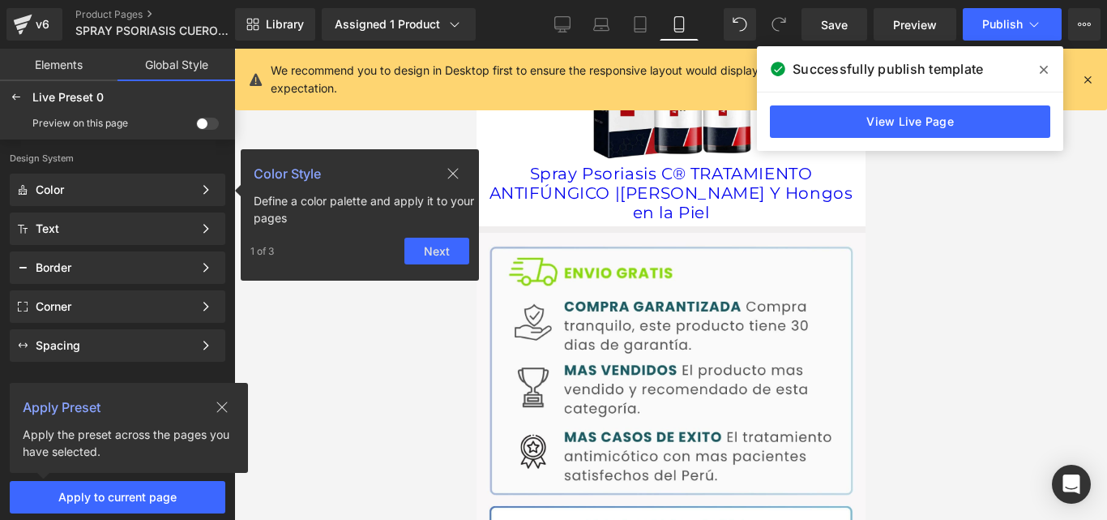
click at [18, 96] on icon at bounding box center [16, 97] width 13 height 13
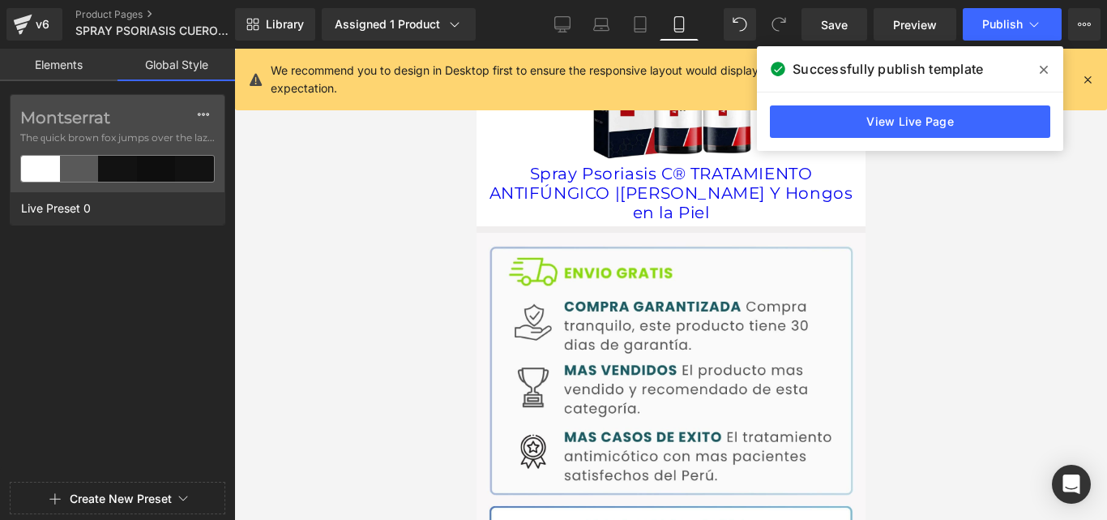
click at [56, 62] on link "Elements" at bounding box center [59, 65] width 118 height 32
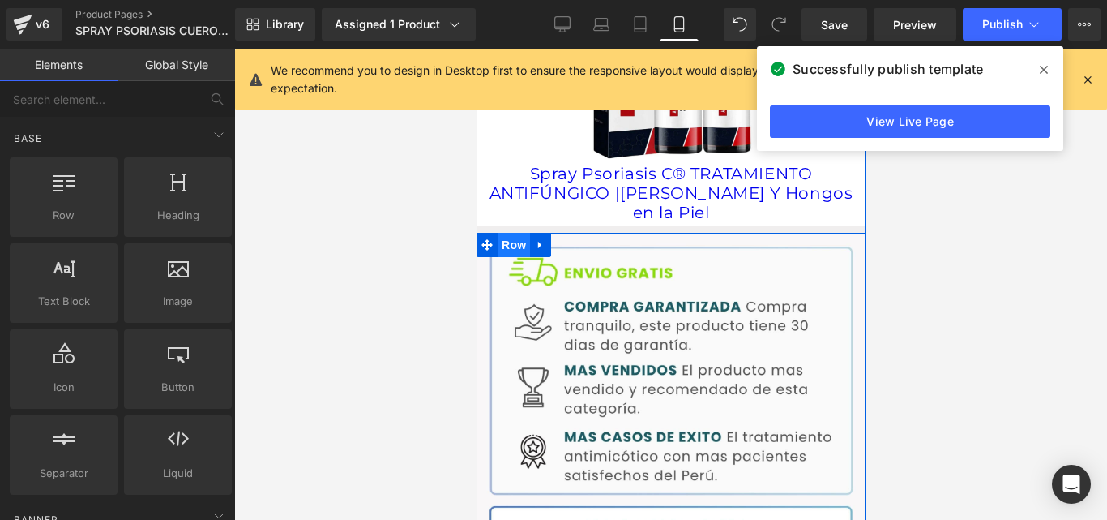
drag, startPoint x: 503, startPoint y: 218, endPoint x: 934, endPoint y: 259, distance: 433.2
click at [503, 233] on span "Row" at bounding box center [513, 245] width 32 height 24
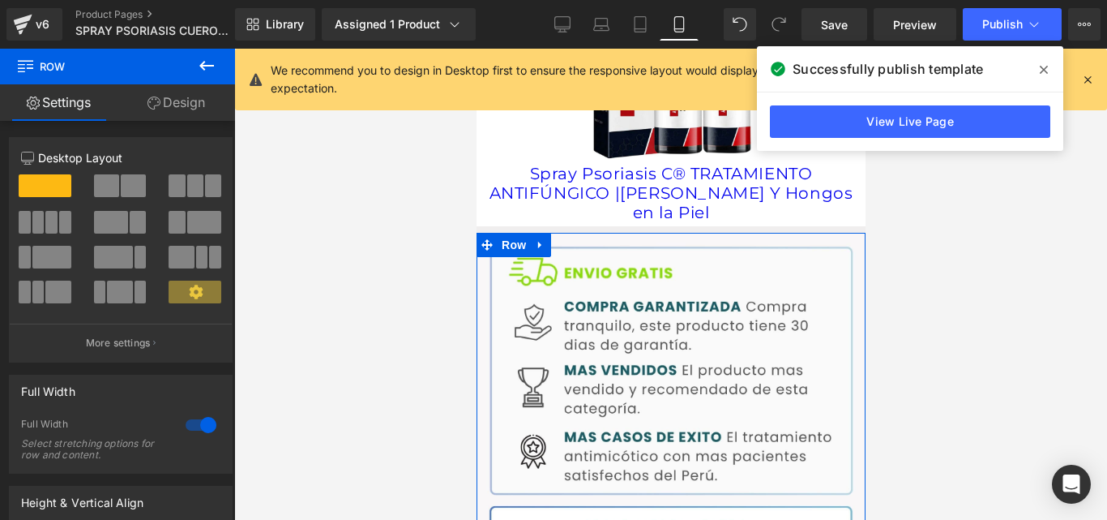
click at [184, 111] on link "Design" at bounding box center [177, 102] width 118 height 36
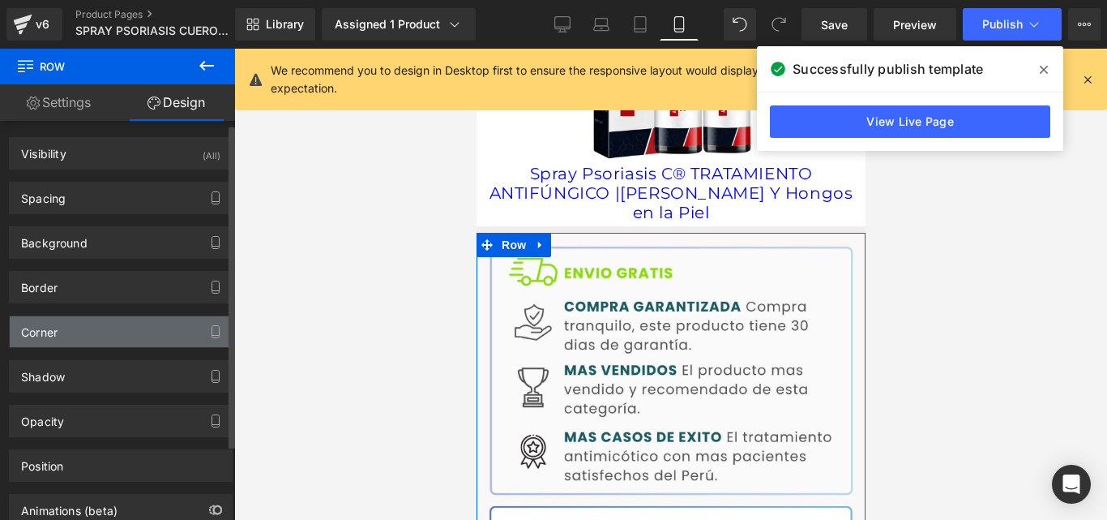
type input "8"
type input "0"
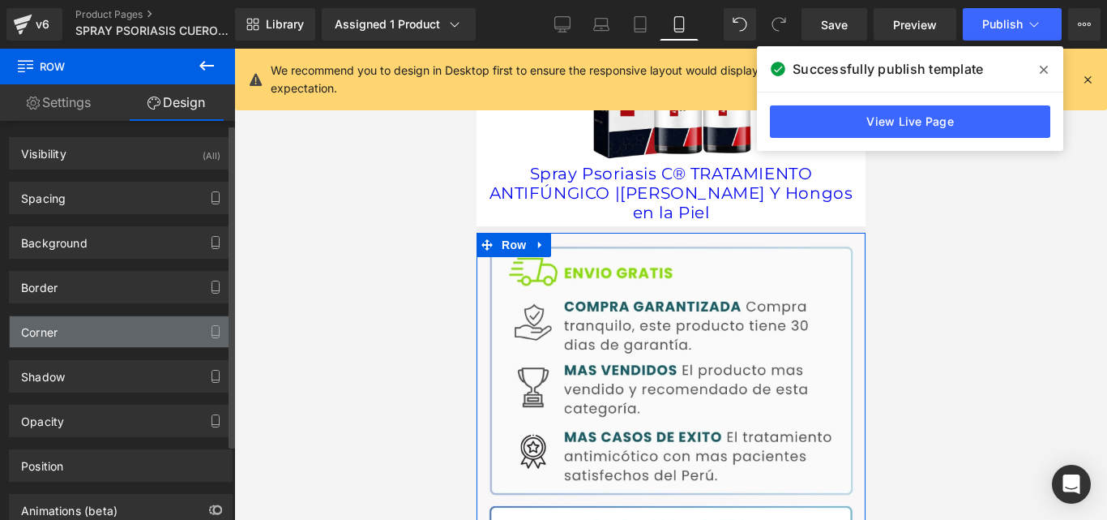
type input "0"
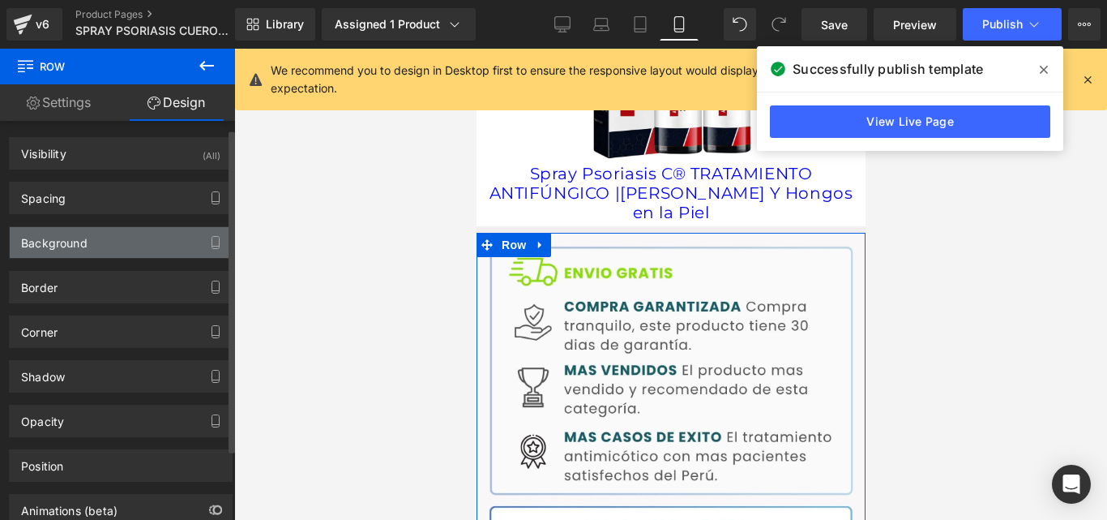
scroll to position [32, 0]
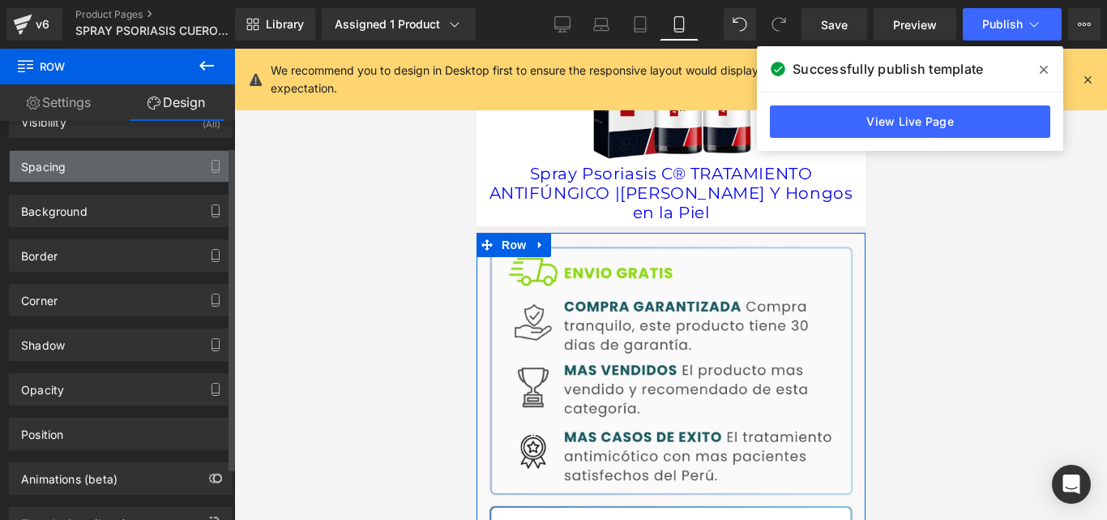
click at [70, 169] on div "Spacing" at bounding box center [121, 166] width 222 height 31
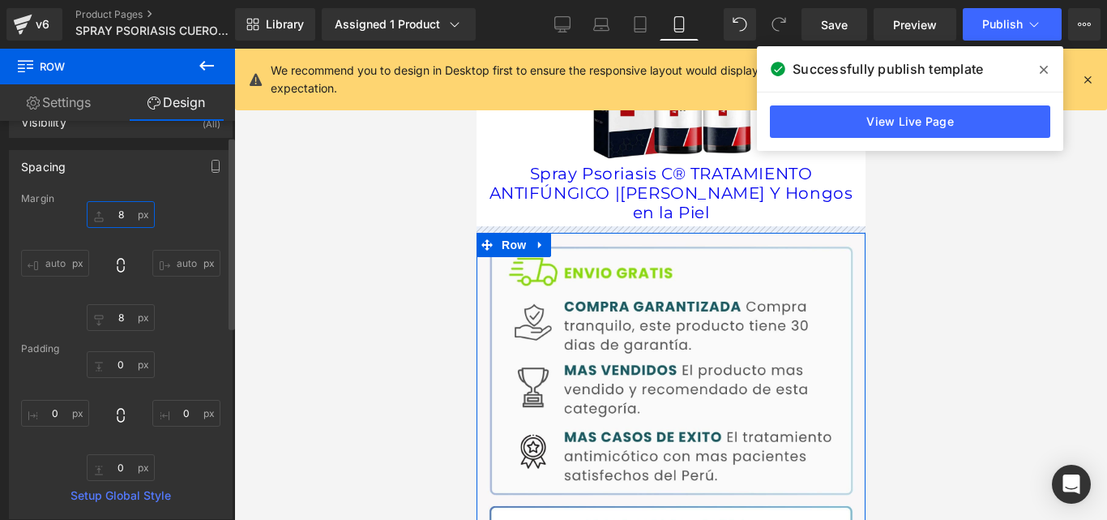
click at [110, 217] on input "8" at bounding box center [121, 214] width 68 height 27
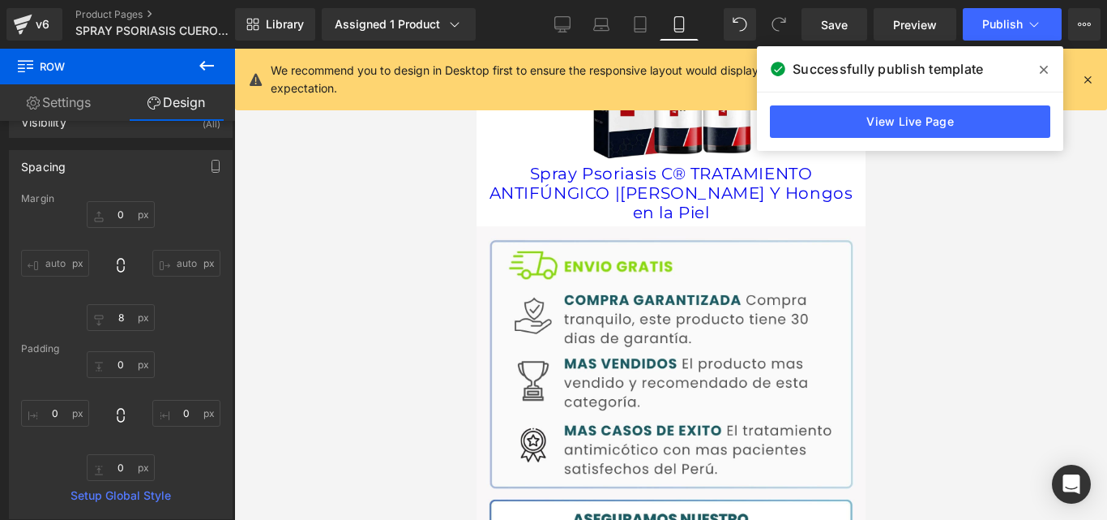
click at [389, 234] on div at bounding box center [670, 284] width 873 height 471
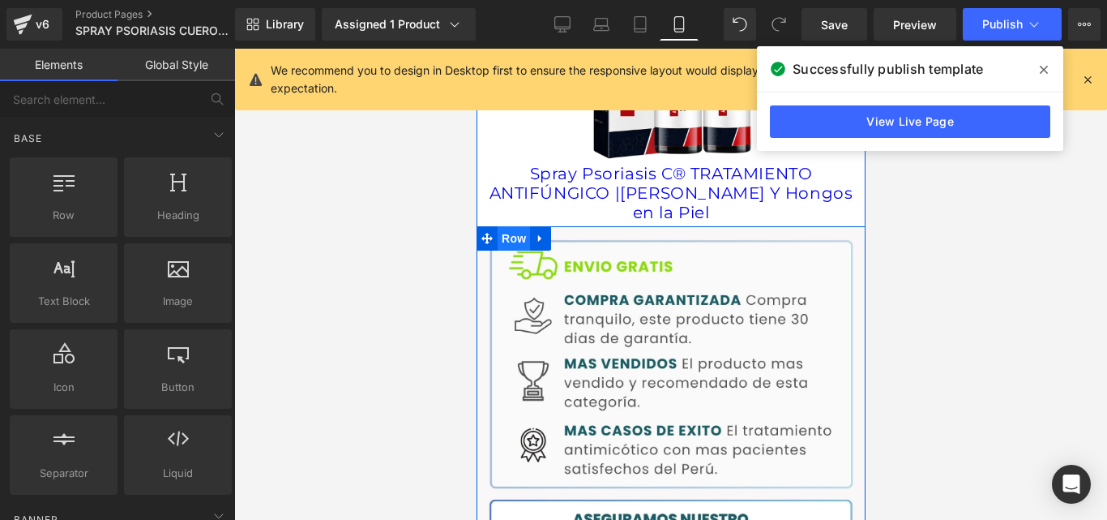
click at [511, 226] on span "Row" at bounding box center [513, 238] width 32 height 24
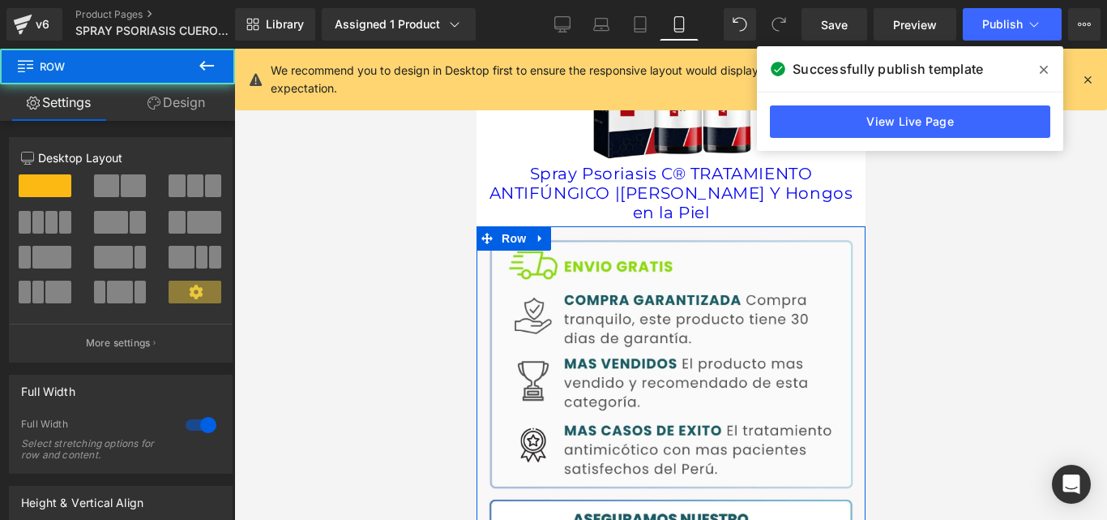
click at [178, 111] on link "Design" at bounding box center [177, 102] width 118 height 36
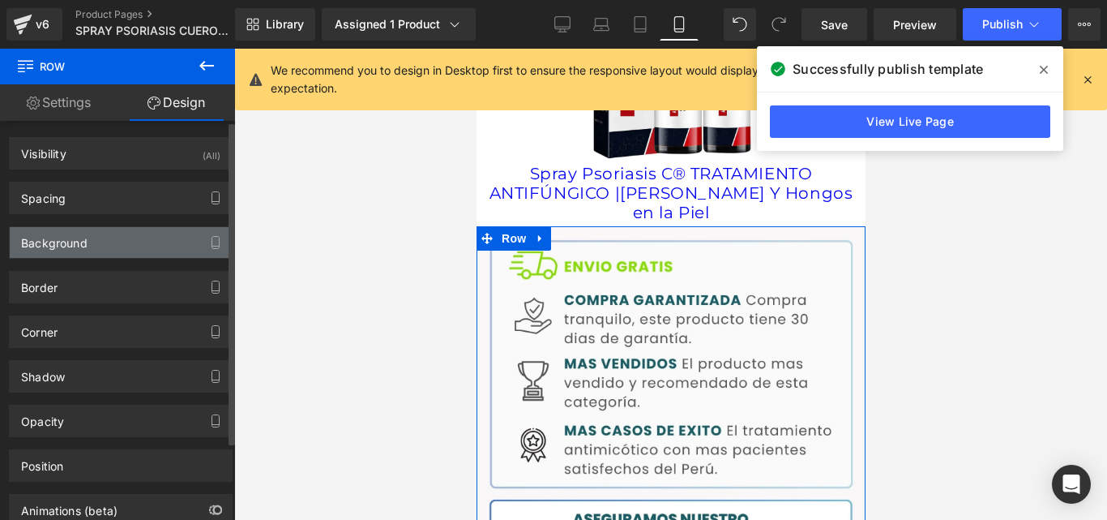
type input "transparent"
type input "0"
click at [75, 239] on div "Background" at bounding box center [54, 238] width 66 height 23
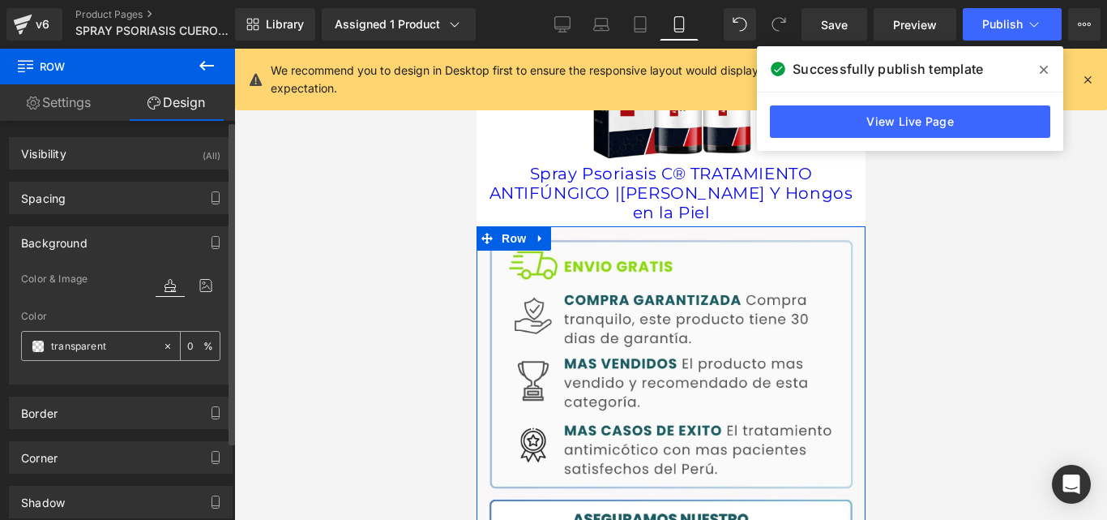
click at [39, 354] on div "transparent" at bounding box center [92, 346] width 140 height 28
click at [36, 346] on span at bounding box center [38, 346] width 13 height 13
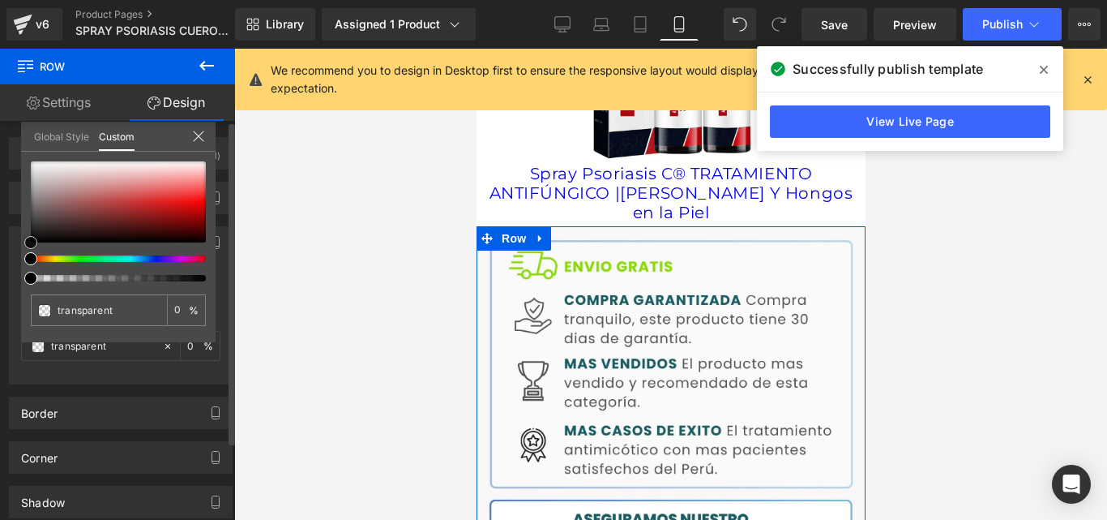
type input "#d0cccc"
type input "100"
type input "#d0cccc"
type input "100"
type input "#d5d1d1"
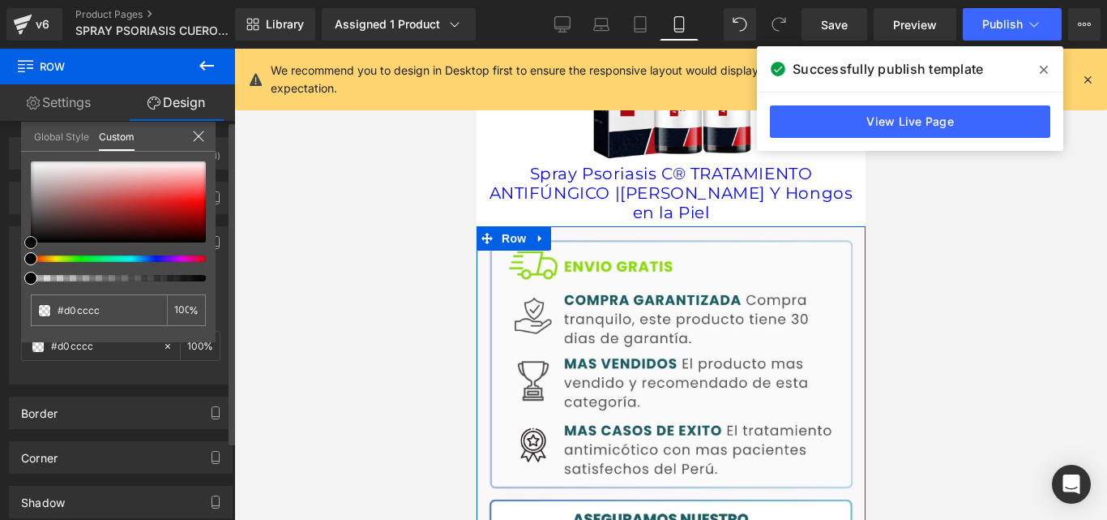
type input "#d5d1d1"
type input "#e8e7e7"
type input "#f4f4f4"
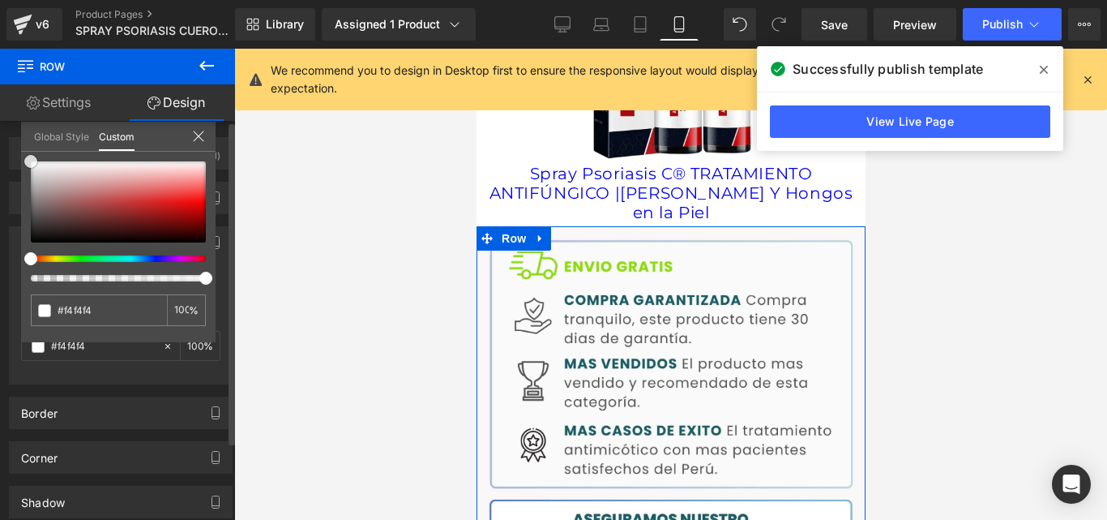
type input "#ffffff"
drag, startPoint x: 39, startPoint y: 177, endPoint x: 29, endPoint y: 152, distance: 26.2
click at [29, 152] on div "#ffffff 100 %" at bounding box center [118, 161] width 195 height 19
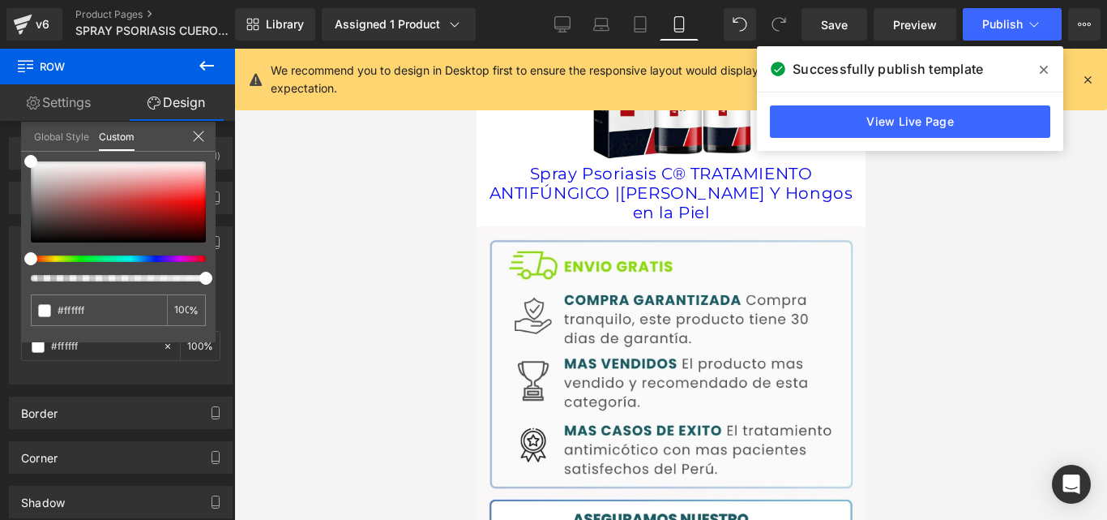
click at [348, 182] on div at bounding box center [670, 284] width 873 height 471
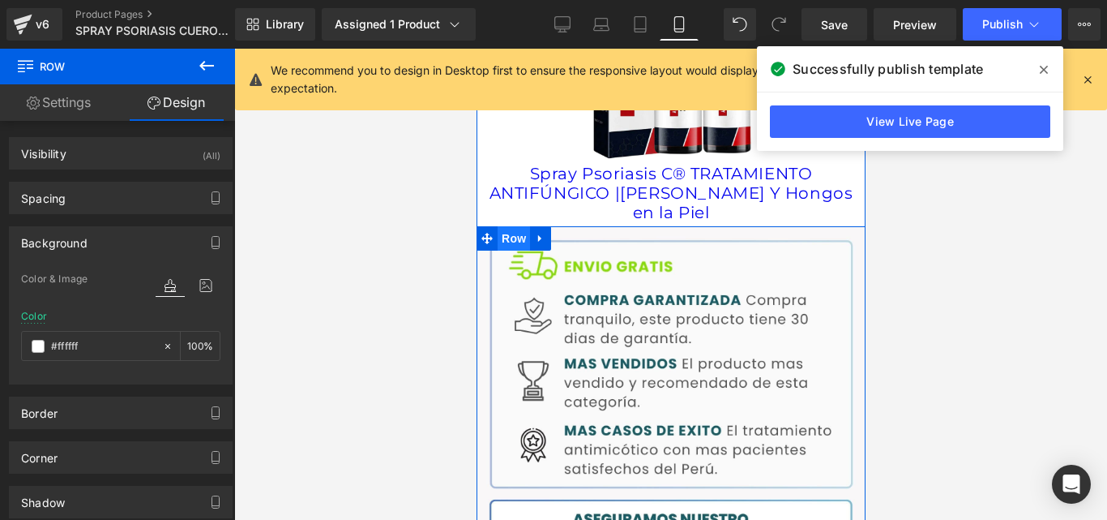
click at [511, 226] on span "Row" at bounding box center [513, 238] width 32 height 24
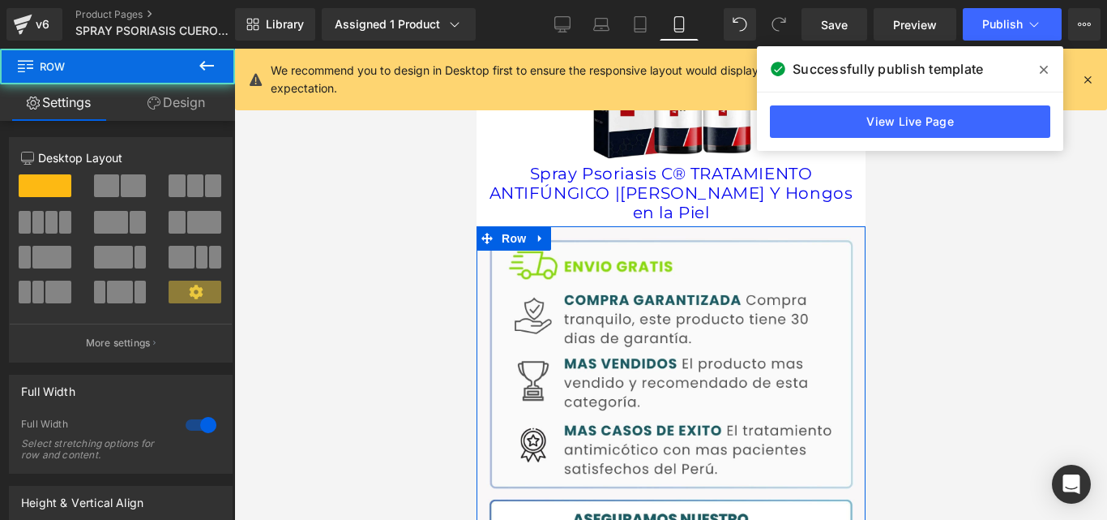
click at [183, 100] on link "Design" at bounding box center [177, 102] width 118 height 36
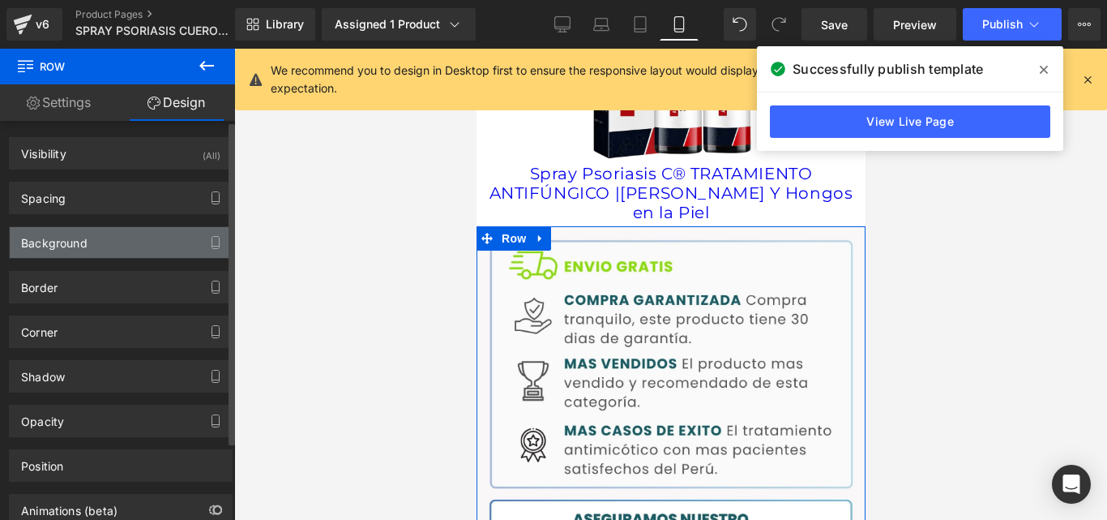
type input "#ffffff"
type input "100"
click at [120, 243] on div "Background" at bounding box center [121, 242] width 222 height 31
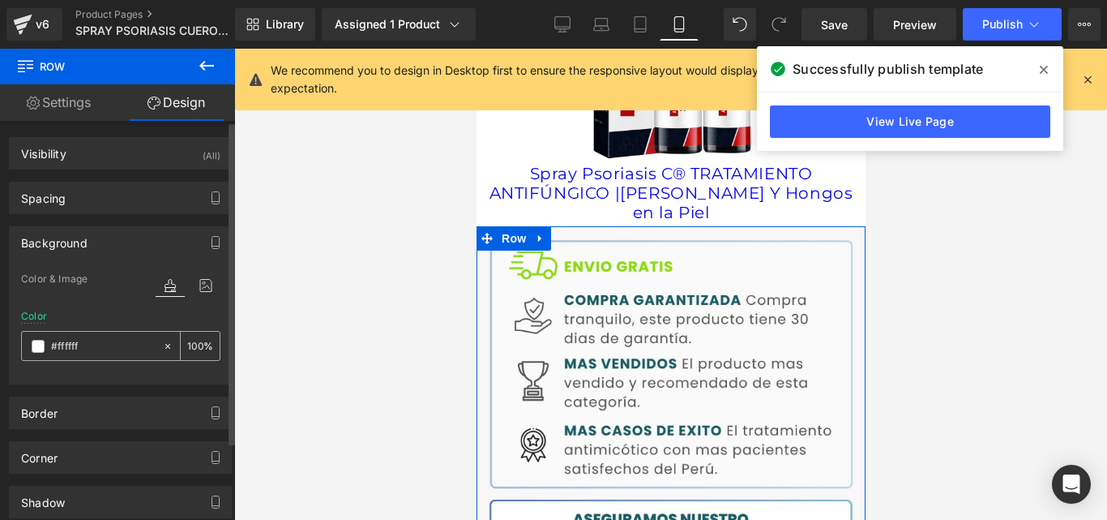
click at [44, 349] on span at bounding box center [38, 346] width 13 height 13
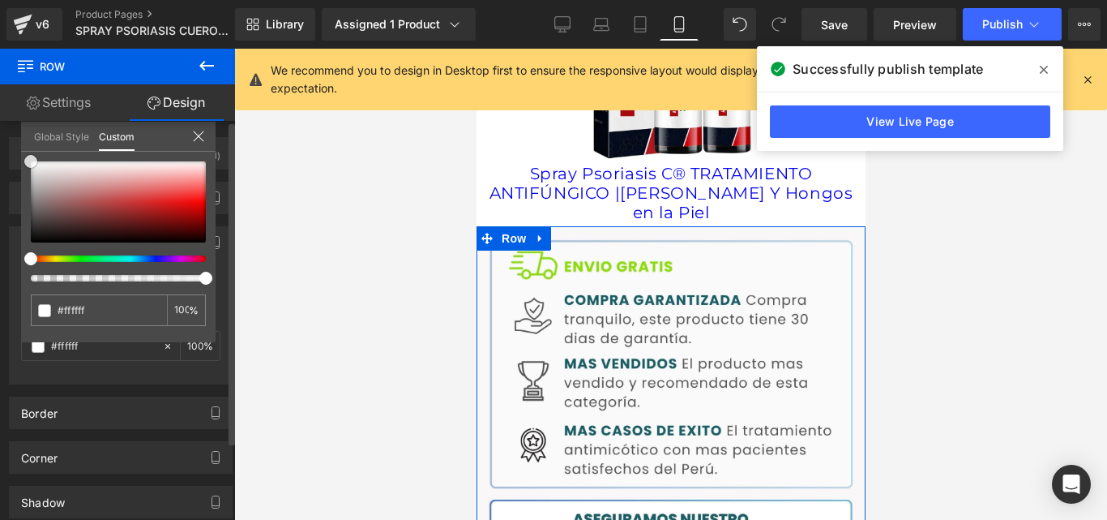
click at [25, 159] on span at bounding box center [30, 161] width 13 height 13
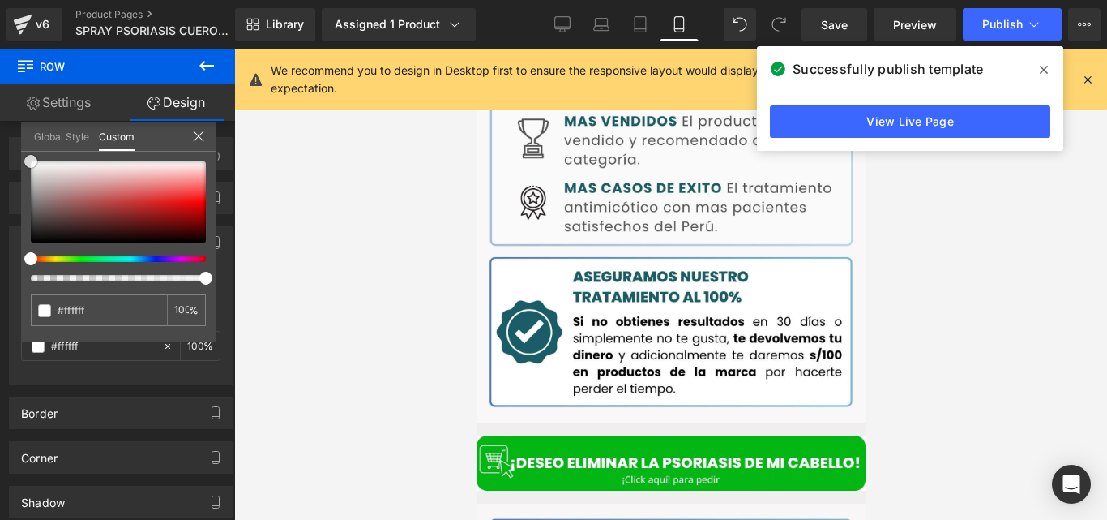
scroll to position [2917, 0]
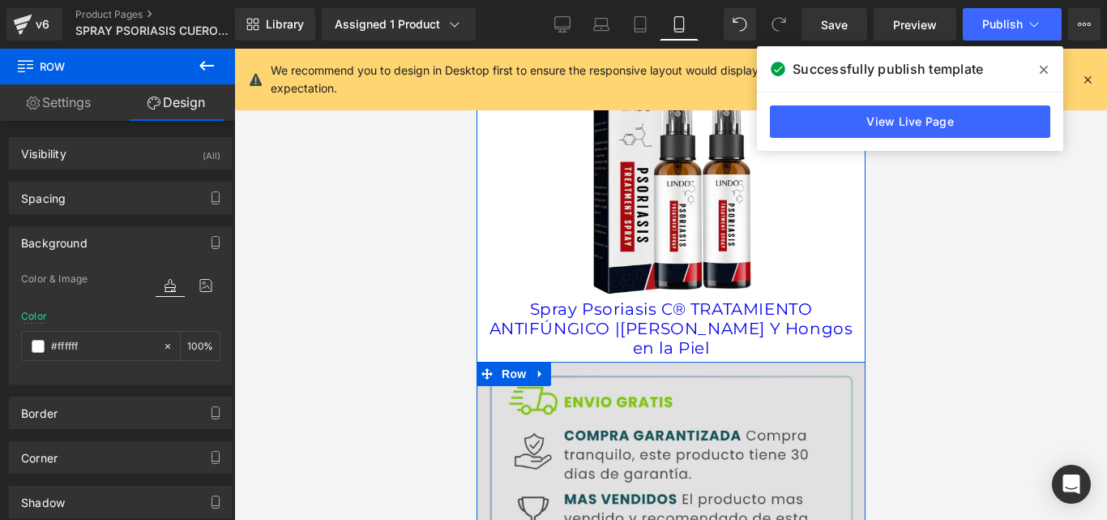
scroll to position [2459, 0]
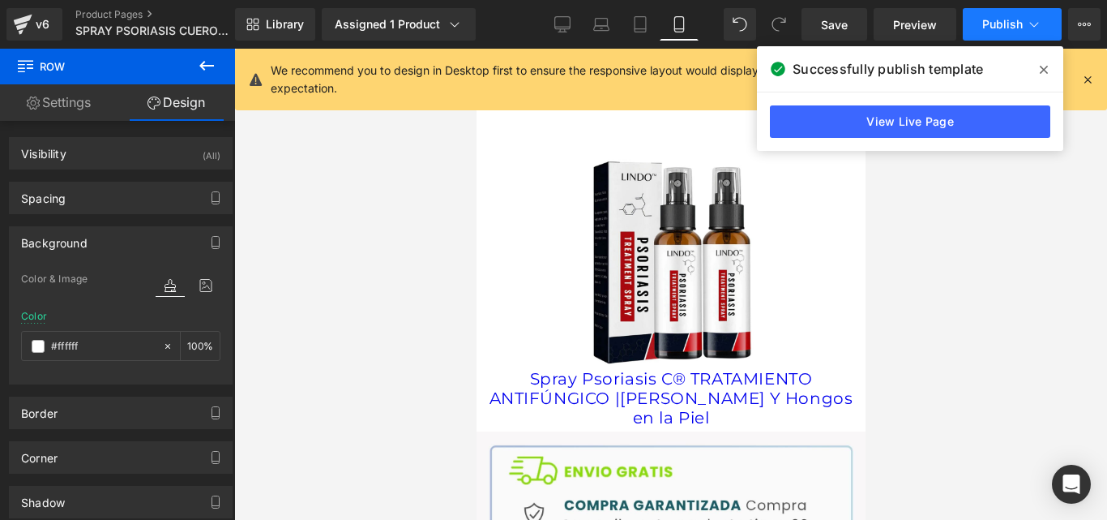
click at [1000, 24] on span "Publish" at bounding box center [1002, 24] width 41 height 13
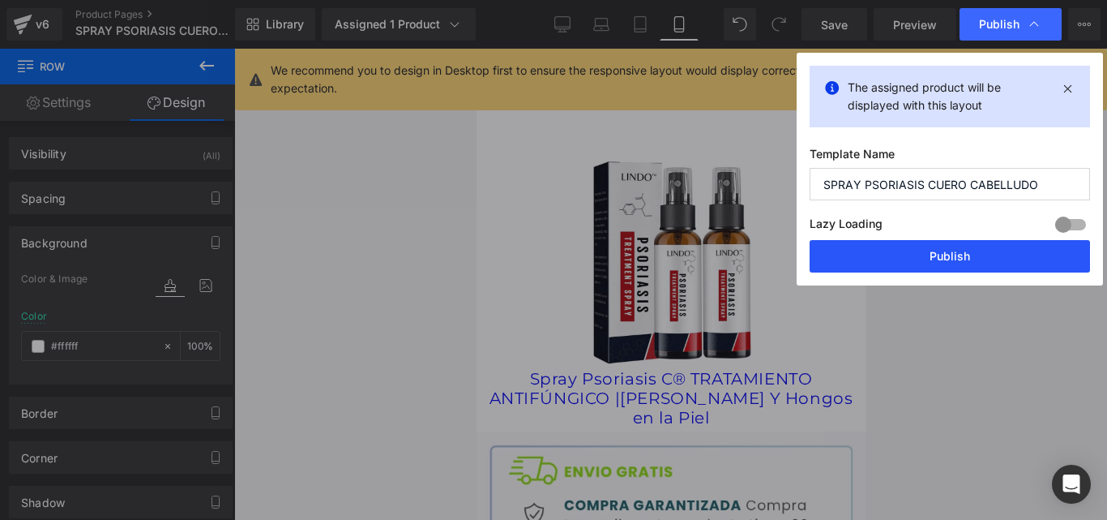
click at [877, 248] on button "Publish" at bounding box center [950, 256] width 280 height 32
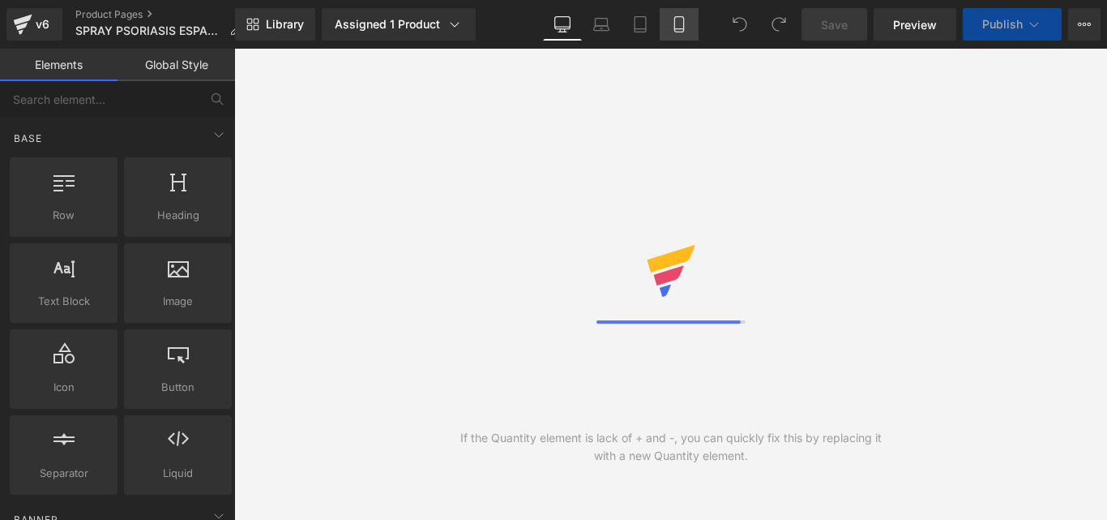
click at [676, 26] on icon at bounding box center [679, 24] width 16 height 16
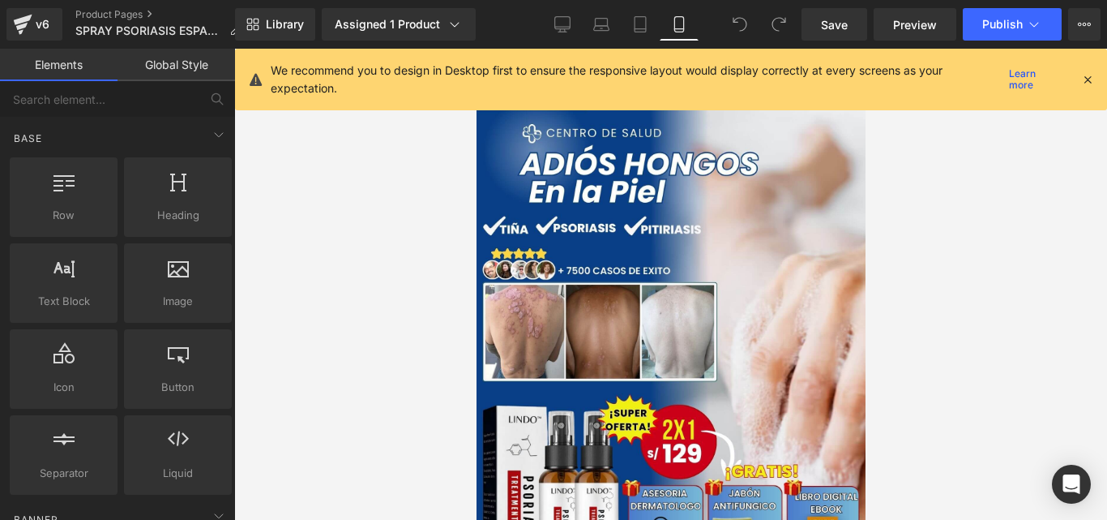
click at [1085, 83] on icon at bounding box center [1088, 79] width 15 height 15
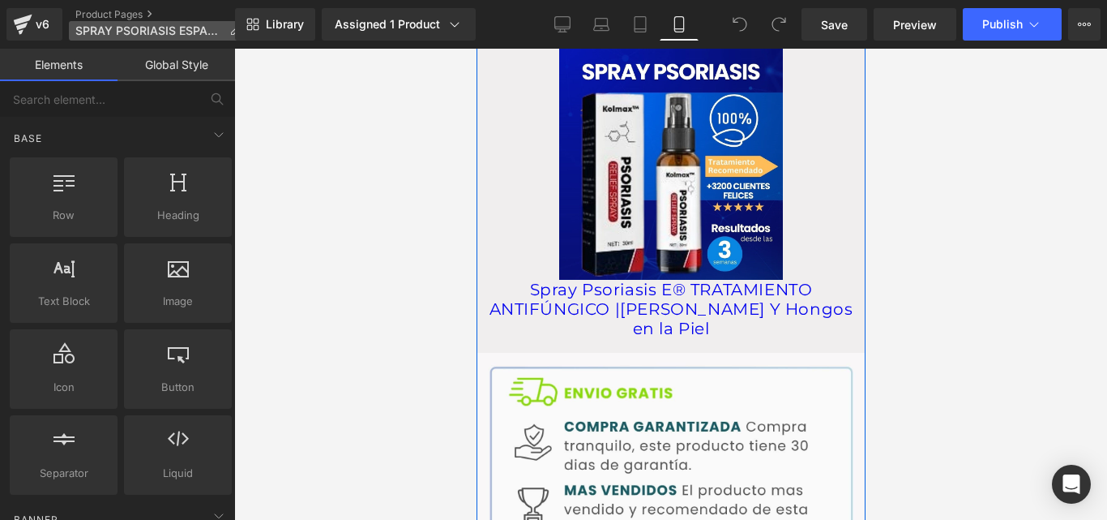
scroll to position [2503, 0]
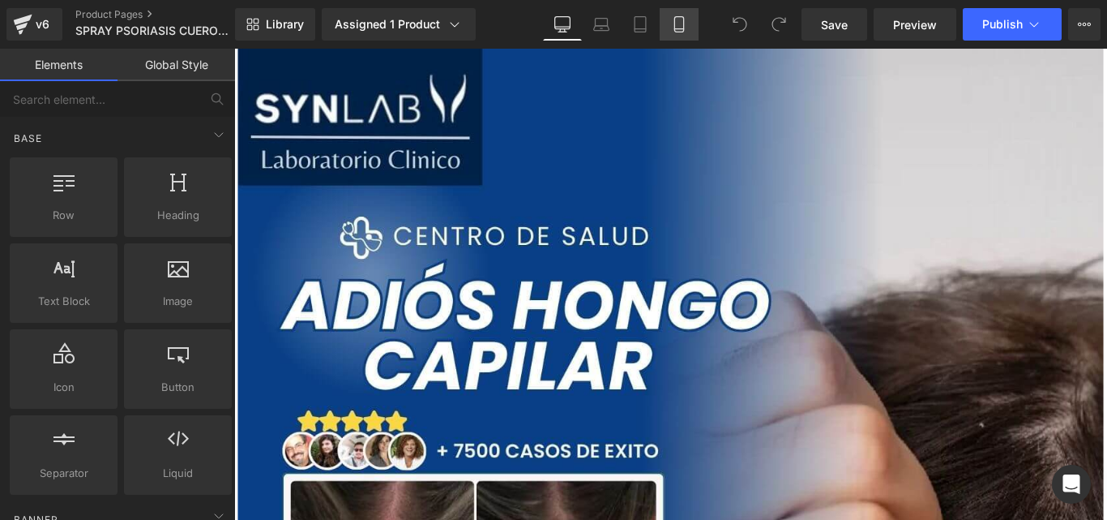
click link "Mobile"
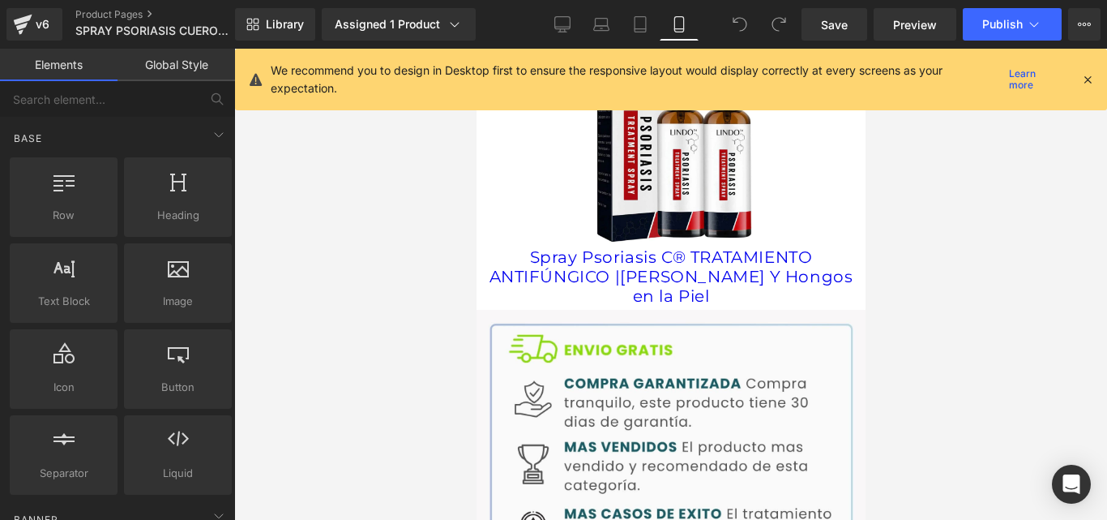
scroll to position [2555, 0]
click span "Preview"
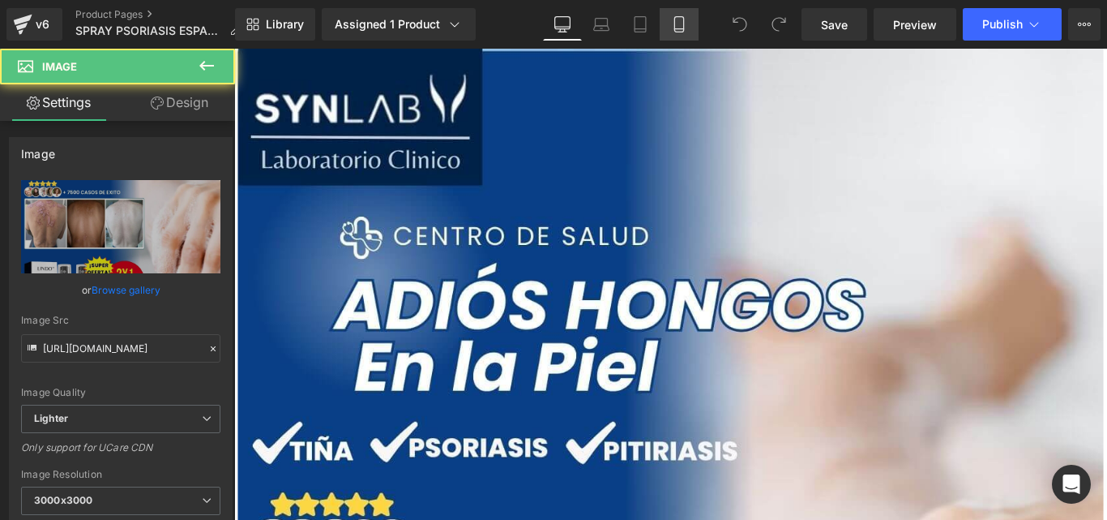
click at [683, 22] on icon at bounding box center [678, 24] width 9 height 15
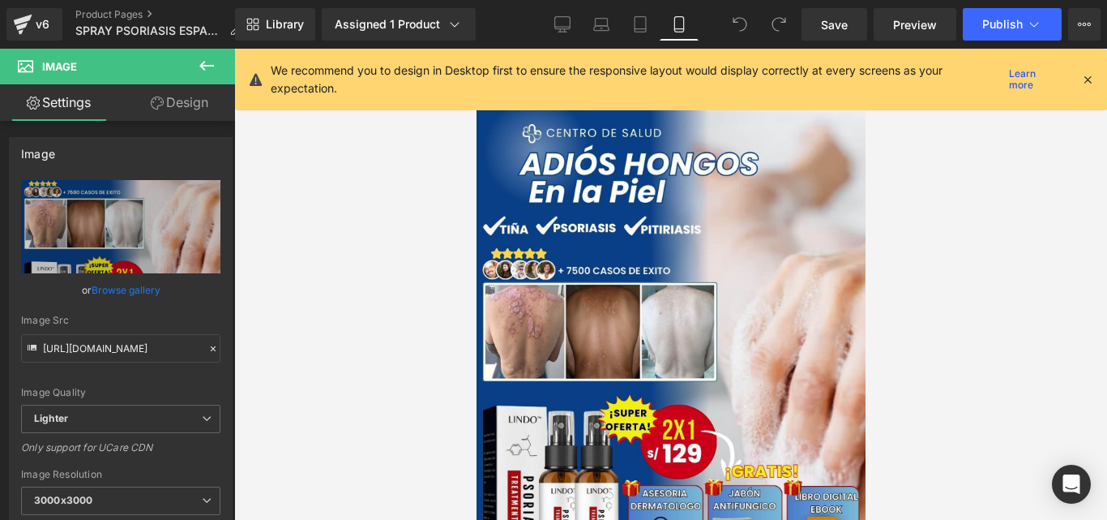
click at [1092, 77] on icon at bounding box center [1088, 79] width 15 height 15
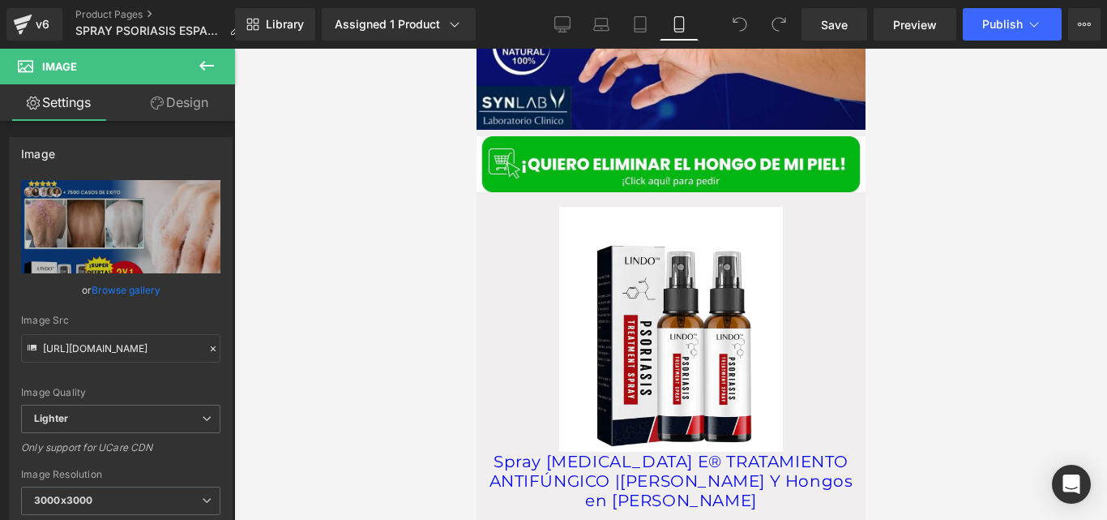
scroll to position [2333, 0]
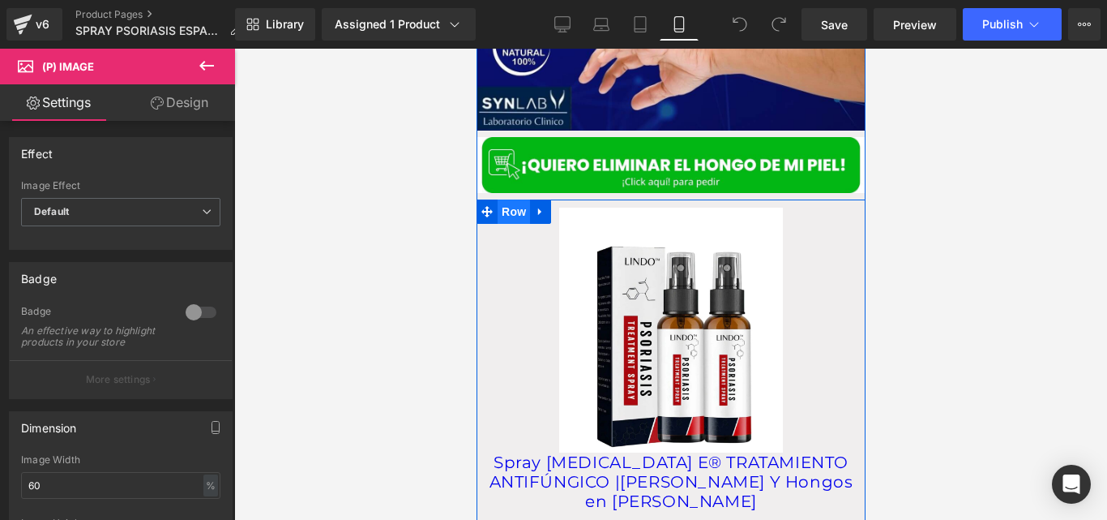
click at [514, 199] on span "Row" at bounding box center [513, 211] width 32 height 24
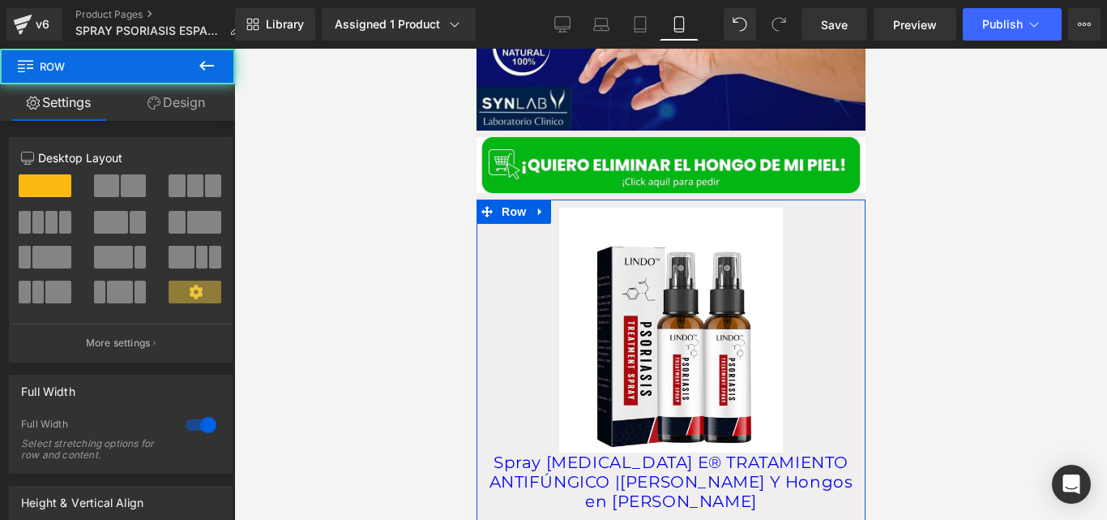
click at [182, 102] on link "Design" at bounding box center [177, 102] width 118 height 36
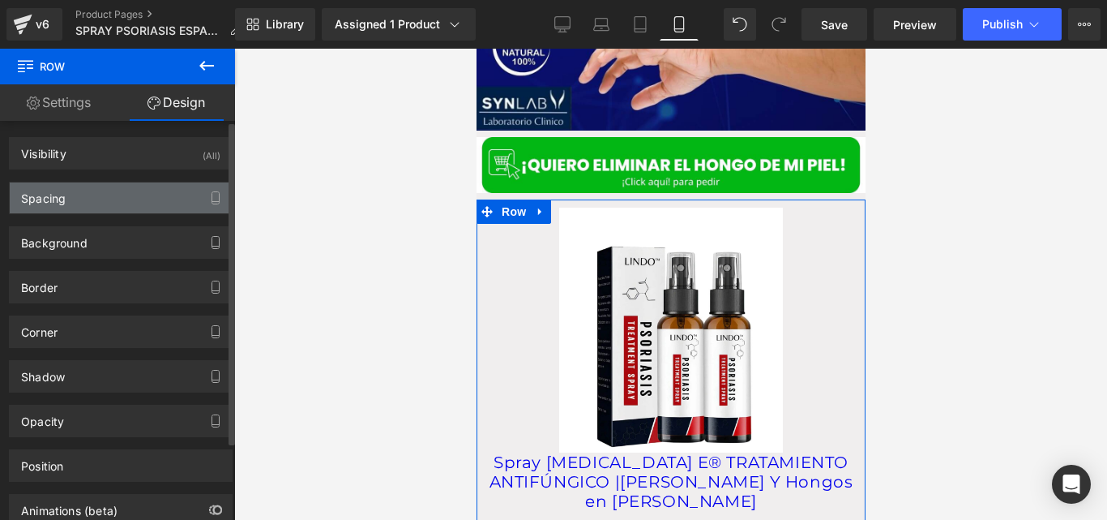
type input "transparent"
type input "0"
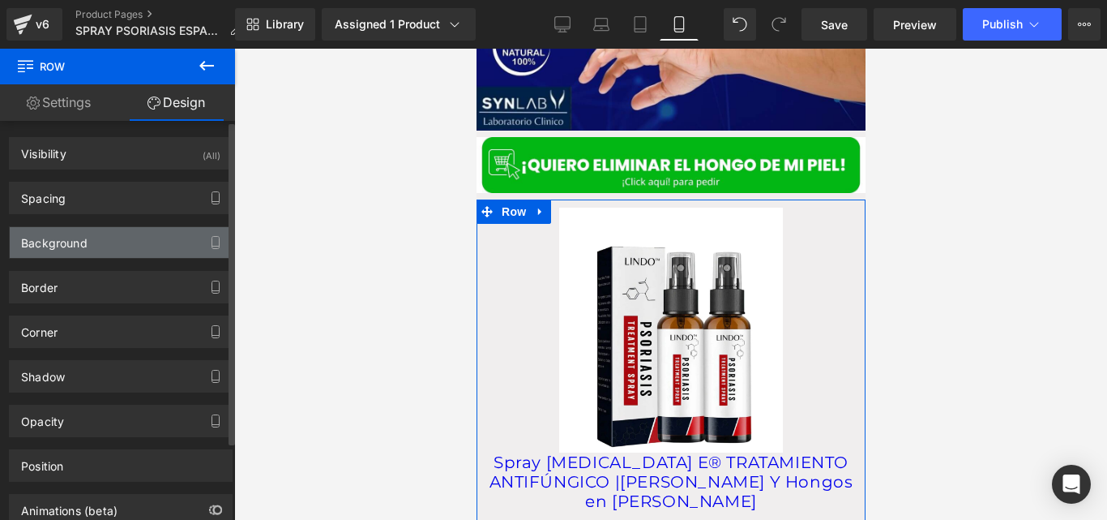
click at [135, 240] on div "Background" at bounding box center [121, 242] width 222 height 31
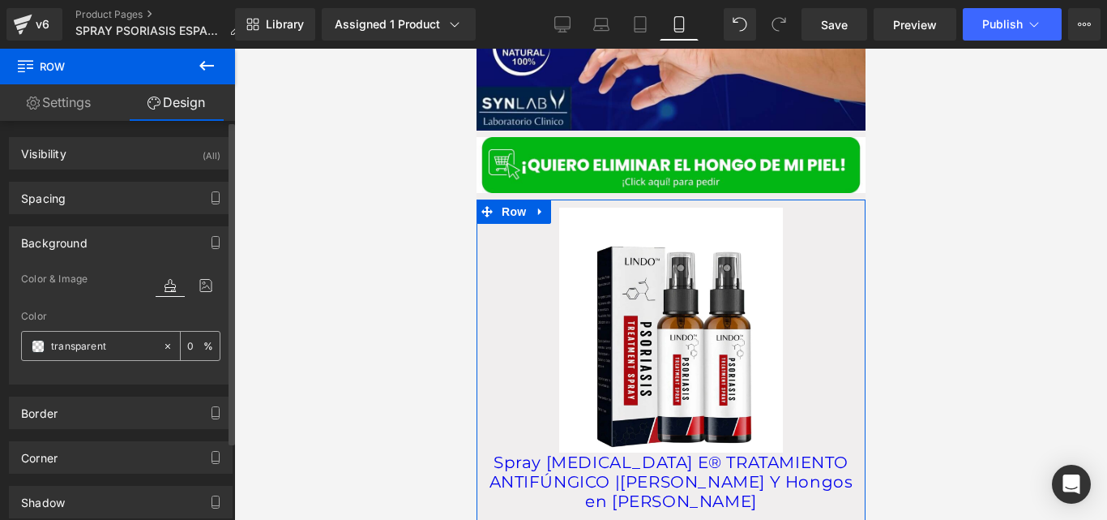
click at [128, 345] on input "transparent" at bounding box center [103, 346] width 104 height 18
click at [36, 348] on span at bounding box center [38, 346] width 13 height 13
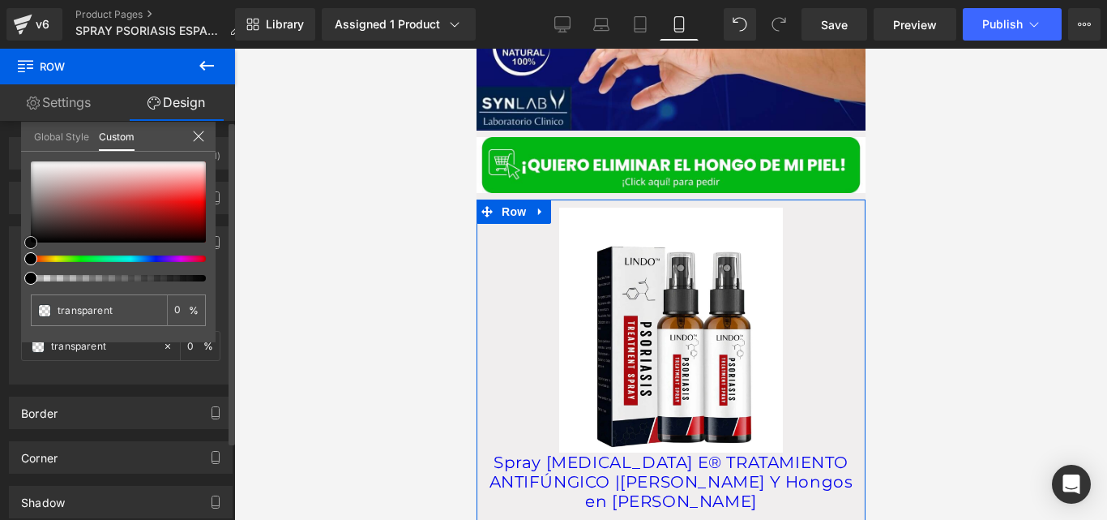
type input "#a99c9c"
type input "100"
type input "#a99c9c"
type input "100"
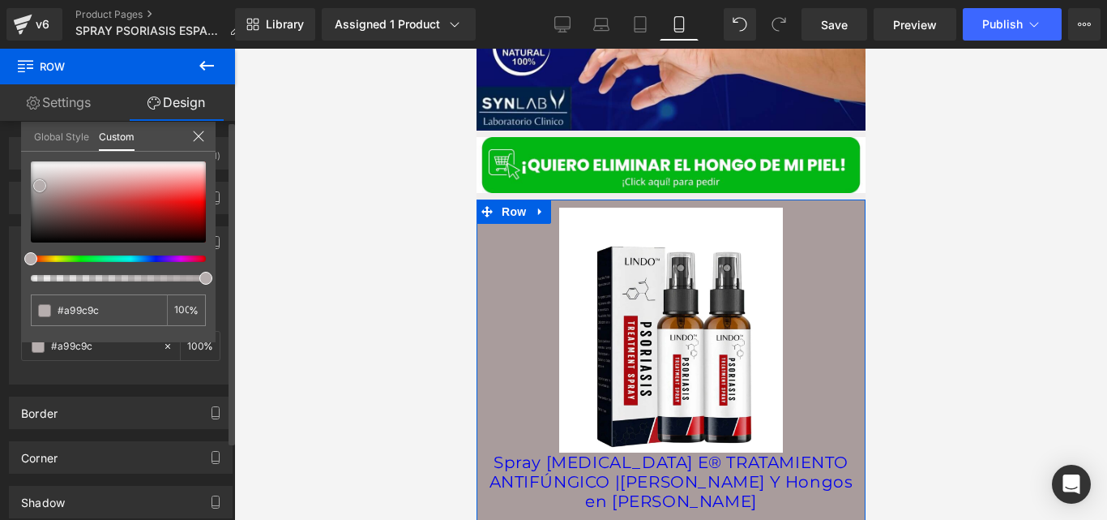
type input "#ab9f9f"
type input "#b6aeae"
type input "#bfbaba"
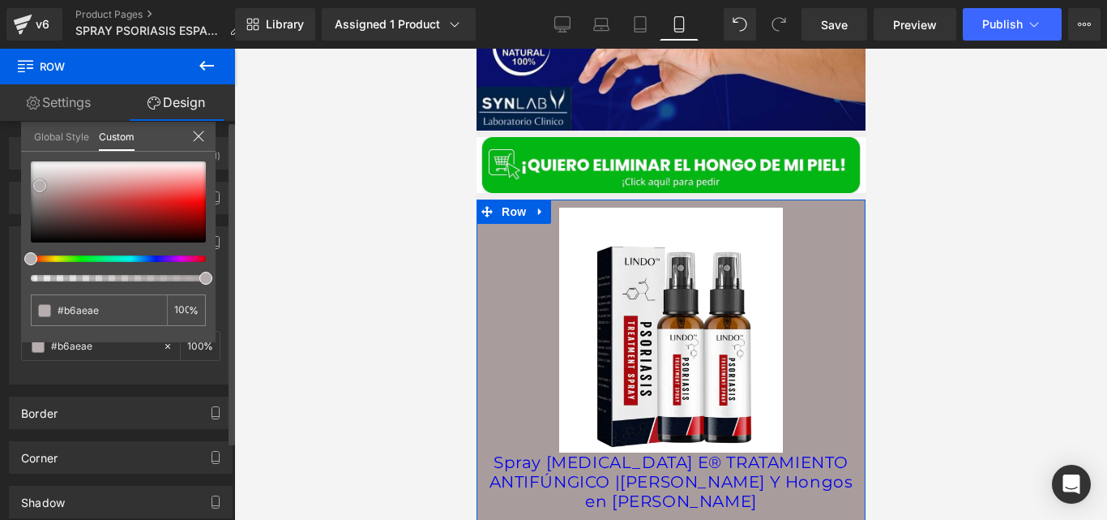
type input "#bfbaba"
type input "#dcdada"
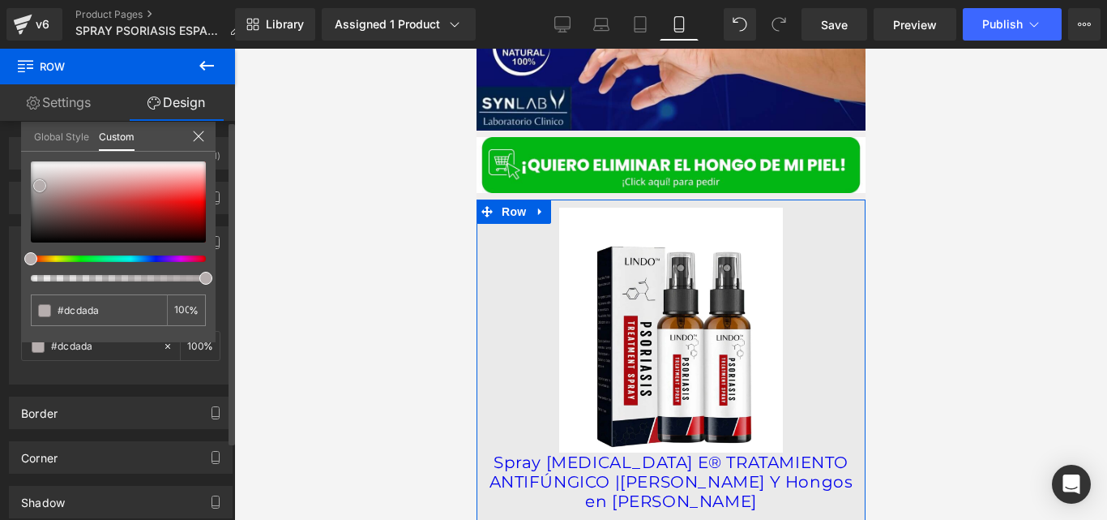
type input "#eaeaea"
type input "#f4f4f4"
type input "#ffffff"
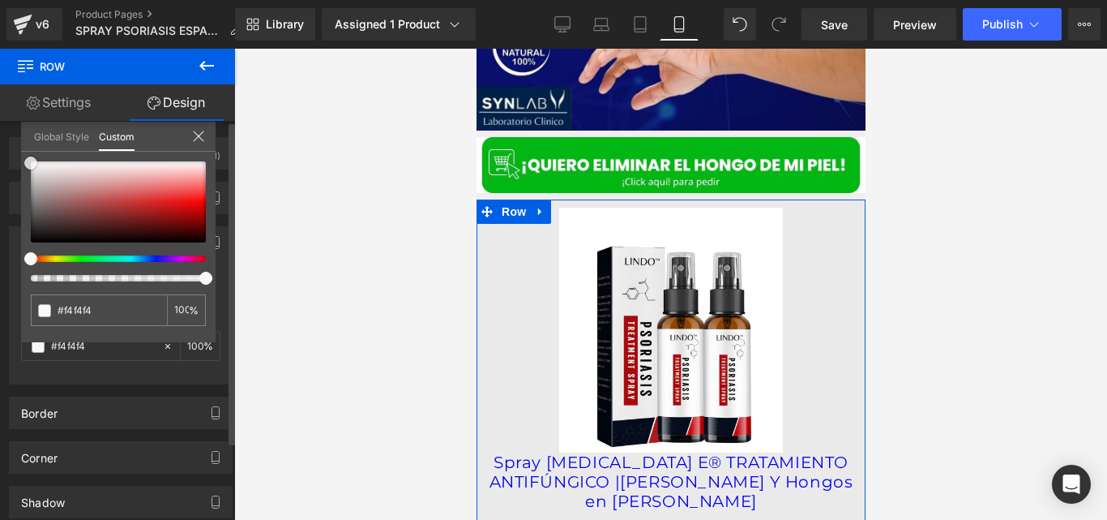
type input "#ffffff"
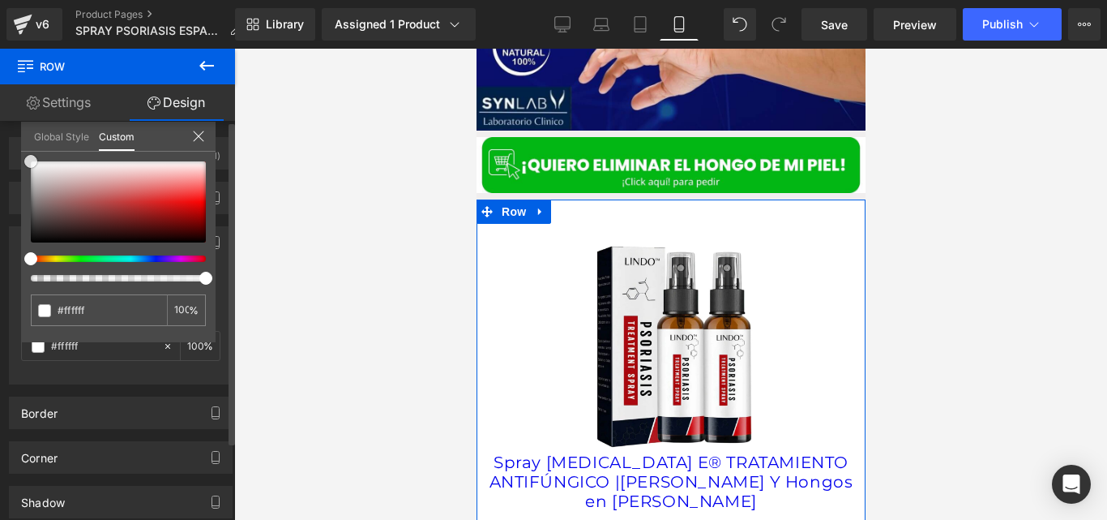
drag, startPoint x: 44, startPoint y: 190, endPoint x: 28, endPoint y: 149, distance: 44.4
click at [28, 149] on div "Global Style Custom Setup Global Style #ffffff 100 %" at bounding box center [118, 146] width 195 height 49
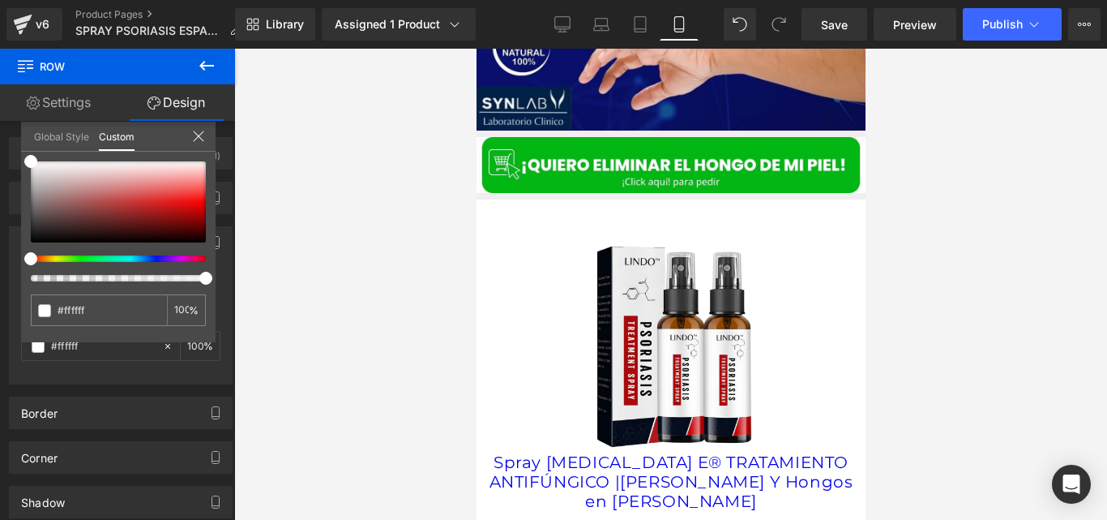
click at [332, 229] on div at bounding box center [670, 284] width 873 height 471
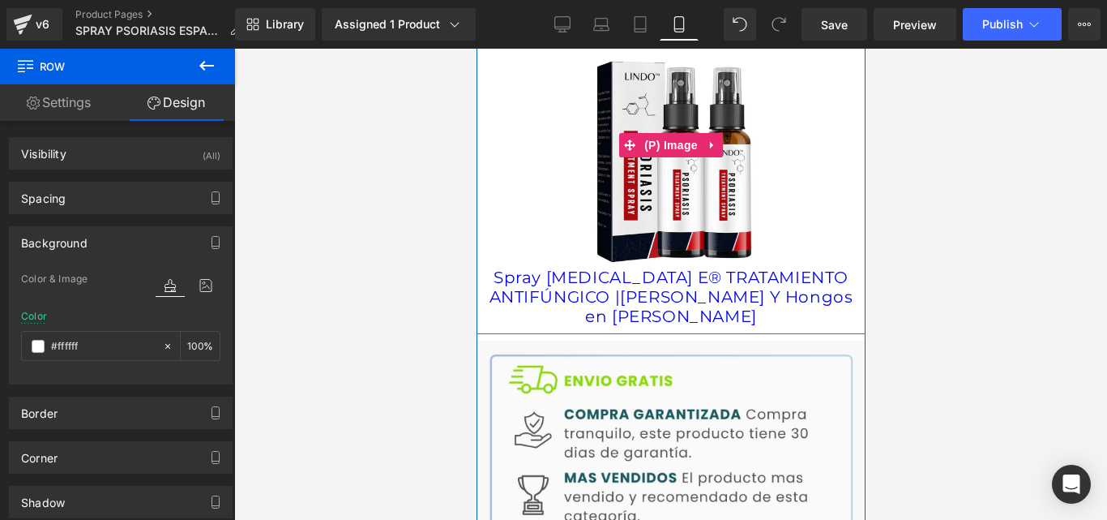
scroll to position [2529, 0]
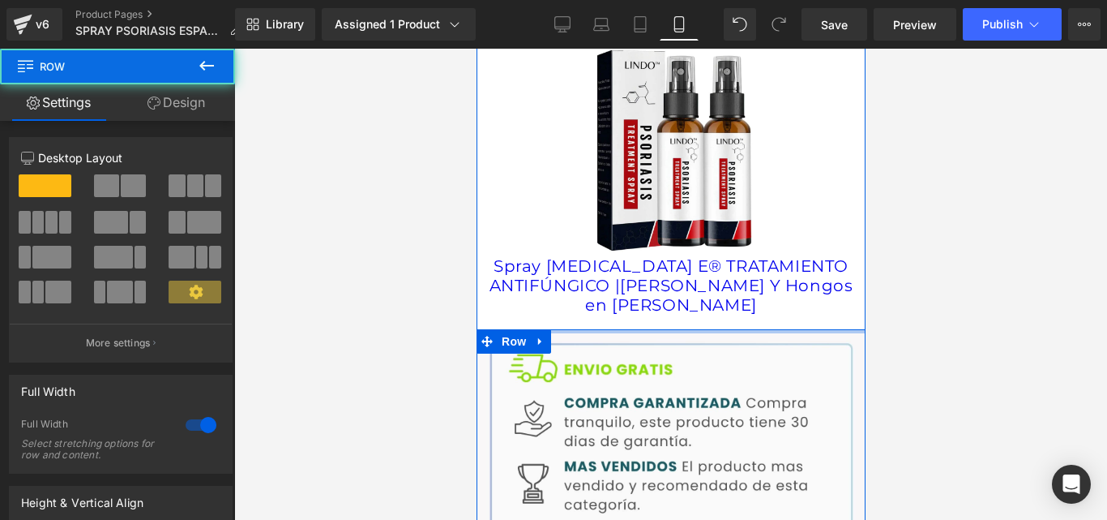
click at [757, 329] on div at bounding box center [670, 331] width 389 height 4
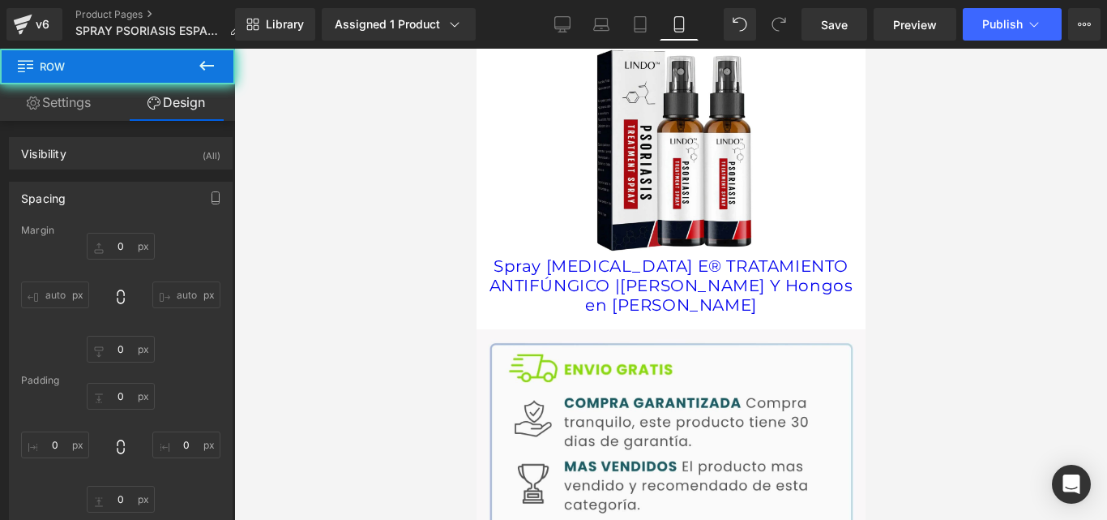
type input "8"
type input "0"
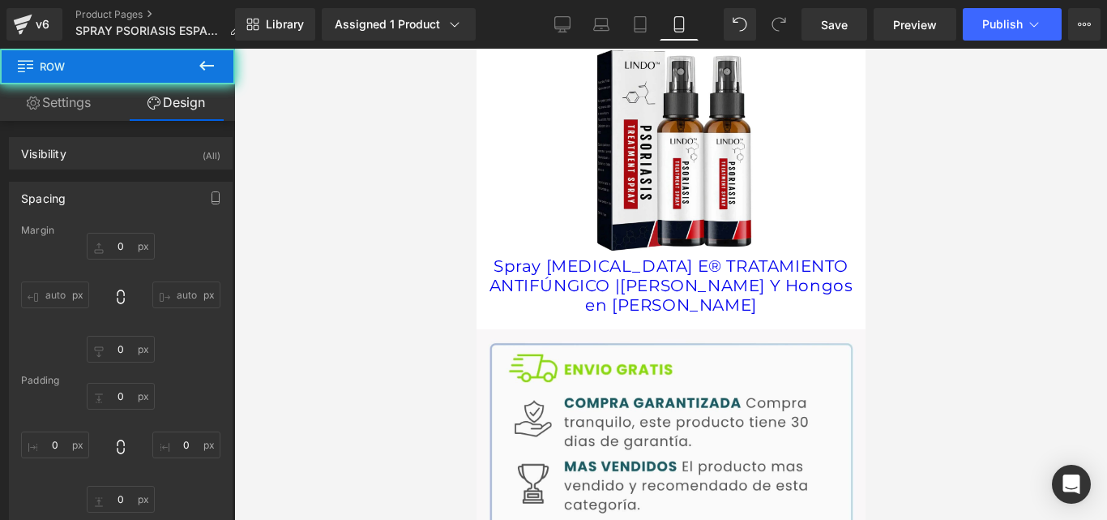
type input "0"
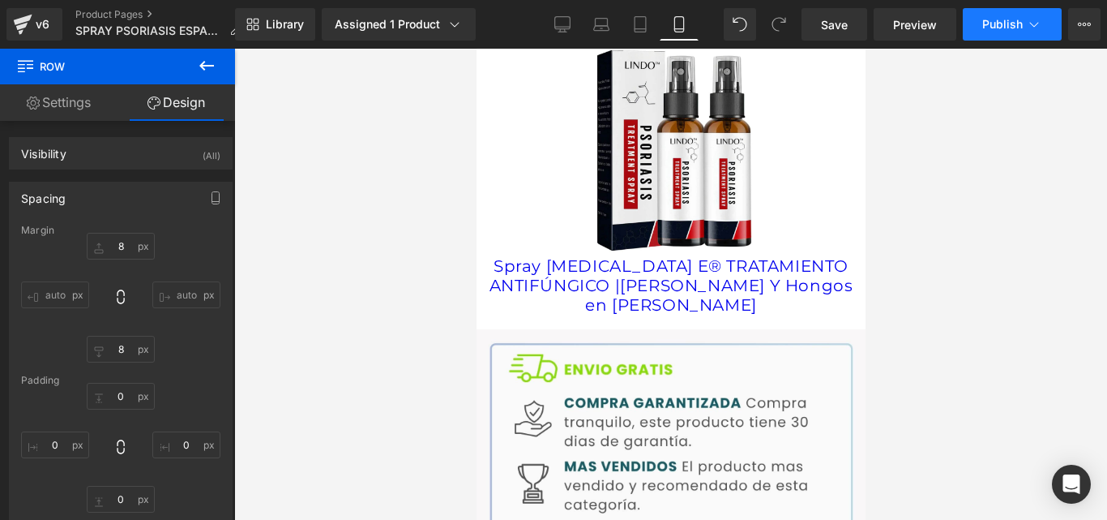
click at [1008, 12] on button "Publish" at bounding box center [1012, 24] width 99 height 32
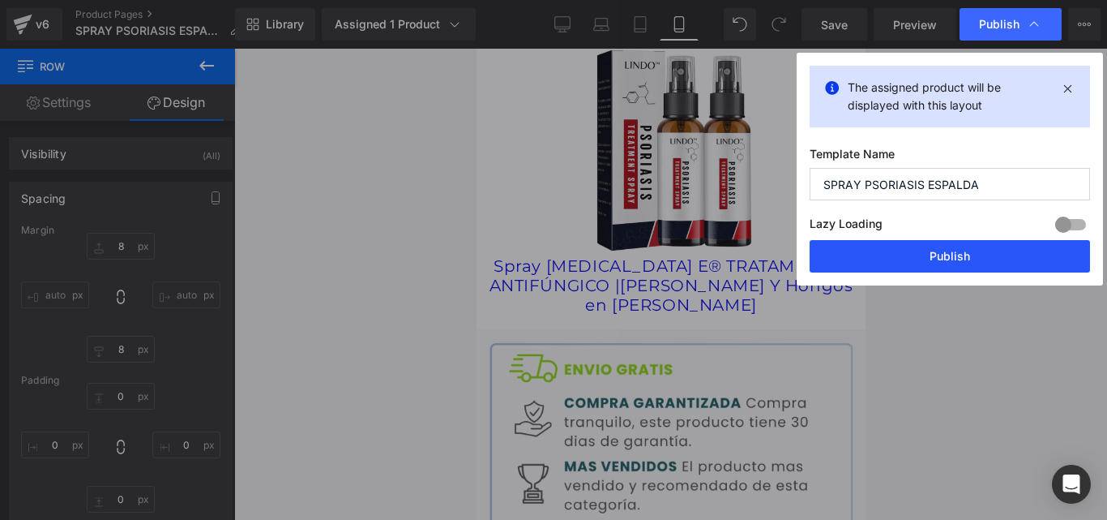
click at [894, 256] on button "Publish" at bounding box center [950, 256] width 280 height 32
click at [894, 256] on div at bounding box center [670, 284] width 873 height 471
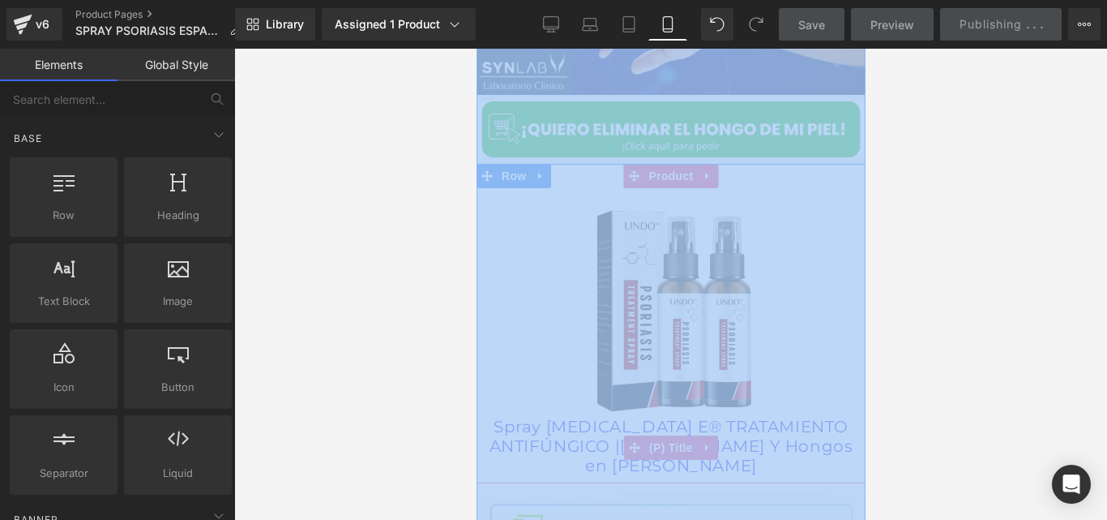
scroll to position [2307, 0]
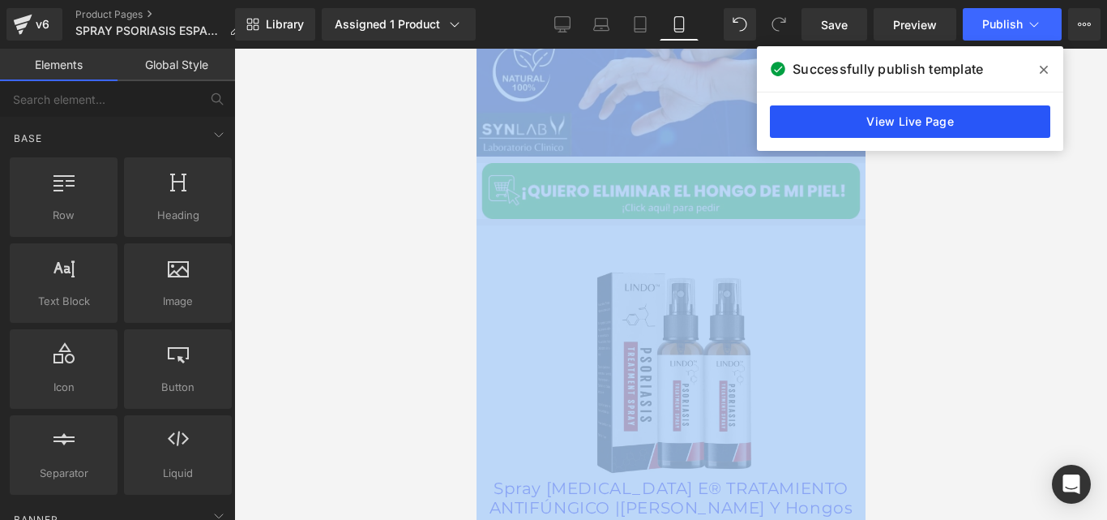
click at [869, 116] on link "View Live Page" at bounding box center [910, 121] width 280 height 32
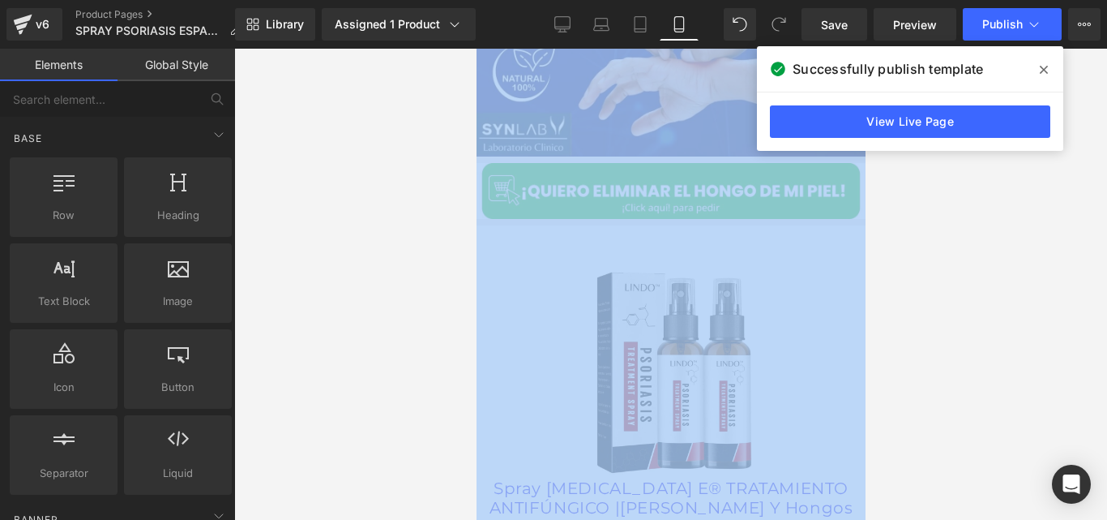
click at [869, 116] on div at bounding box center [670, 284] width 873 height 471
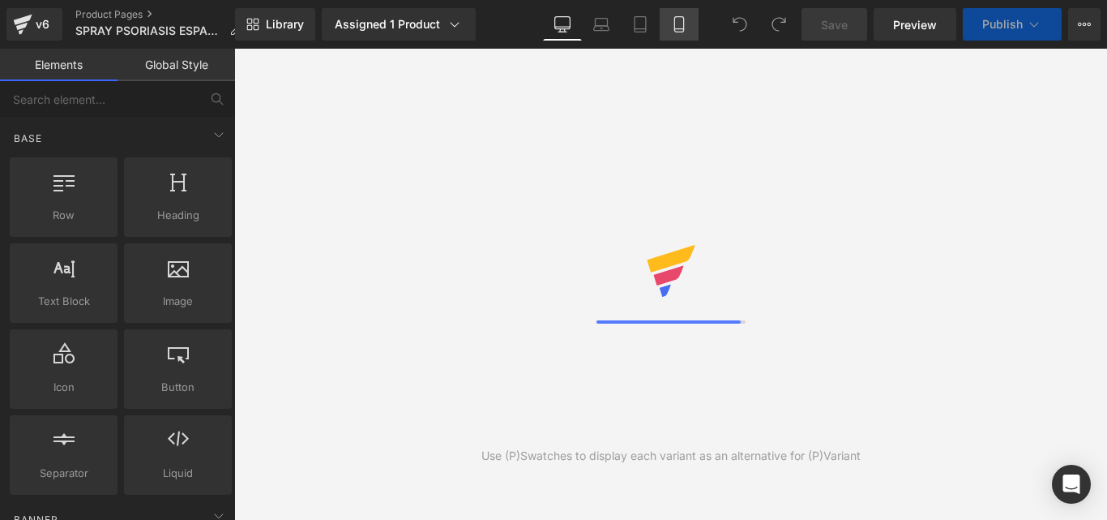
click at [686, 31] on icon at bounding box center [679, 24] width 16 height 16
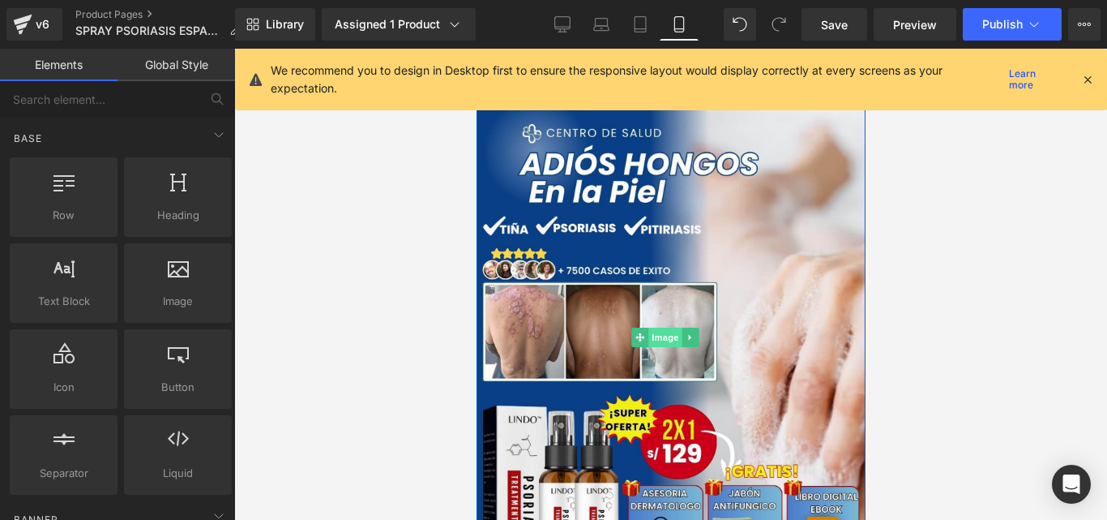
click at [665, 327] on span "Image" at bounding box center [665, 336] width 34 height 19
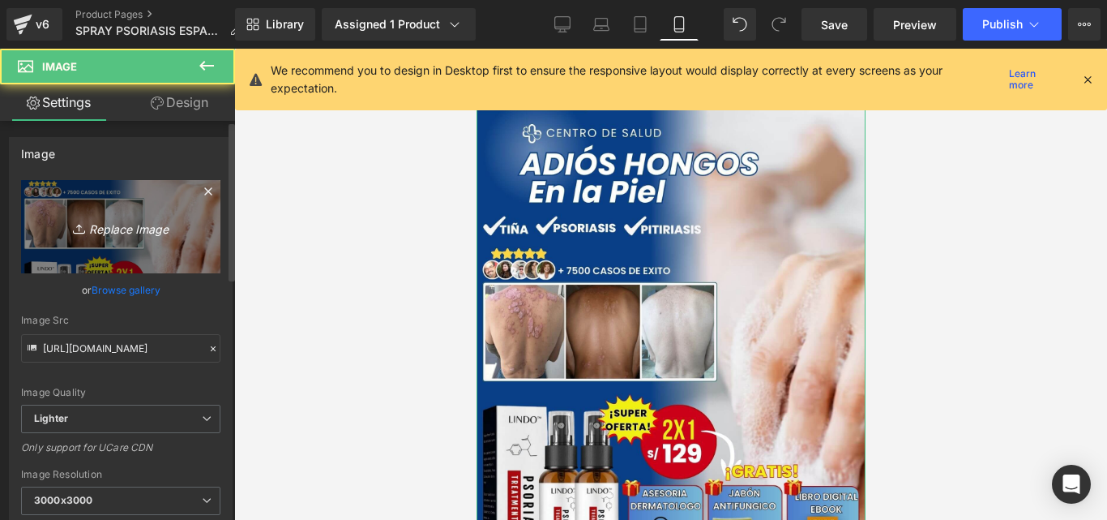
click at [173, 229] on icon "Replace Image" at bounding box center [121, 226] width 130 height 20
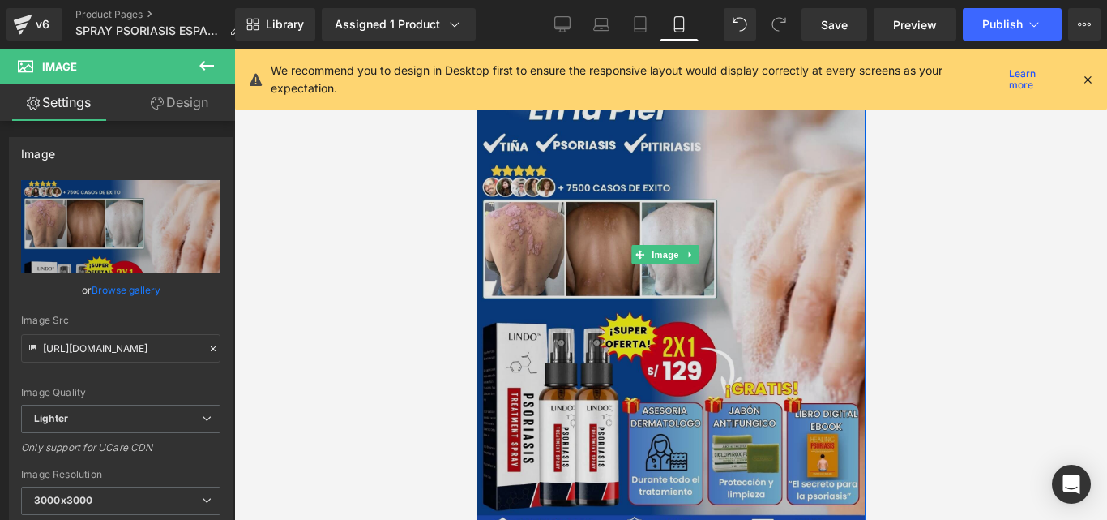
scroll to position [109, 0]
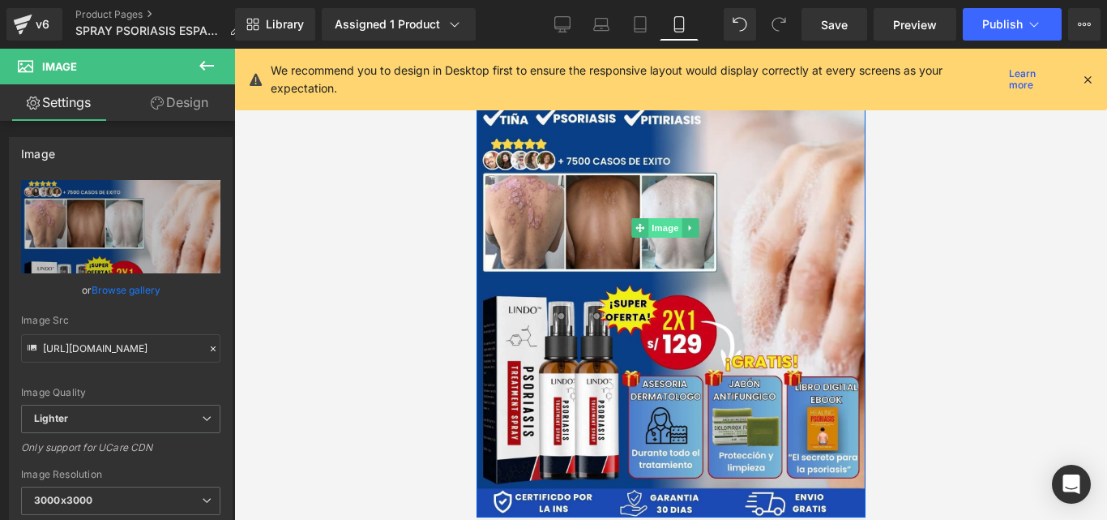
click at [662, 219] on span "Image" at bounding box center [665, 227] width 34 height 19
click at [209, 345] on icon at bounding box center [213, 348] width 11 height 11
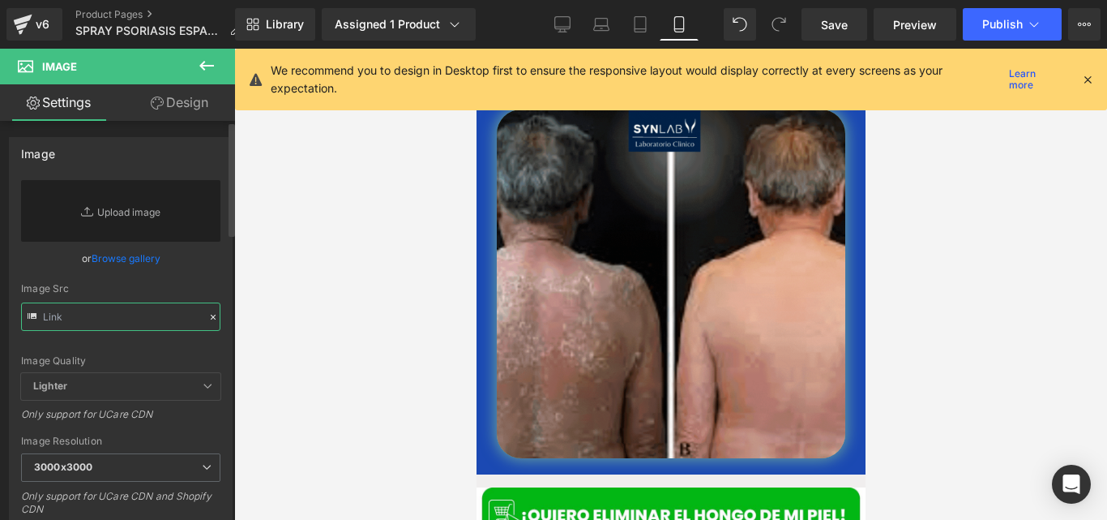
click at [137, 319] on input "text" at bounding box center [120, 316] width 199 height 28
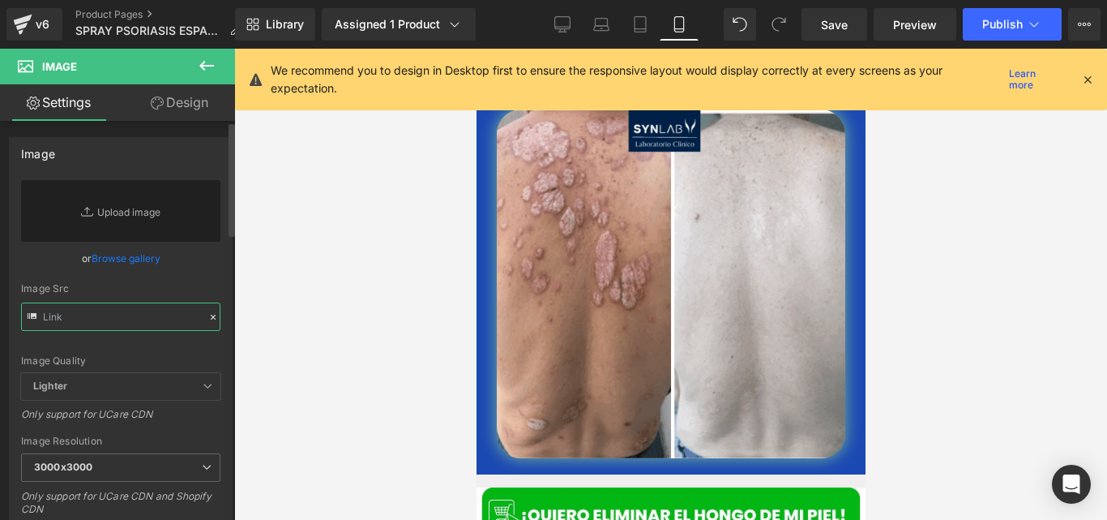
paste input "[URL][DOMAIN_NAME]"
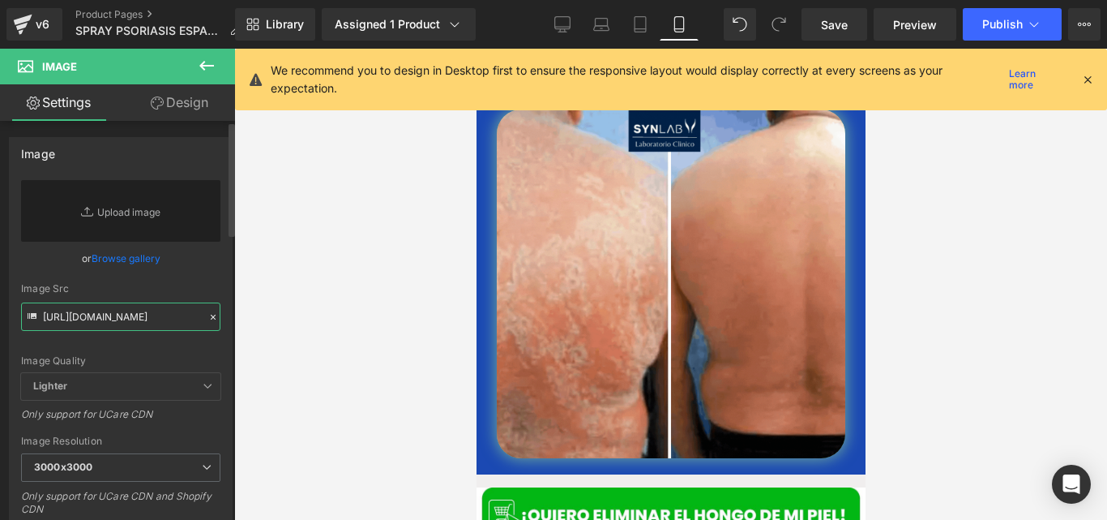
scroll to position [0, 294]
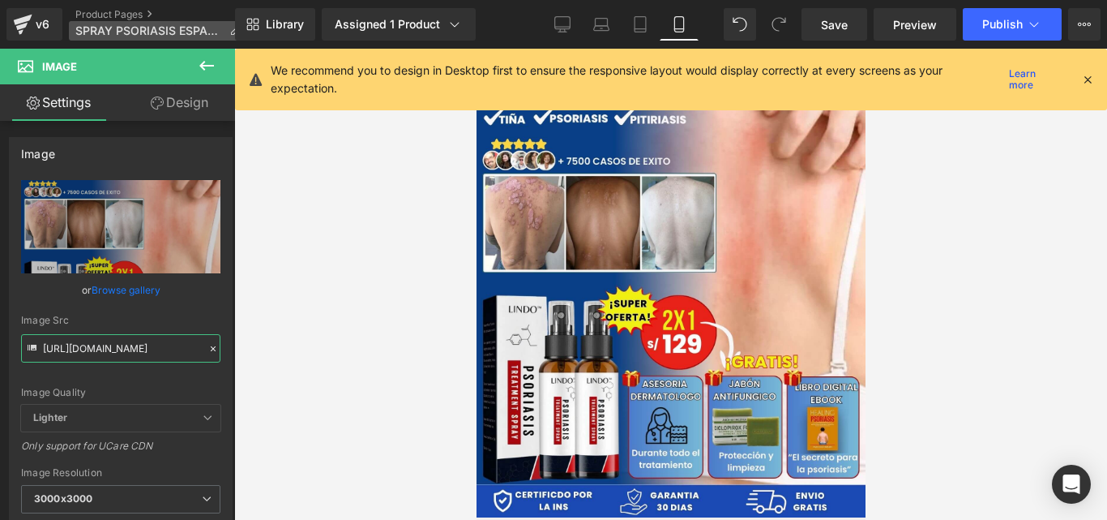
type input "[URL][DOMAIN_NAME]"
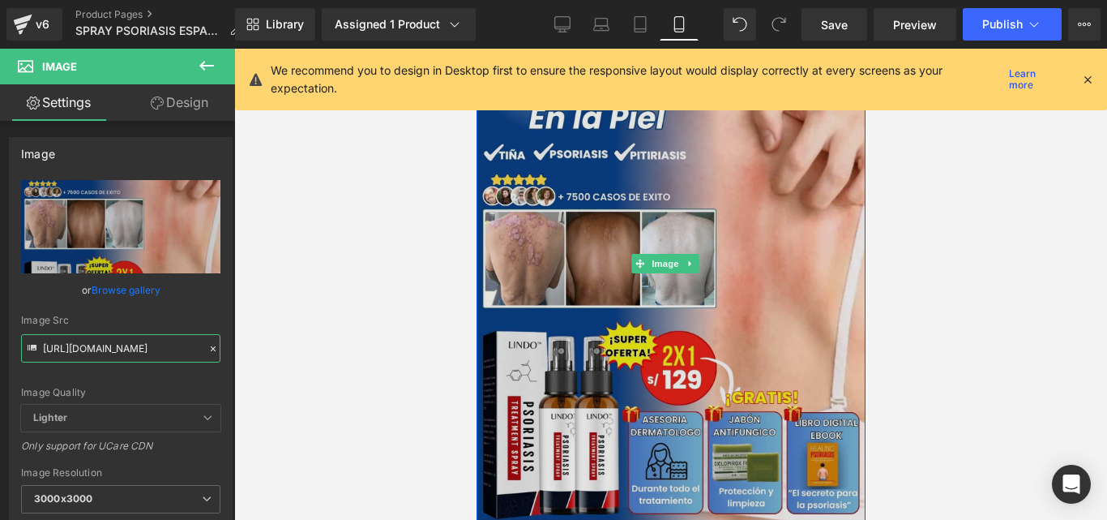
scroll to position [0, 0]
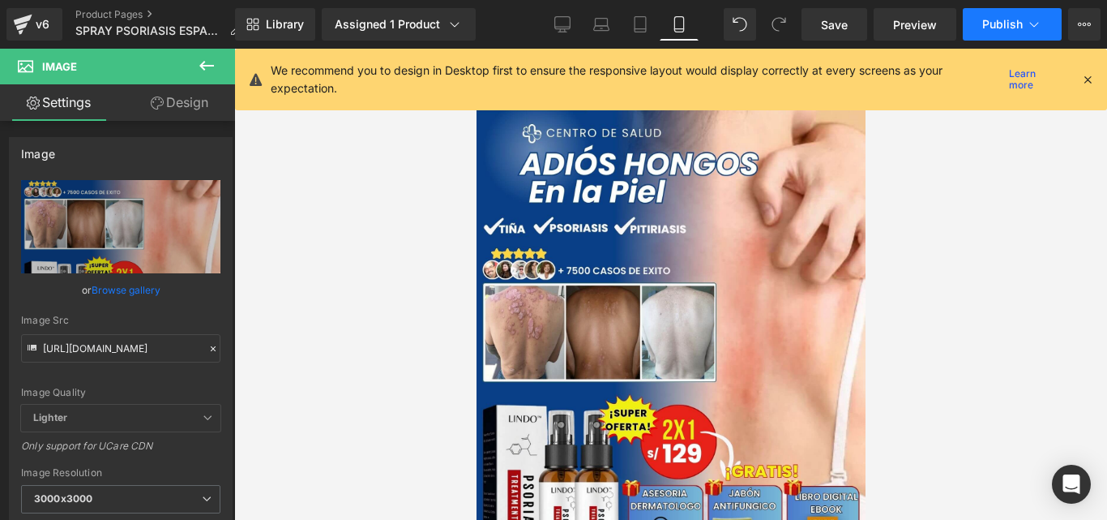
click at [998, 35] on button "Publish" at bounding box center [1012, 24] width 99 height 32
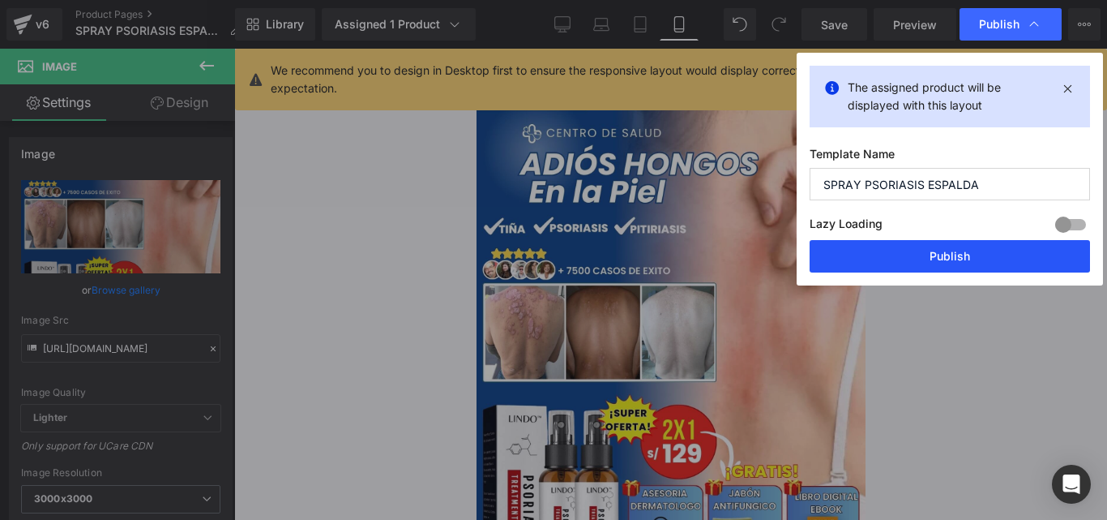
drag, startPoint x: 879, startPoint y: 247, endPoint x: 317, endPoint y: 193, distance: 564.4
click at [879, 247] on button "Publish" at bounding box center [950, 256] width 280 height 32
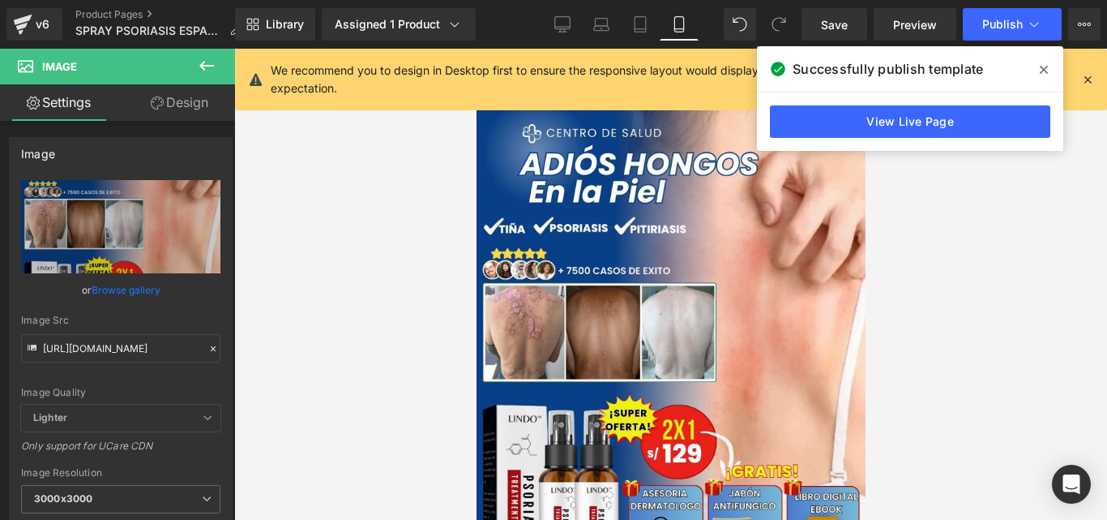
click at [1042, 76] on span at bounding box center [1044, 70] width 26 height 26
